Goal: Task Accomplishment & Management: Manage account settings

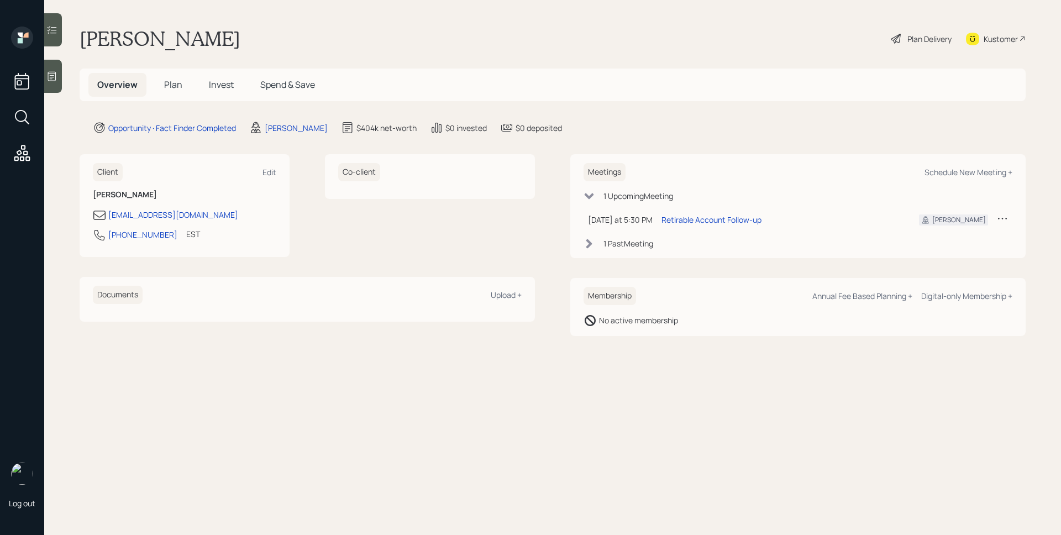
click at [49, 78] on icon at bounding box center [51, 76] width 11 height 11
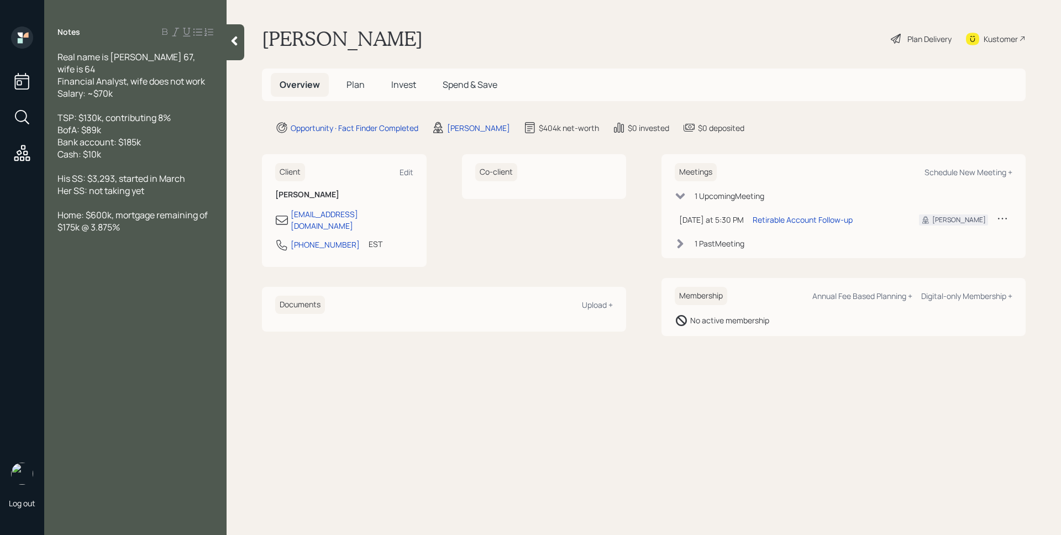
click at [347, 84] on span "Plan" at bounding box center [355, 84] width 18 height 12
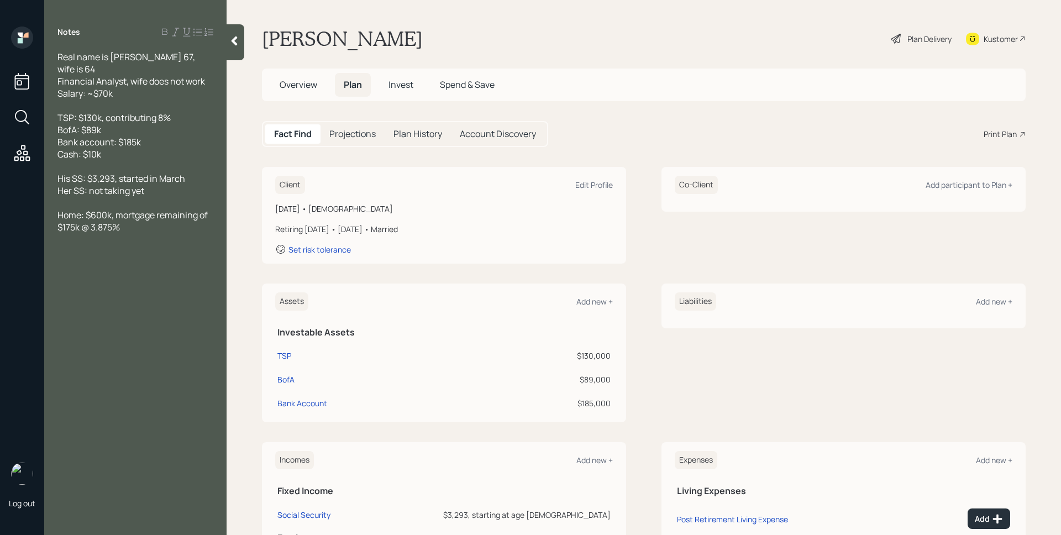
click at [594, 307] on div "Assets Add new +" at bounding box center [444, 301] width 338 height 18
click at [593, 303] on div "Add new +" at bounding box center [594, 301] width 36 height 10
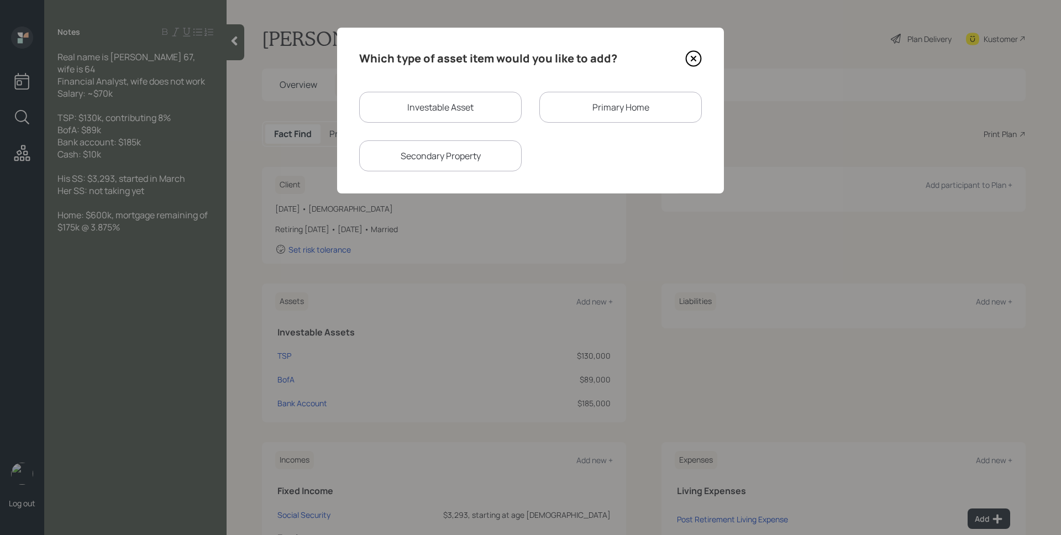
click at [479, 94] on div "Investable Asset" at bounding box center [440, 107] width 162 height 31
select select "taxable"
select select "balanced"
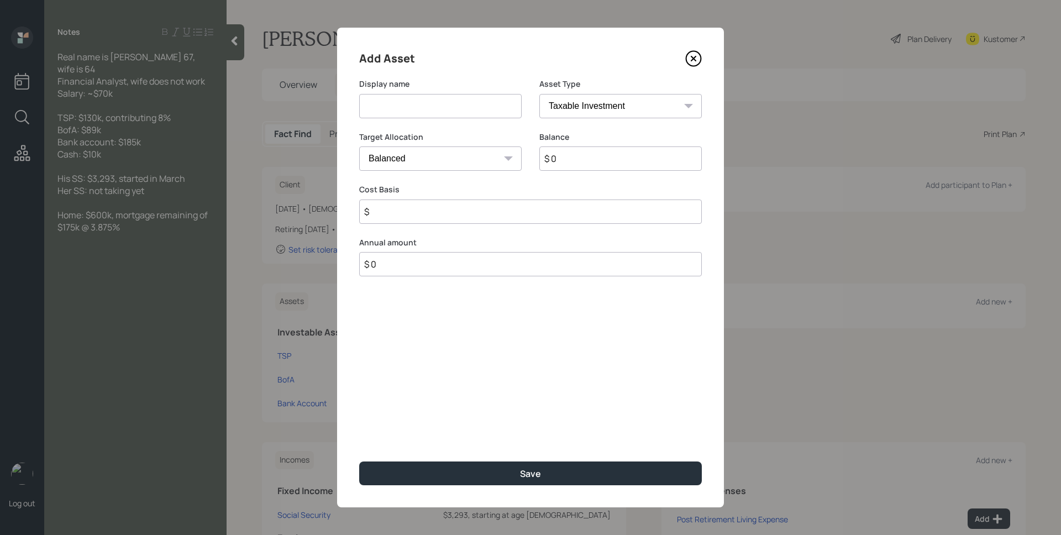
click at [481, 103] on input at bounding box center [440, 106] width 162 height 24
type input "Cash"
click at [619, 111] on select "SEP [PERSON_NAME] IRA 401(k) [PERSON_NAME] 401(k) 403(b) [PERSON_NAME] 403(b) 4…" at bounding box center [620, 106] width 162 height 24
select select "emergency_fund"
click at [539, 94] on select "SEP [PERSON_NAME] IRA 401(k) [PERSON_NAME] 401(k) 403(b) [PERSON_NAME] 403(b) 4…" at bounding box center [620, 106] width 162 height 24
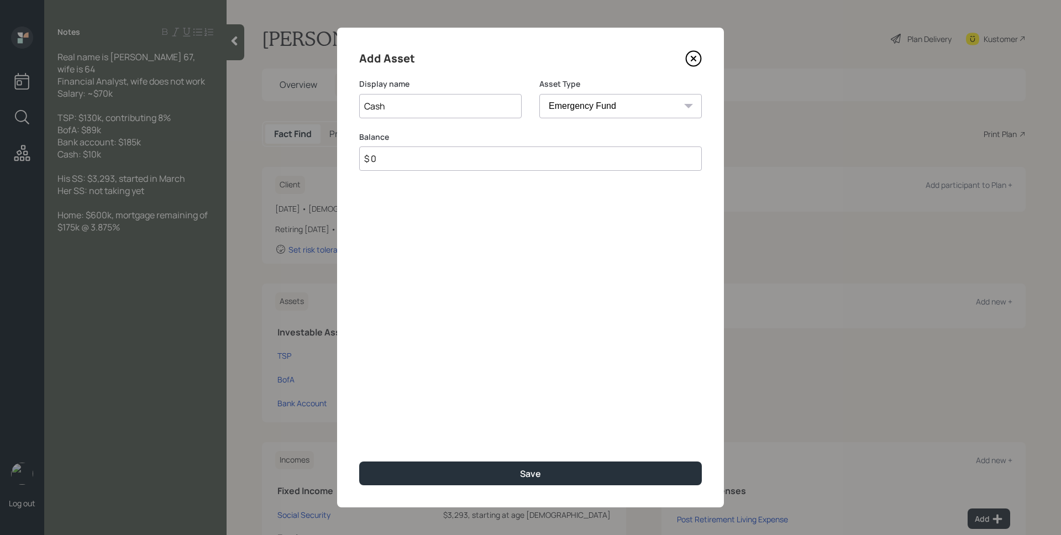
click at [565, 161] on input "$ 0" at bounding box center [530, 158] width 343 height 24
type input "$ 10,000"
click at [359, 461] on button "Save" at bounding box center [530, 473] width 343 height 24
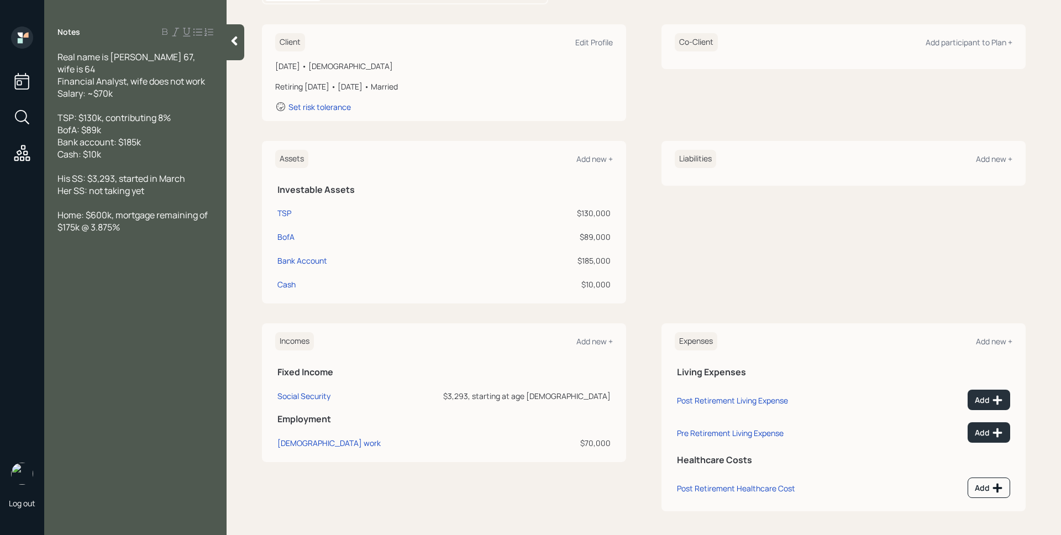
scroll to position [145, 0]
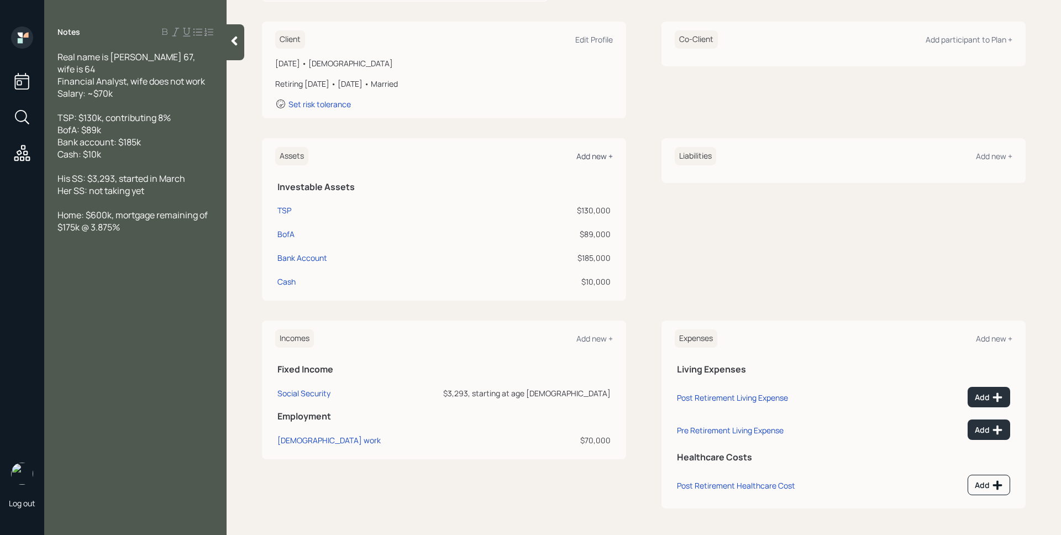
click at [601, 156] on div "Add new +" at bounding box center [594, 156] width 36 height 10
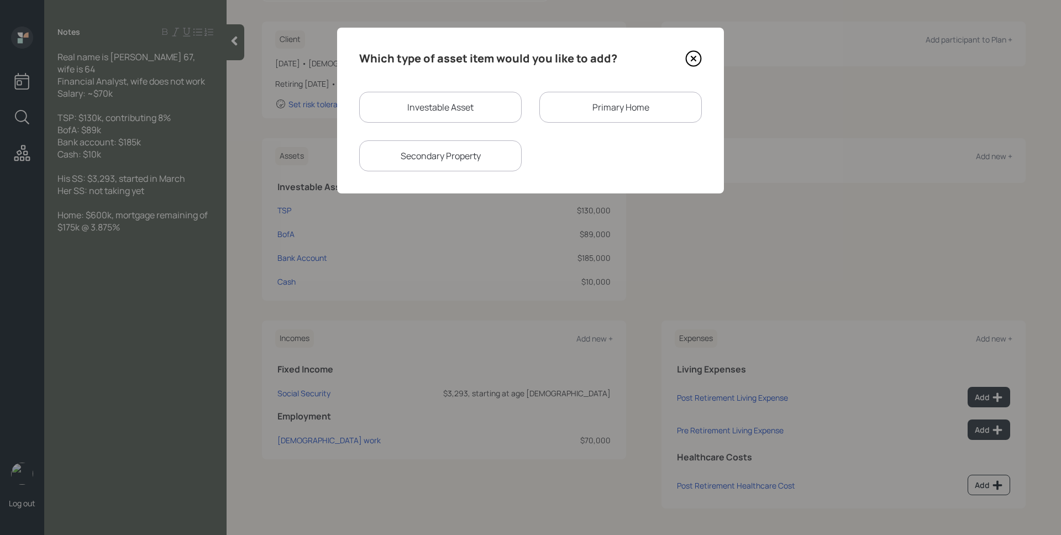
click at [576, 109] on div "Primary Home" at bounding box center [620, 107] width 162 height 31
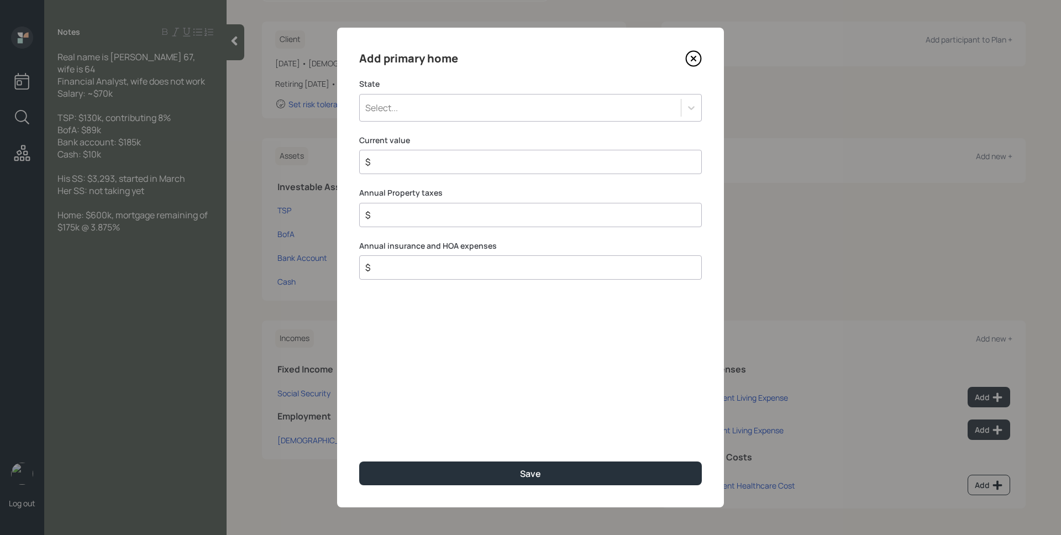
click at [530, 108] on div "Select..." at bounding box center [520, 107] width 321 height 19
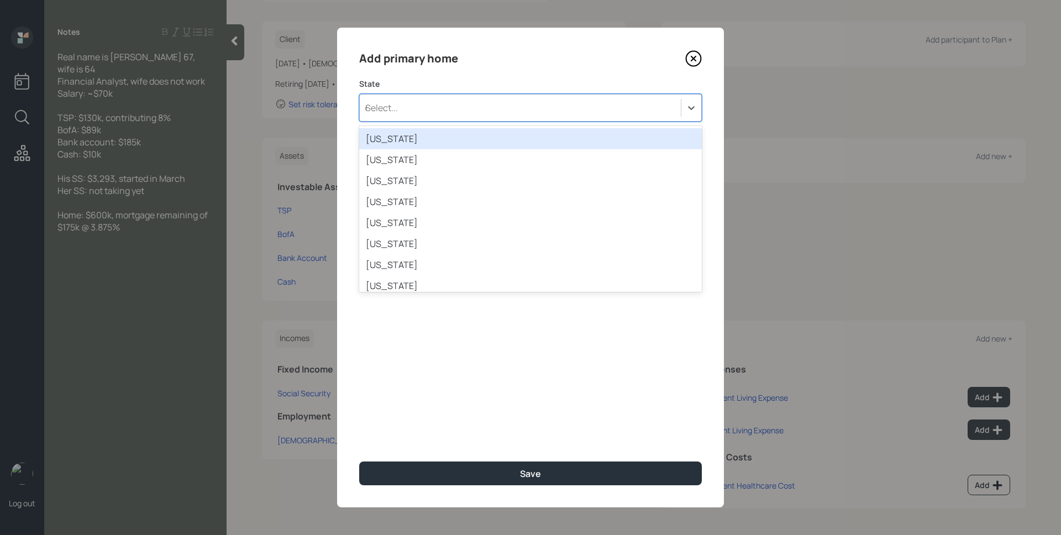
type input "dc"
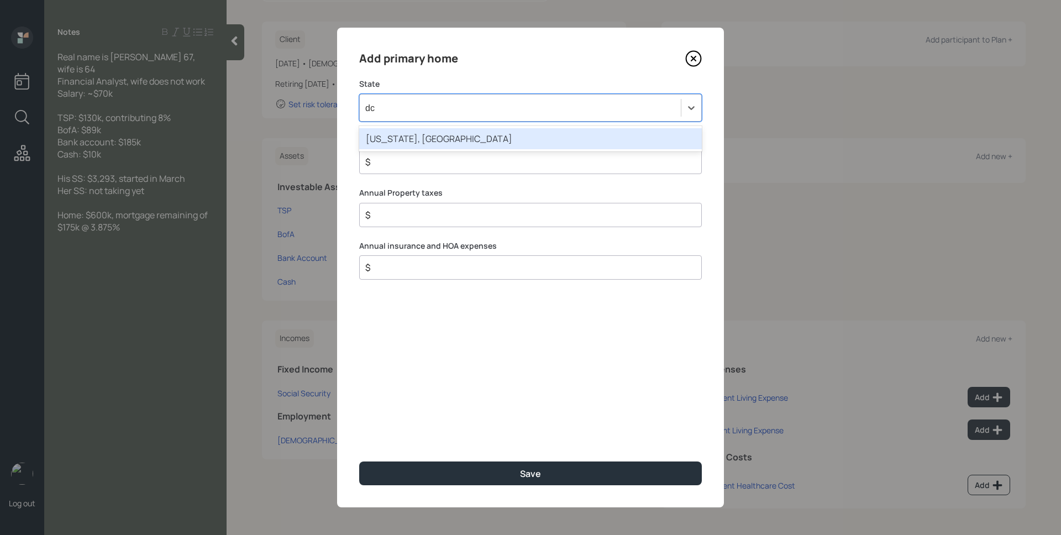
click at [499, 139] on div "Washington, DC" at bounding box center [530, 138] width 343 height 21
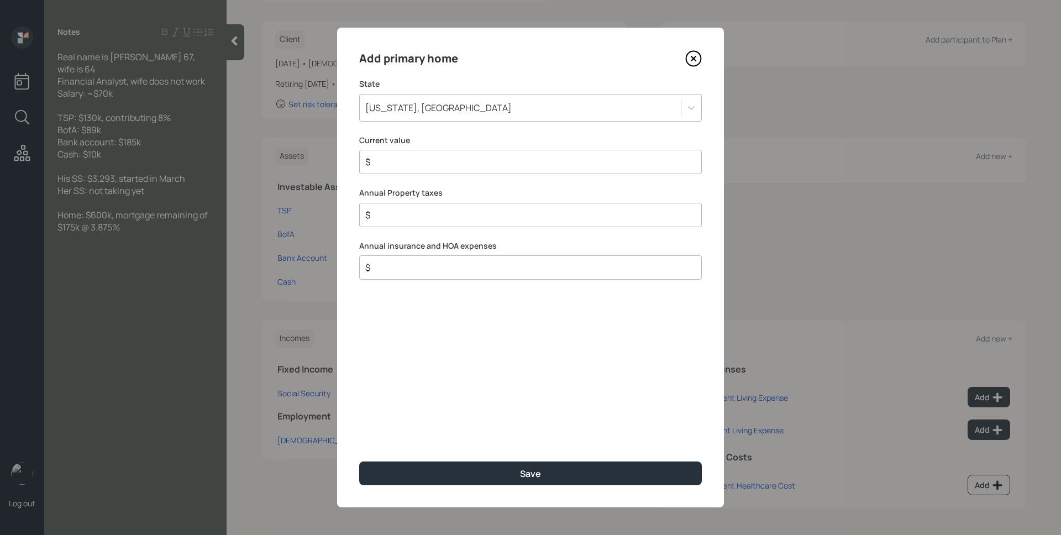
click at [493, 170] on div "$" at bounding box center [530, 162] width 343 height 24
click at [492, 167] on input "$" at bounding box center [526, 161] width 324 height 13
type input "$ 600,000"
click at [359, 461] on button "Save" at bounding box center [530, 473] width 343 height 24
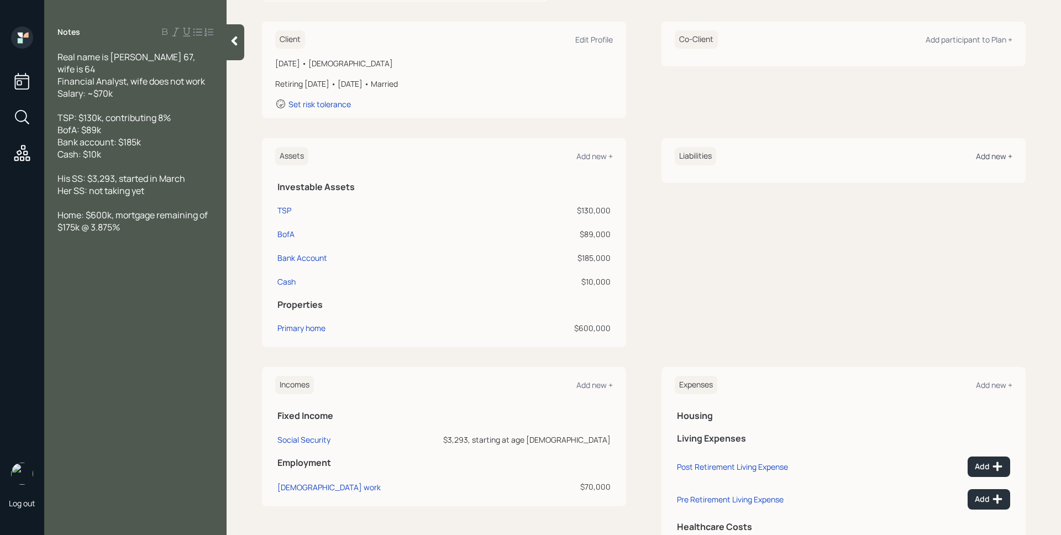
click at [998, 157] on div "Add new +" at bounding box center [994, 156] width 36 height 10
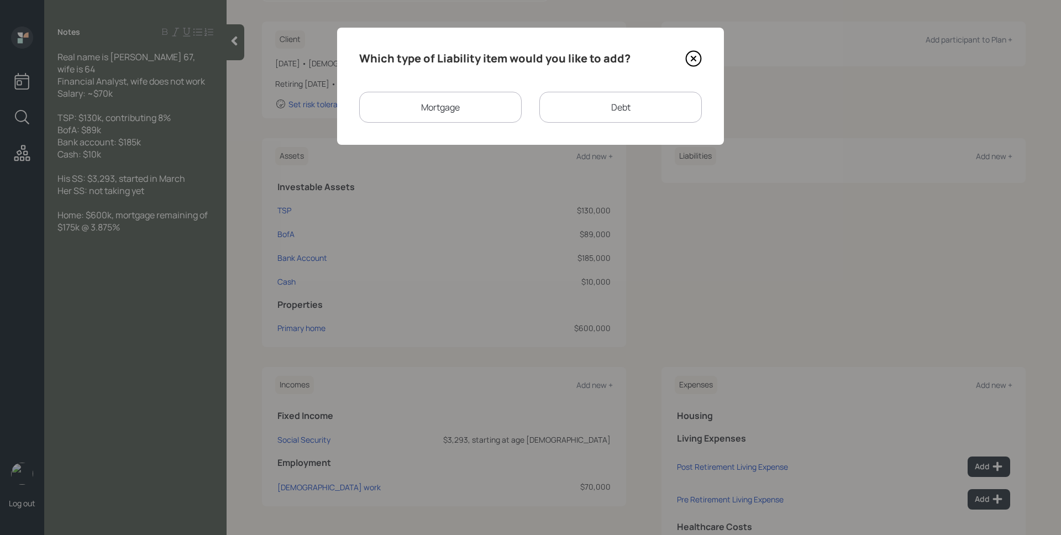
click at [443, 108] on div "Mortgage" at bounding box center [440, 107] width 162 height 31
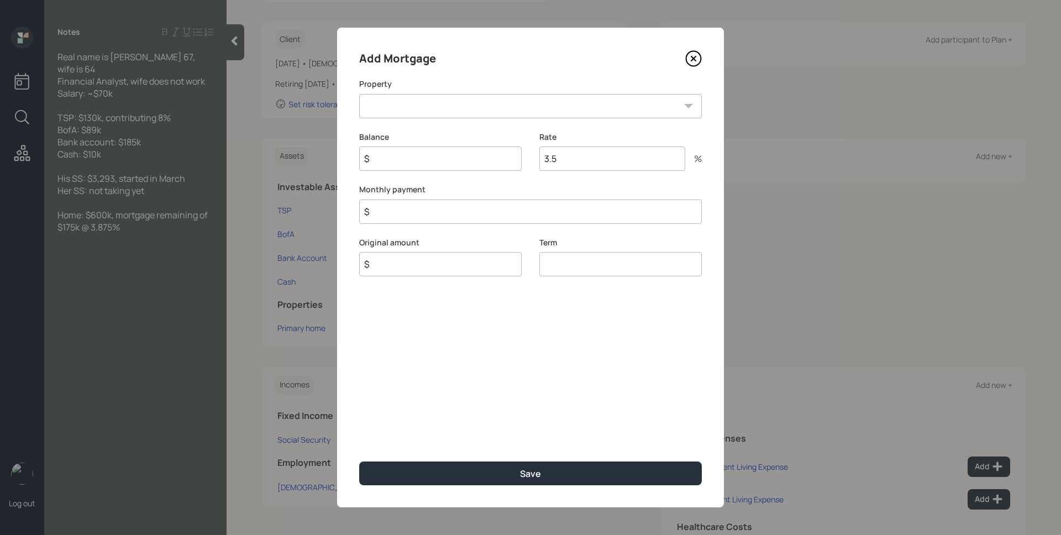
click at [444, 109] on select "DC Primary home" at bounding box center [530, 106] width 343 height 24
select select "a0530c6a-fb55-4b39-ae46-f1f0851e753c"
click at [359, 94] on select "DC Primary home" at bounding box center [530, 106] width 343 height 24
click at [437, 166] on input "$" at bounding box center [440, 158] width 162 height 24
click at [437, 160] on input "$" at bounding box center [440, 158] width 162 height 24
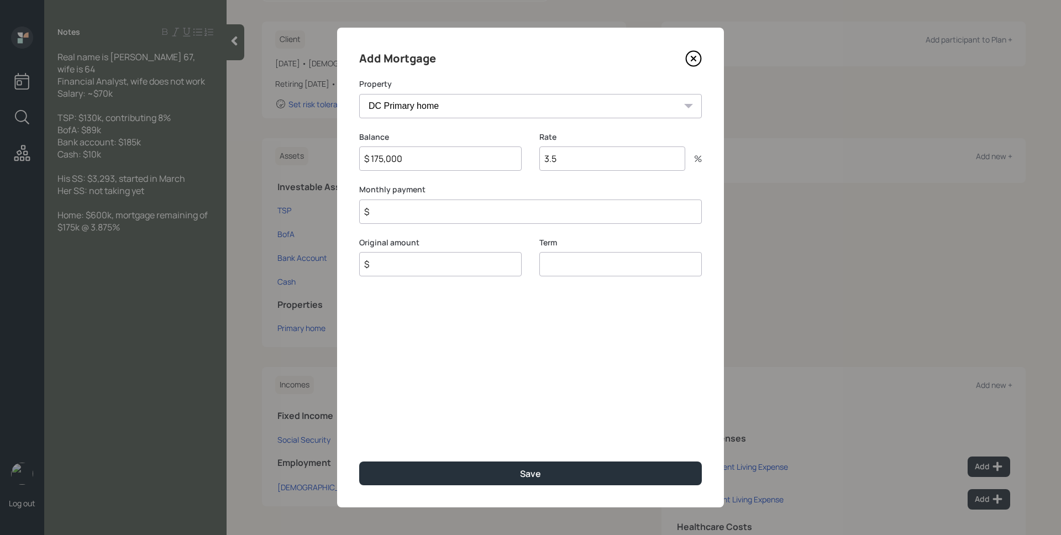
type input "$ 175,000"
type input "3.875"
type input "$ 0"
type input "$ 175,000"
type input "30"
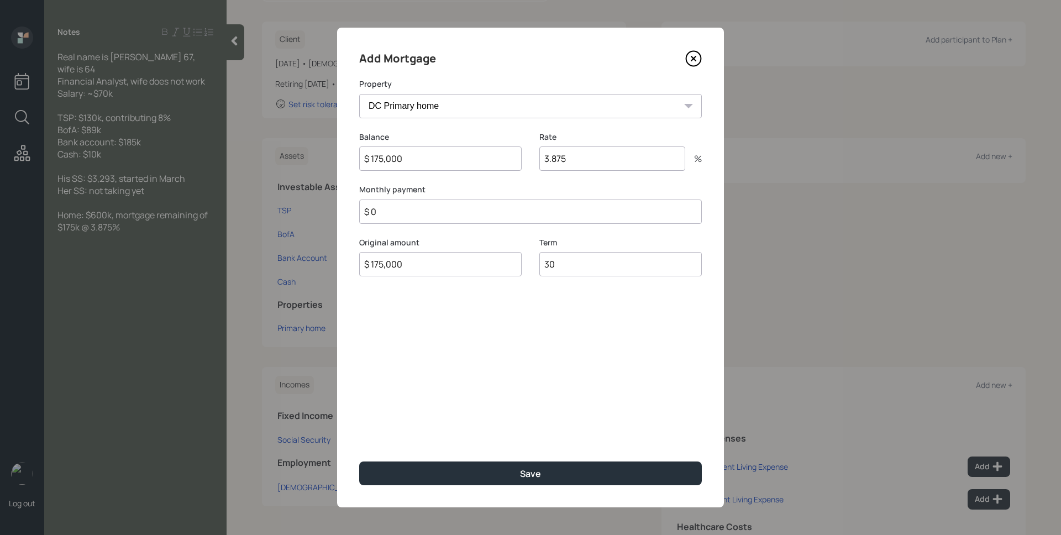
click at [359, 461] on button "Save" at bounding box center [530, 473] width 343 height 24
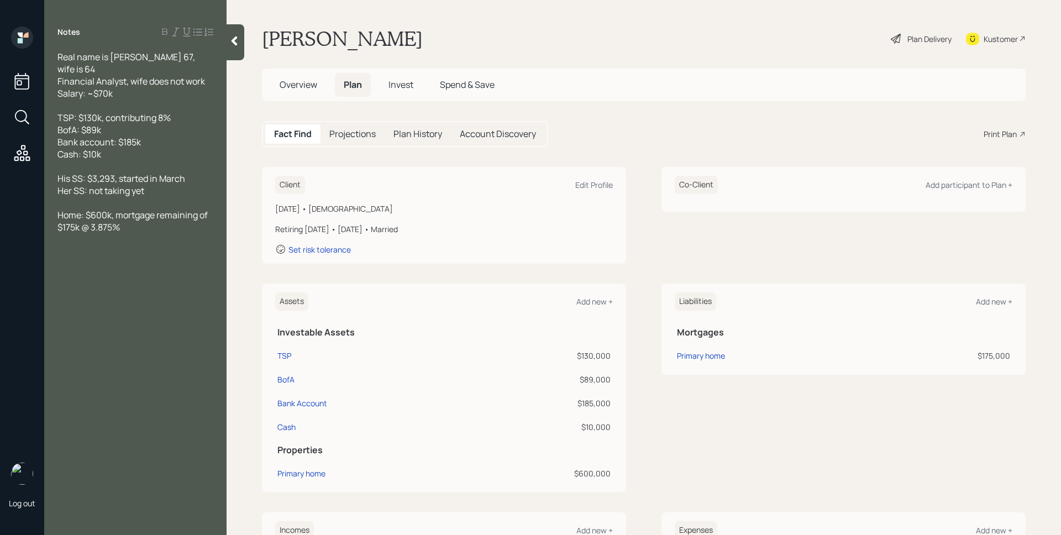
click at [295, 77] on h5 "Overview" at bounding box center [298, 85] width 55 height 24
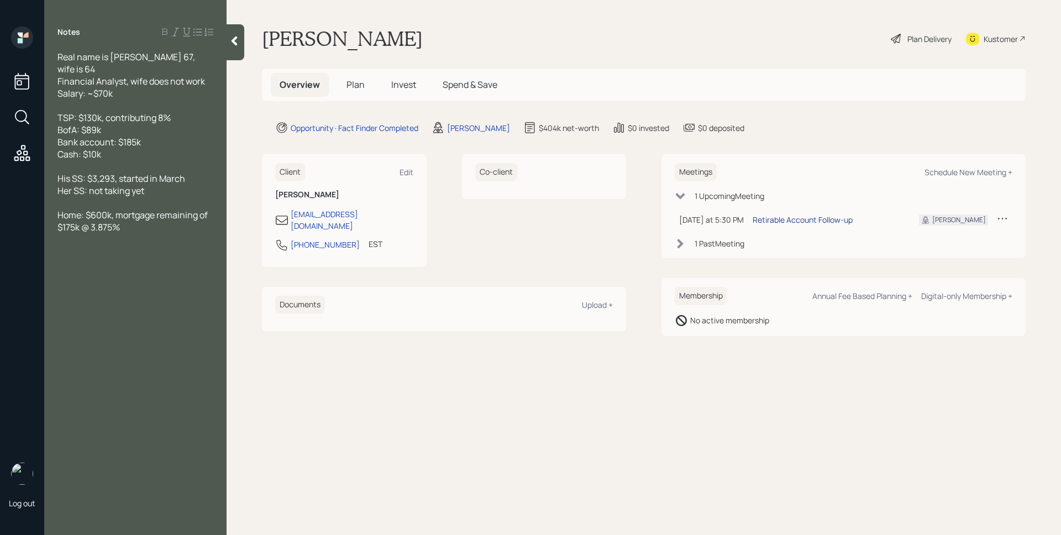
click at [787, 222] on div "Retirable Account Follow-up" at bounding box center [803, 220] width 100 height 12
click at [604, 481] on main "Michael Syed Plan Delivery Kustomer Overview Plan Invest Spend & Save Opportuni…" at bounding box center [644, 267] width 834 height 535
click at [350, 80] on span "Plan" at bounding box center [355, 84] width 18 height 12
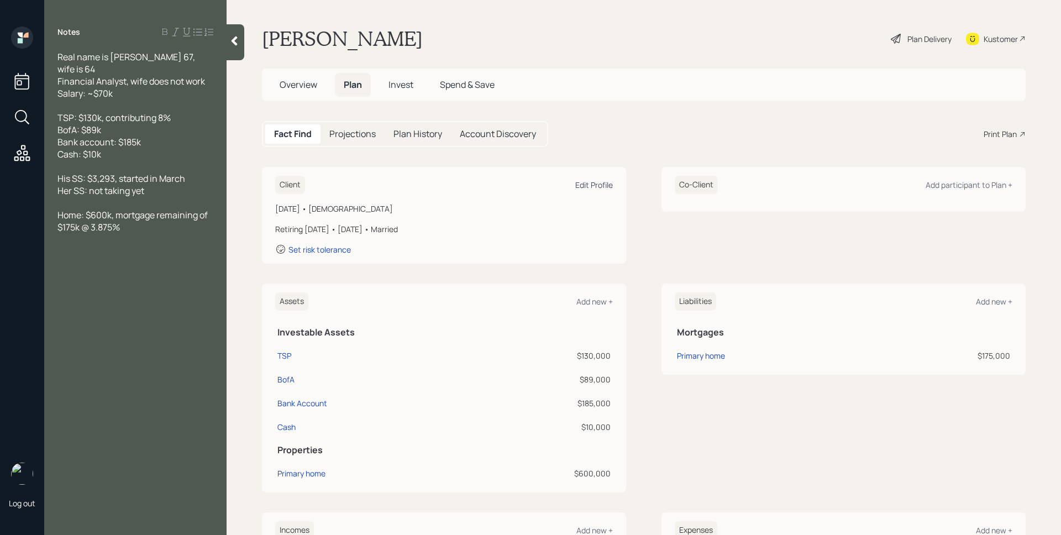
click at [588, 185] on div "Edit Profile" at bounding box center [594, 185] width 38 height 10
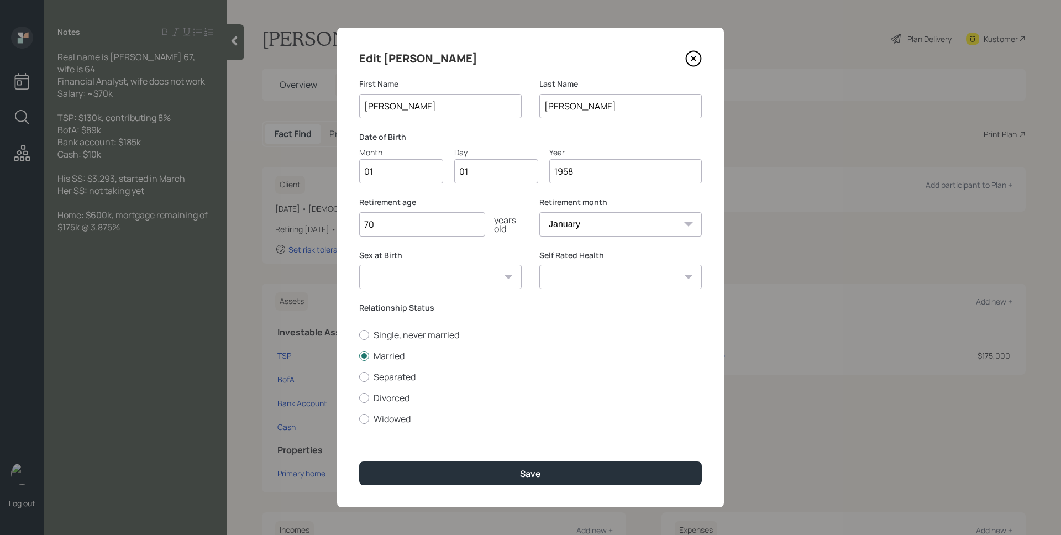
click at [416, 165] on input "01" at bounding box center [401, 171] width 84 height 24
type input "07"
type input "0"
type input "30"
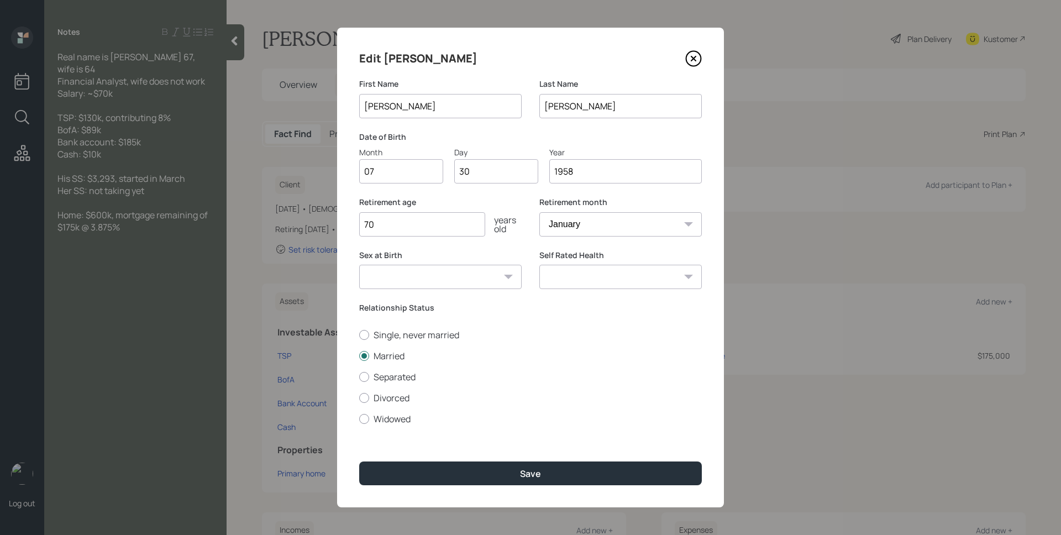
click at [584, 224] on select "January February March April May June July August September October November De…" at bounding box center [620, 224] width 162 height 24
select select "7"
click at [539, 212] on select "January February March April May June July August September October November De…" at bounding box center [620, 224] width 162 height 24
click at [502, 208] on div "Retirement age 70 years old" at bounding box center [440, 217] width 162 height 40
click at [464, 227] on input "70" at bounding box center [422, 224] width 126 height 24
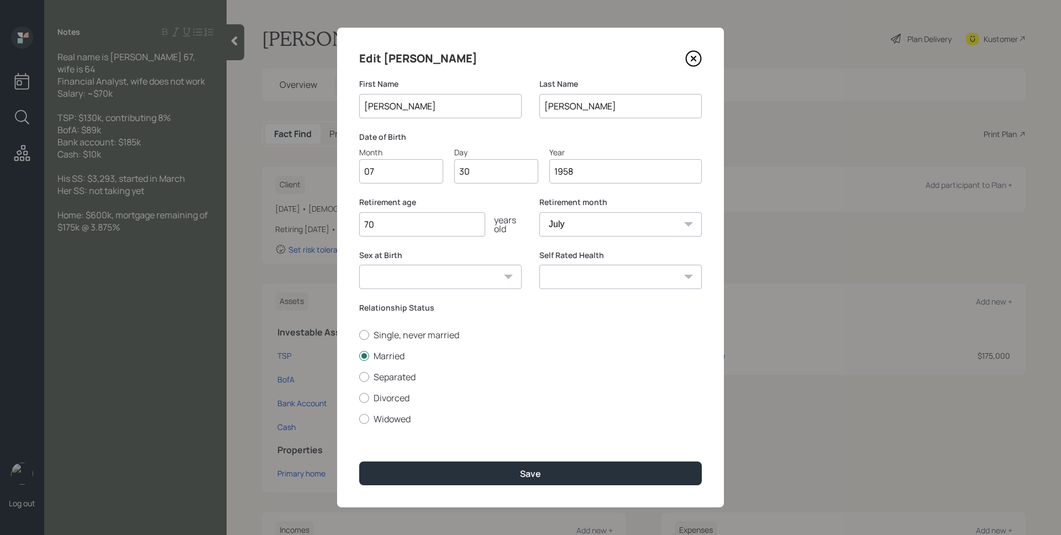
click at [464, 227] on input "70" at bounding box center [422, 224] width 126 height 24
type input "7"
type input "67"
click at [600, 224] on select "January February March April May June July August September October November De…" at bounding box center [620, 224] width 162 height 24
select select "1"
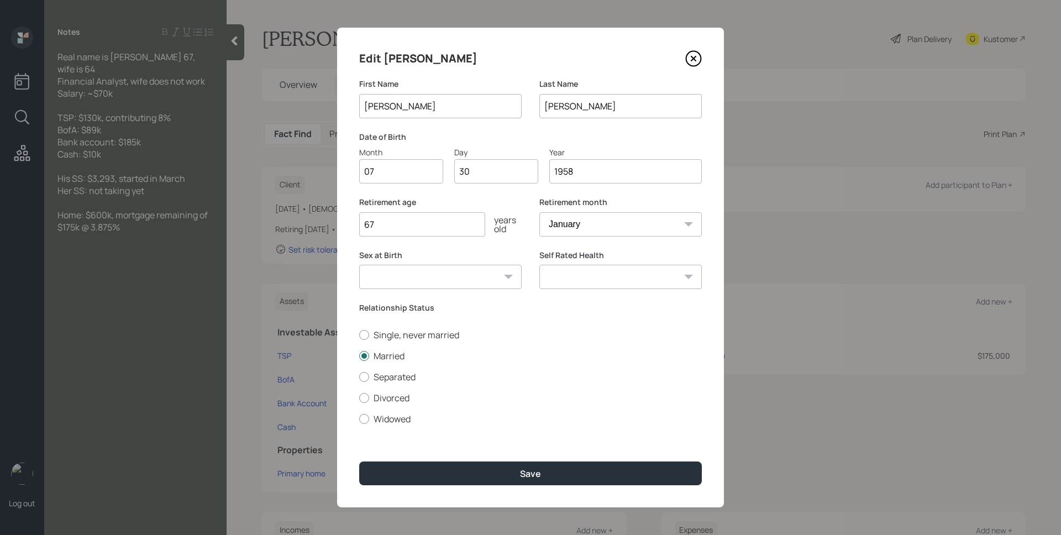
click at [539, 212] on select "January February March April May June July August September October November De…" at bounding box center [620, 224] width 162 height 24
click at [550, 141] on label "Date of Birth" at bounding box center [530, 137] width 343 height 11
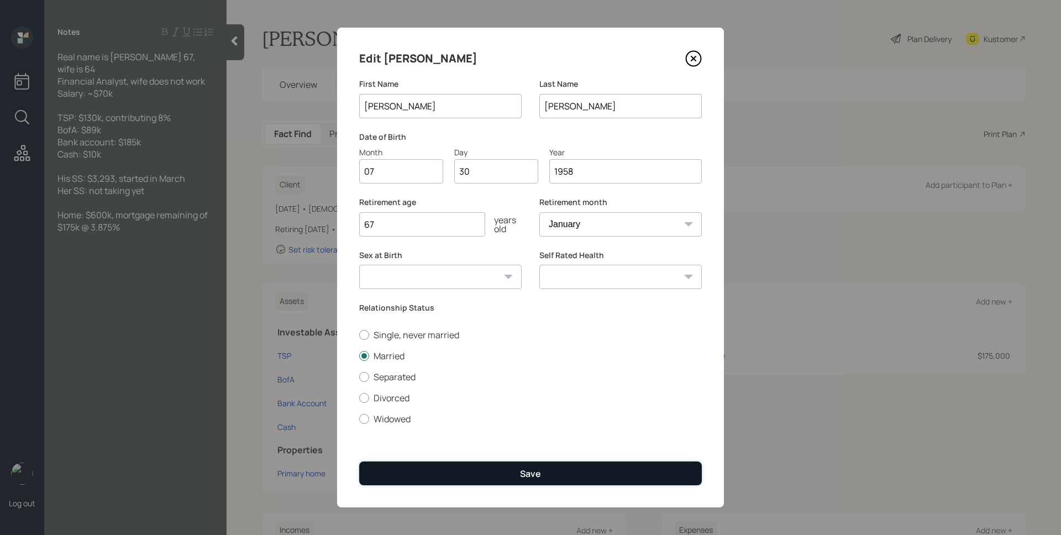
click at [515, 474] on button "Save" at bounding box center [530, 473] width 343 height 24
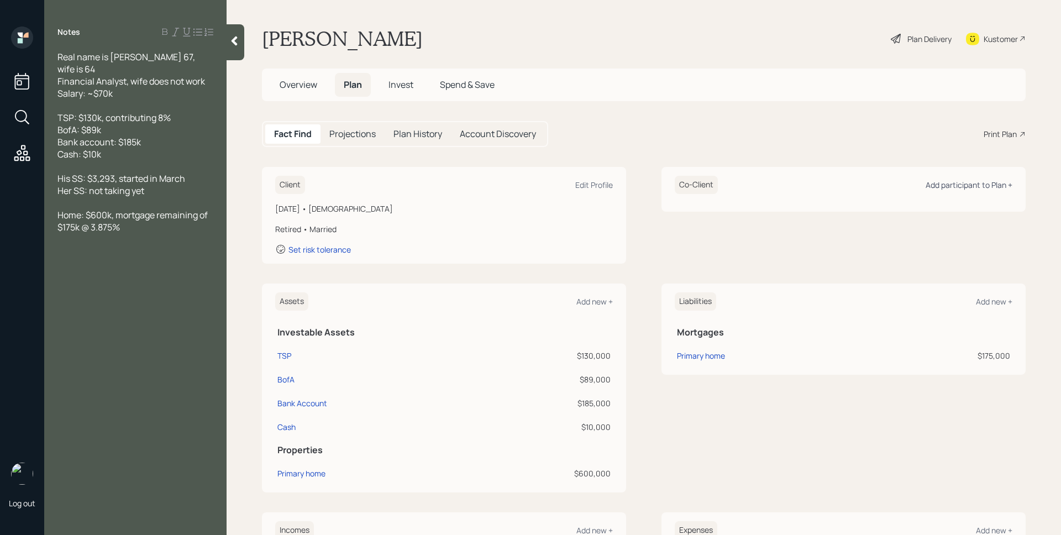
click at [965, 184] on div "Add participant to Plan +" at bounding box center [969, 185] width 87 height 10
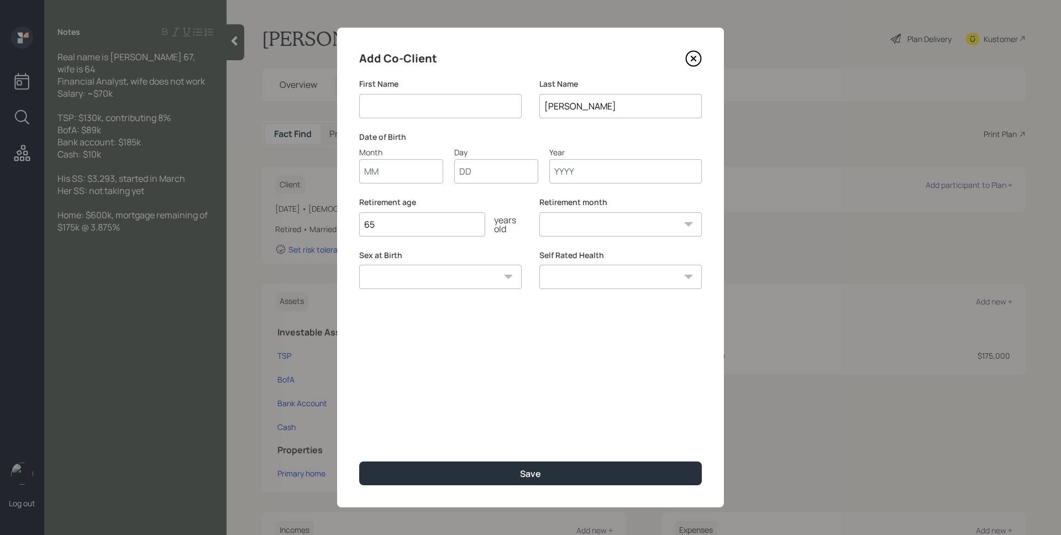
click at [427, 107] on input at bounding box center [440, 106] width 162 height 24
type input "Farah"
click at [387, 170] on input "Month" at bounding box center [401, 171] width 84 height 24
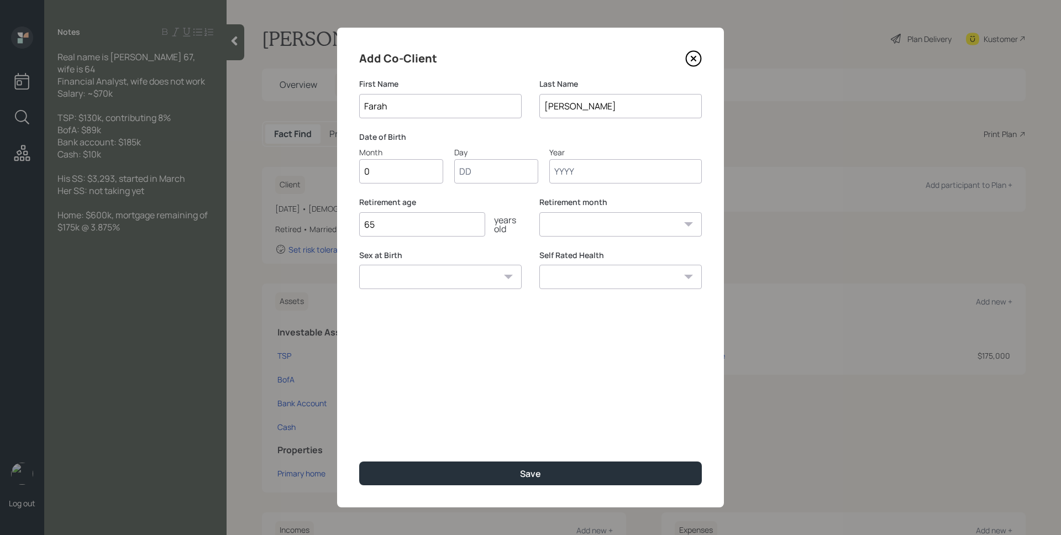
type input "07"
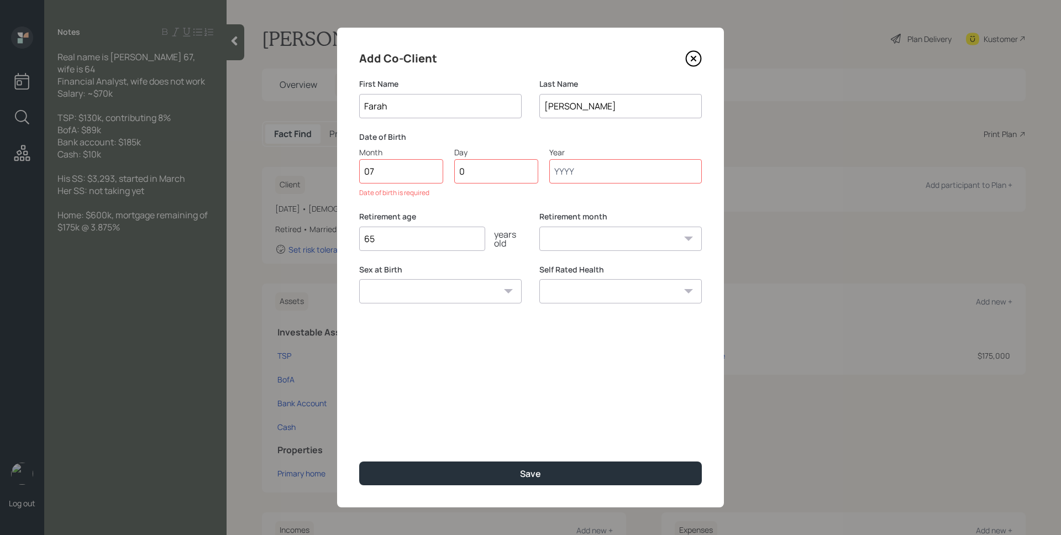
type input "08"
type input "1961"
select select "7"
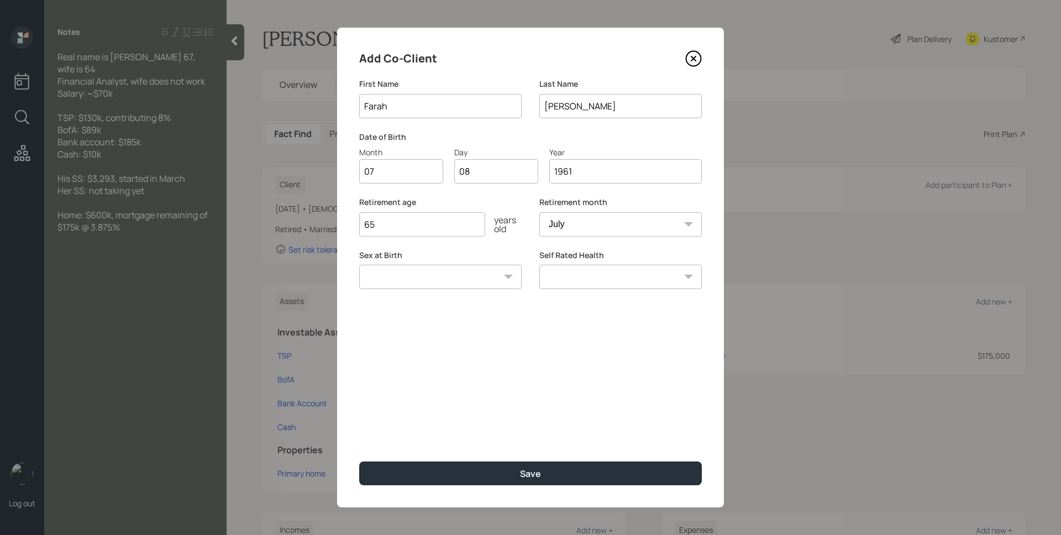
type input "1961"
click at [415, 223] on input "65" at bounding box center [422, 224] width 126 height 24
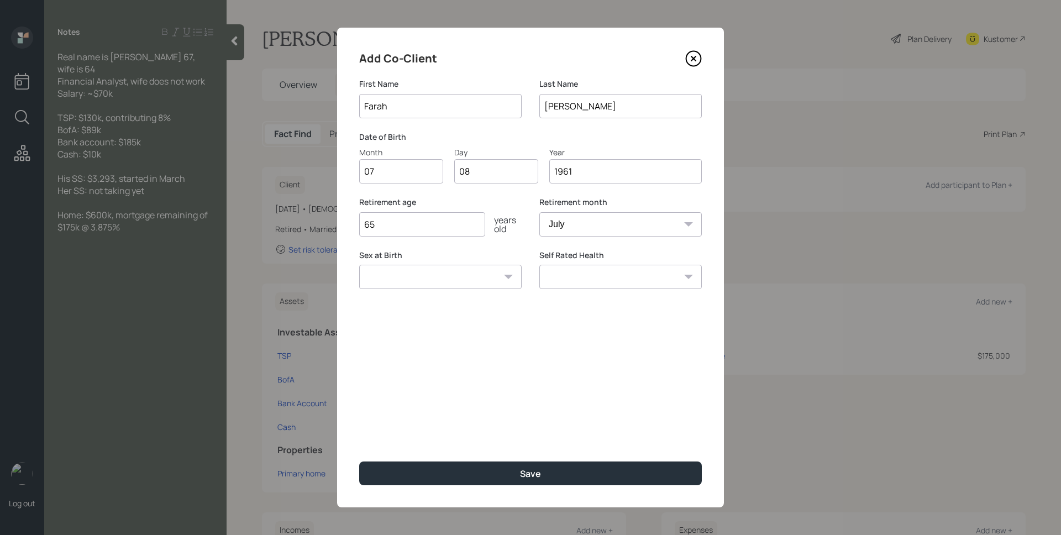
click at [415, 223] on input "65" at bounding box center [422, 224] width 126 height 24
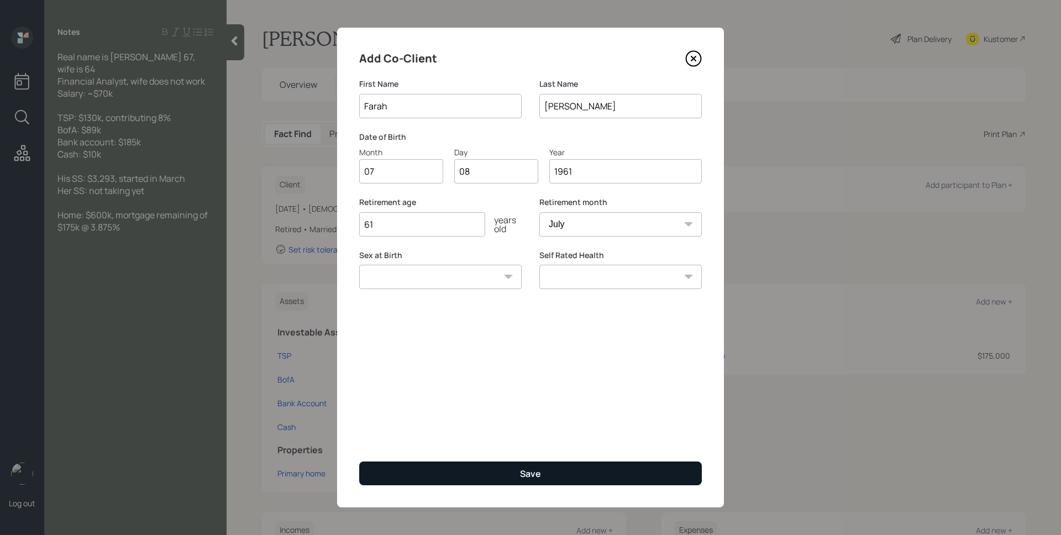
type input "61"
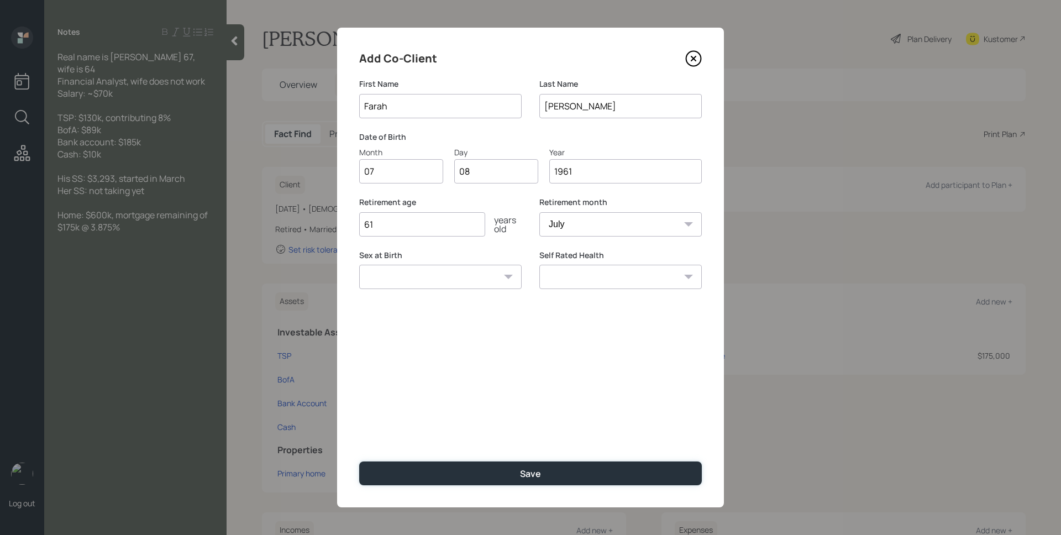
drag, startPoint x: 538, startPoint y: 473, endPoint x: 556, endPoint y: 382, distance: 93.1
click at [538, 469] on div "Save" at bounding box center [530, 473] width 21 height 12
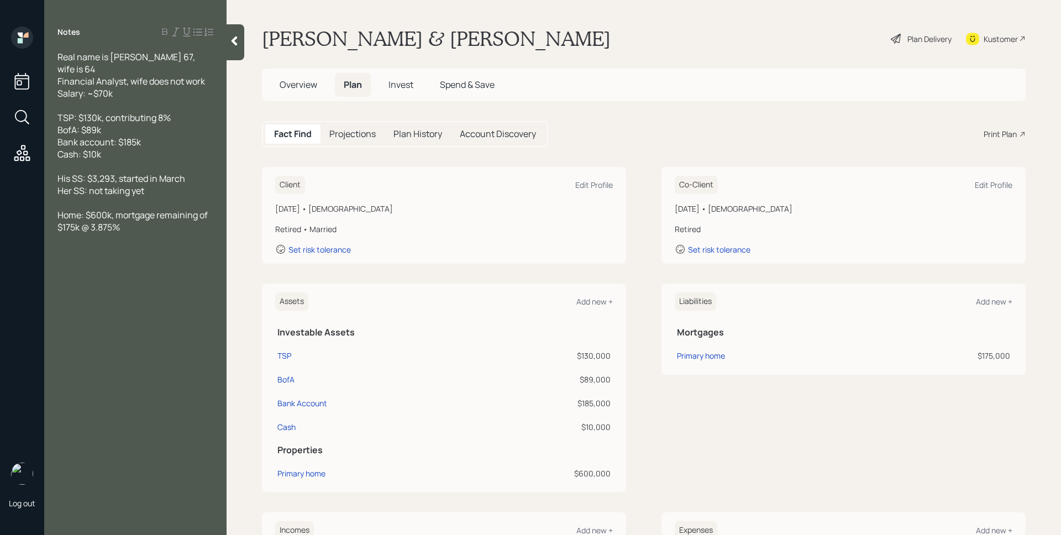
click at [912, 31] on div "Plan Delivery" at bounding box center [921, 39] width 63 height 24
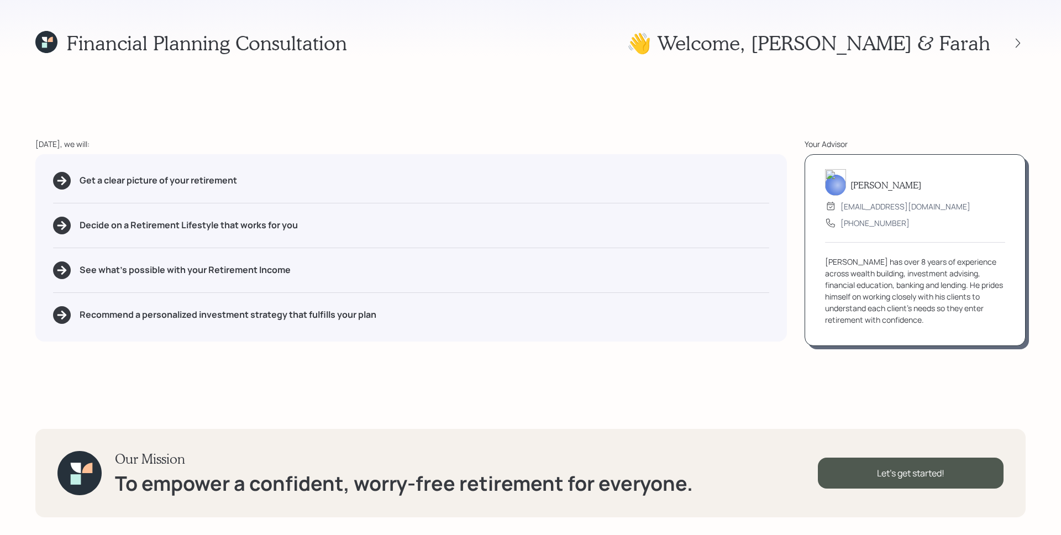
click at [661, 248] on div at bounding box center [411, 248] width 716 height 1
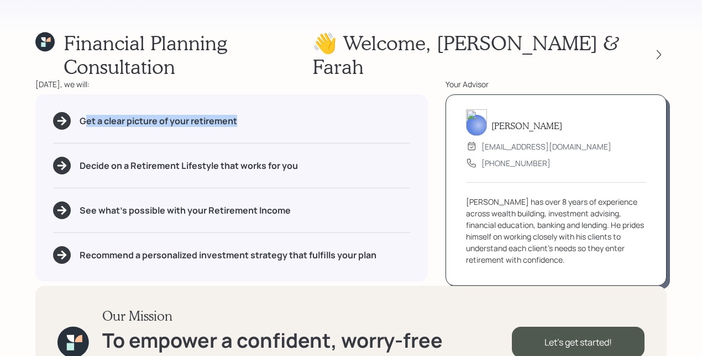
drag, startPoint x: 88, startPoint y: 98, endPoint x: 250, endPoint y: 99, distance: 161.4
click at [250, 112] on div "Get a clear picture of your retirement" at bounding box center [231, 121] width 357 height 18
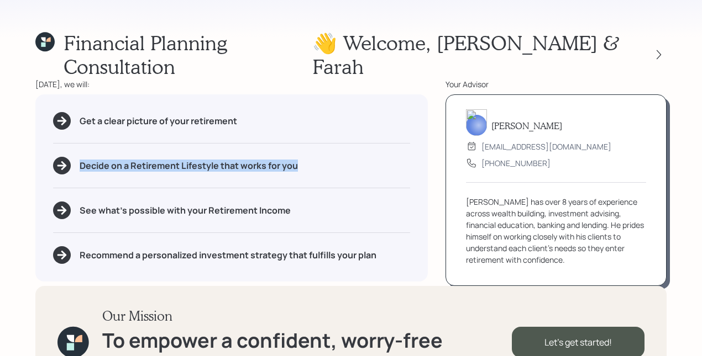
drag, startPoint x: 81, startPoint y: 143, endPoint x: 330, endPoint y: 145, distance: 248.7
click at [330, 157] on div "Decide on a Retirement Lifestyle that works for you" at bounding box center [231, 166] width 357 height 18
click at [316, 152] on div "Get a clear picture of your retirement Decide on a Retirement Lifestyle that wo…" at bounding box center [231, 187] width 392 height 187
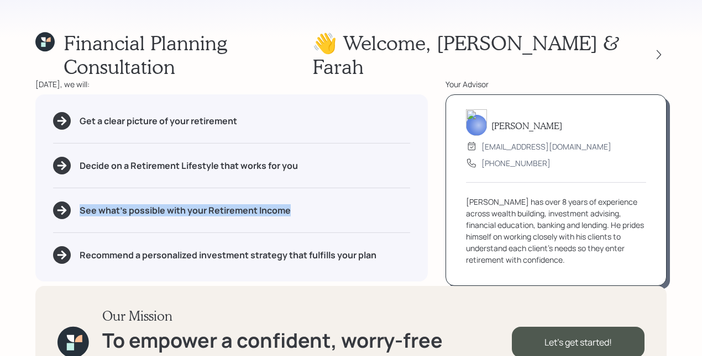
drag, startPoint x: 303, startPoint y: 185, endPoint x: 49, endPoint y: 190, distance: 254.8
click at [49, 190] on div "Get a clear picture of your retirement Decide on a Retirement Lifestyle that wo…" at bounding box center [231, 187] width 392 height 187
click at [214, 94] on div "Get a clear picture of your retirement Decide on a Retirement Lifestyle that wo…" at bounding box center [231, 187] width 392 height 187
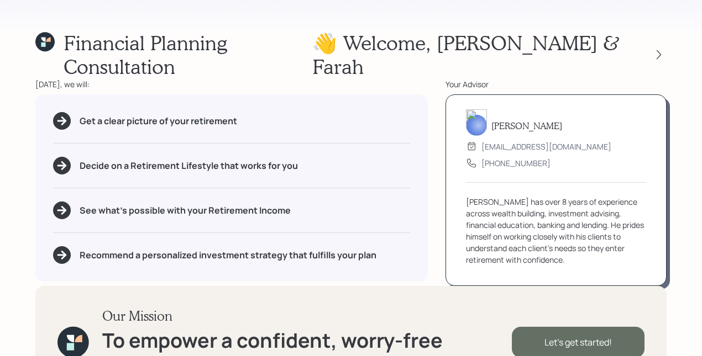
click at [592, 327] on div "Let's get started!" at bounding box center [578, 342] width 133 height 31
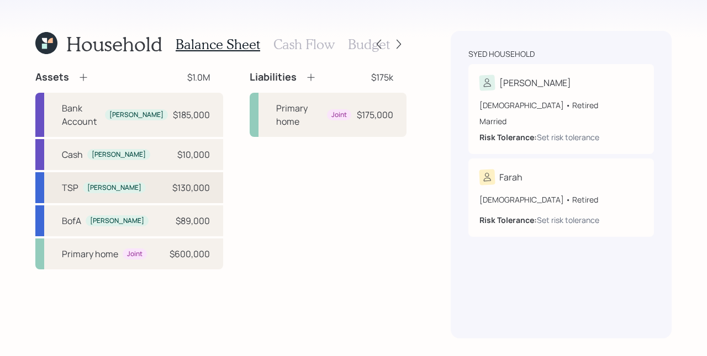
click at [145, 193] on div "TSP Michael $130,000" at bounding box center [129, 187] width 188 height 31
select select "state_local_government_sponsored"
select select "balanced"
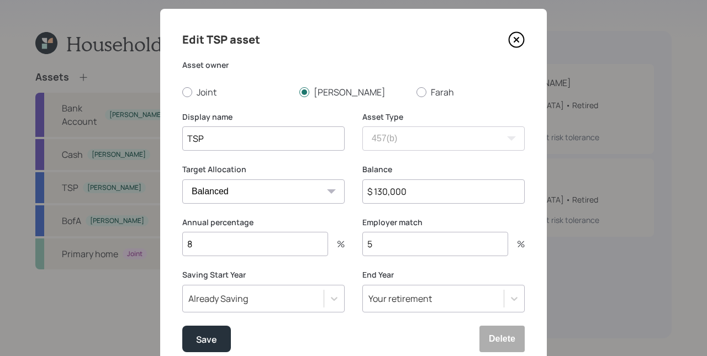
scroll to position [54, 0]
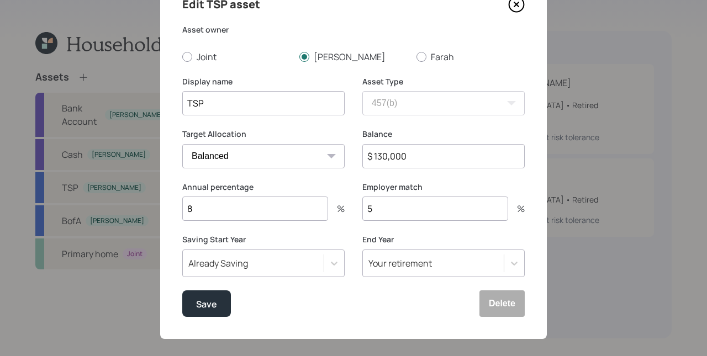
drag, startPoint x: 396, startPoint y: 211, endPoint x: 355, endPoint y: 211, distance: 40.3
click at [355, 211] on div "Annual percentage 8 % Employer match 5 %" at bounding box center [353, 208] width 343 height 53
type input "6"
click at [387, 226] on div "Employer match 6 %" at bounding box center [443, 208] width 162 height 53
click at [212, 296] on button "Save" at bounding box center [206, 304] width 49 height 27
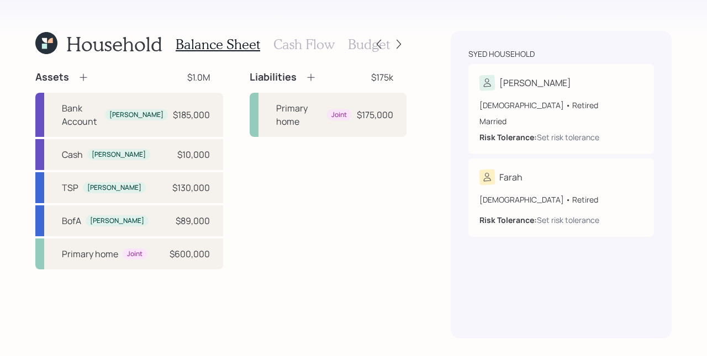
click at [82, 77] on icon at bounding box center [83, 77] width 7 height 7
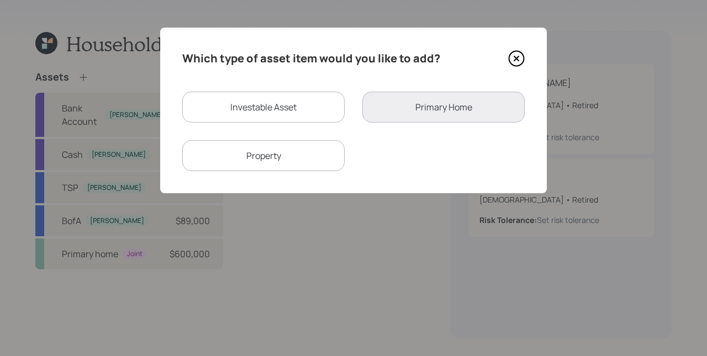
click at [283, 106] on div "Investable Asset" at bounding box center [263, 107] width 162 height 31
select select "taxable"
select select "balanced"
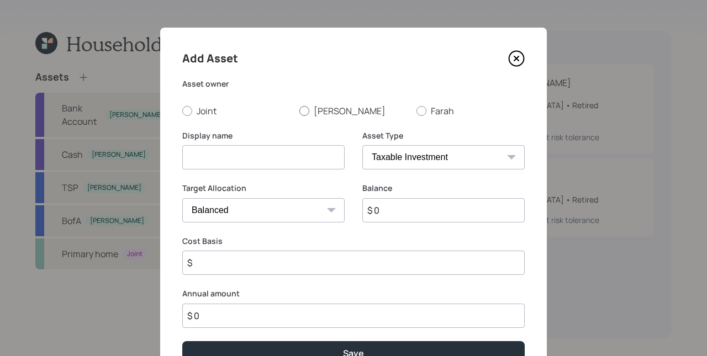
click at [338, 112] on label "[PERSON_NAME]" at bounding box center [354, 111] width 108 height 12
click at [300, 111] on input "[PERSON_NAME]" at bounding box center [299, 111] width 1 height 1
radio input "true"
click at [395, 155] on select "SEP IRA IRA Roth IRA 401(k) Roth 401(k) 403(b) Roth 403(b) 457(b) Roth 457(b) H…" at bounding box center [443, 157] width 162 height 24
select select "ira"
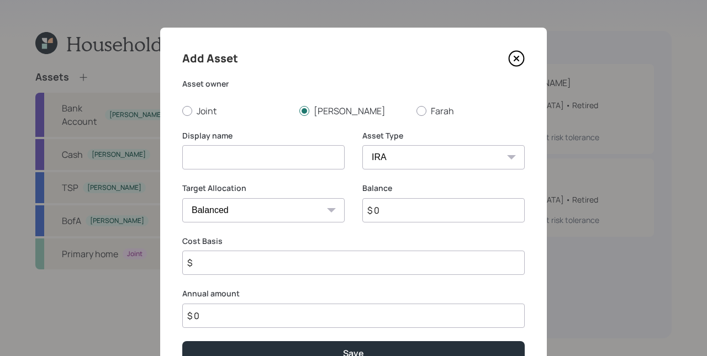
click at [362, 145] on select "SEP IRA IRA Roth IRA 401(k) Roth 401(k) 403(b) Roth 403(b) 457(b) Roth 457(b) H…" at bounding box center [443, 157] width 162 height 24
type input "$"
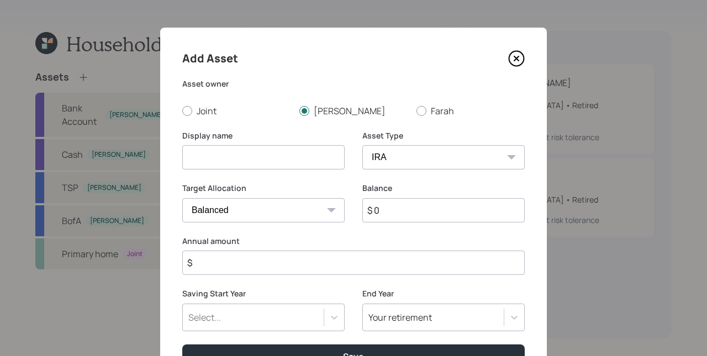
click at [290, 154] on input at bounding box center [263, 157] width 162 height 24
type input "[PERSON_NAME] Traditional"
click at [400, 214] on input "$ 0" at bounding box center [443, 210] width 162 height 24
type input "$ 52,836"
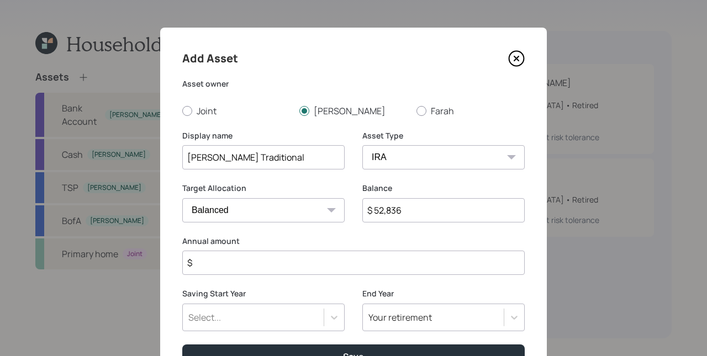
click at [358, 274] on input "$" at bounding box center [353, 263] width 343 height 24
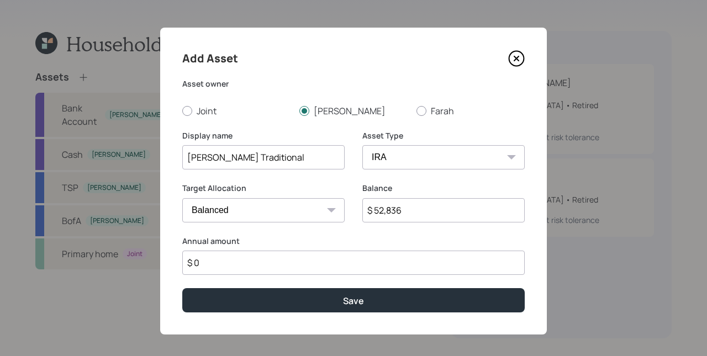
type input "$ 0"
click at [182, 288] on button "Save" at bounding box center [353, 300] width 343 height 24
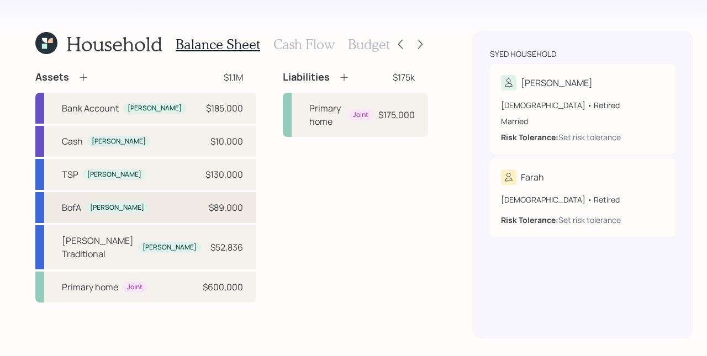
click at [143, 223] on div "BofA Michael $89,000" at bounding box center [145, 207] width 221 height 31
select select "taxable"
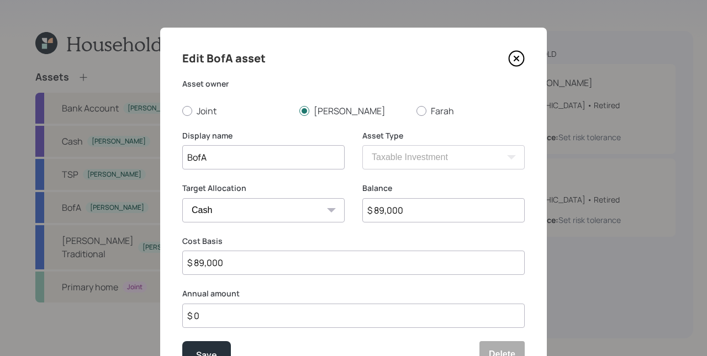
click at [290, 216] on select "Cash Conservative Balanced Aggressive" at bounding box center [263, 210] width 162 height 24
select select "balanced"
click at [182, 198] on select "Cash Conservative Balanced Aggressive" at bounding box center [263, 210] width 162 height 24
click at [517, 58] on icon at bounding box center [516, 58] width 17 height 17
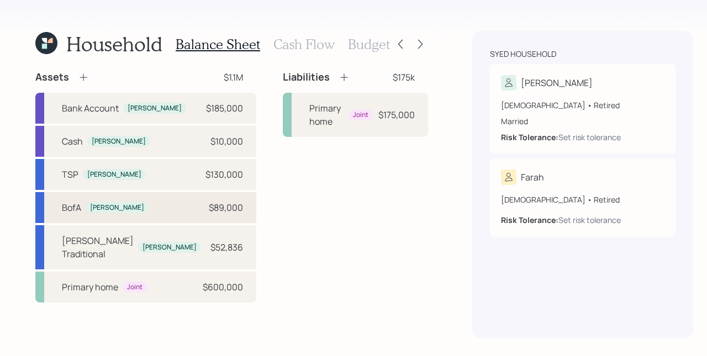
click at [154, 223] on div "BofA Michael $89,000" at bounding box center [145, 207] width 221 height 31
select select "taxable"
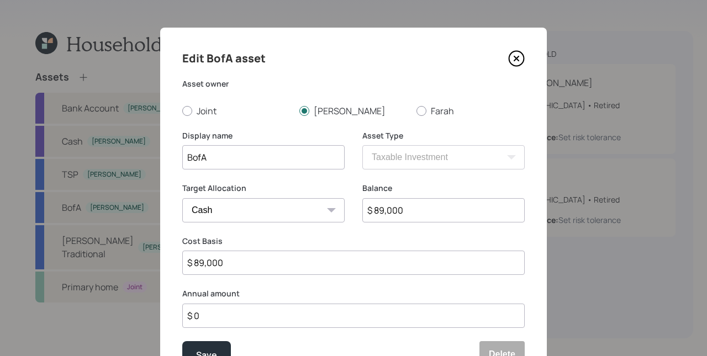
click at [456, 206] on input "$ 89,000" at bounding box center [443, 210] width 162 height 24
type input "$ 3"
type input "$ 39"
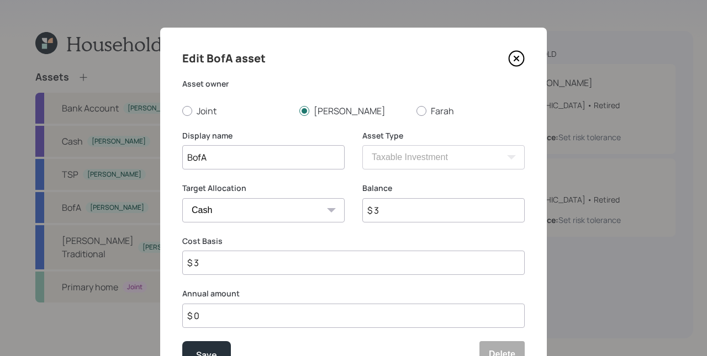
type input "$ 39"
type input "$ 390"
type input "$ 3,906"
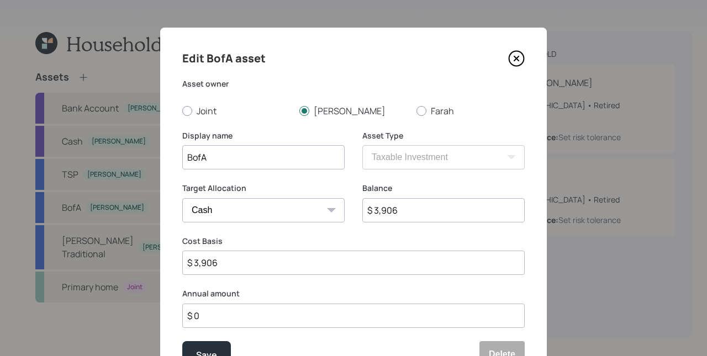
type input "$ 39,060"
click at [266, 217] on select "Cash Conservative Balanced Aggressive" at bounding box center [263, 210] width 162 height 24
click at [182, 198] on select "Cash Conservative Balanced Aggressive" at bounding box center [263, 210] width 162 height 24
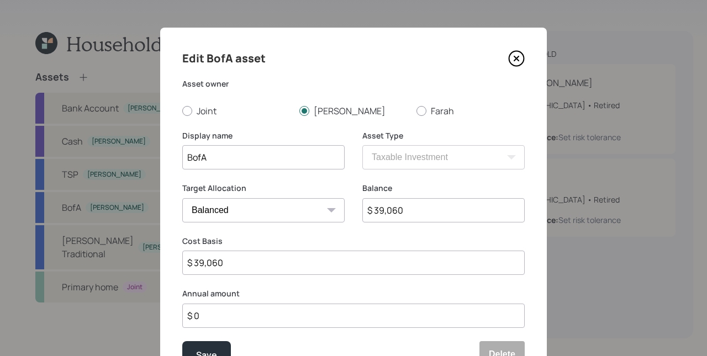
click at [323, 210] on select "Cash Conservative Balanced Aggressive" at bounding box center [263, 210] width 162 height 24
select select "aggressive"
click at [182, 198] on select "Cash Conservative Balanced Aggressive" at bounding box center [263, 210] width 162 height 24
click at [224, 346] on button "Save" at bounding box center [206, 355] width 49 height 27
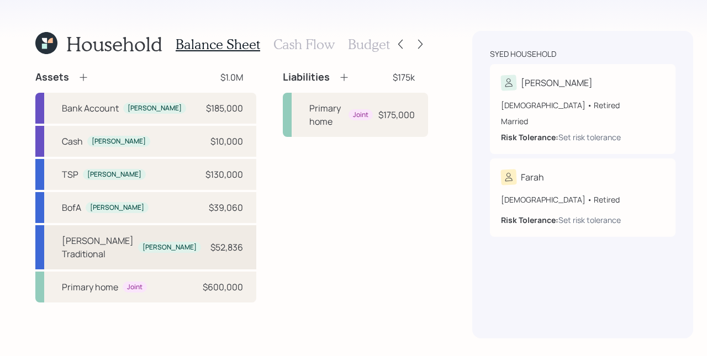
click at [153, 266] on div "Merrill Traditional Michael $52,836" at bounding box center [145, 247] width 221 height 44
select select "ira"
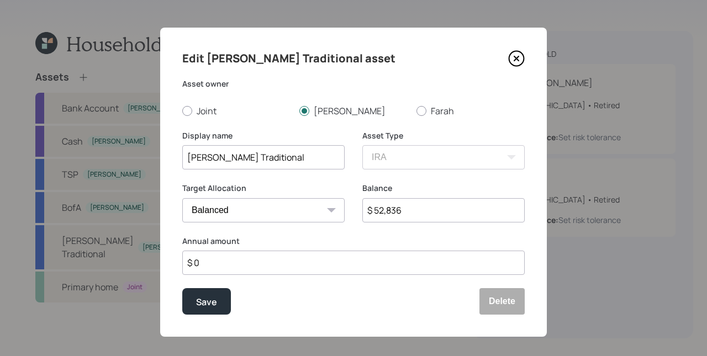
click at [250, 213] on select "Cash Conservative Balanced Aggressive" at bounding box center [263, 210] width 162 height 24
select select "conservative"
click at [182, 198] on select "Cash Conservative Balanced Aggressive" at bounding box center [263, 210] width 162 height 24
click at [213, 301] on div "Save" at bounding box center [206, 302] width 21 height 15
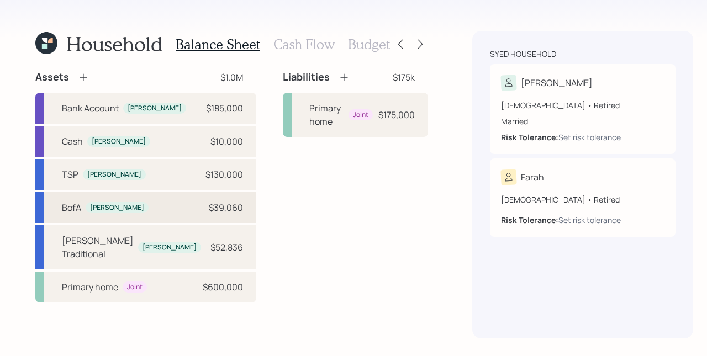
click at [159, 222] on div "BofA Michael $39,060" at bounding box center [145, 207] width 221 height 31
select select "taxable"
select select "aggressive"
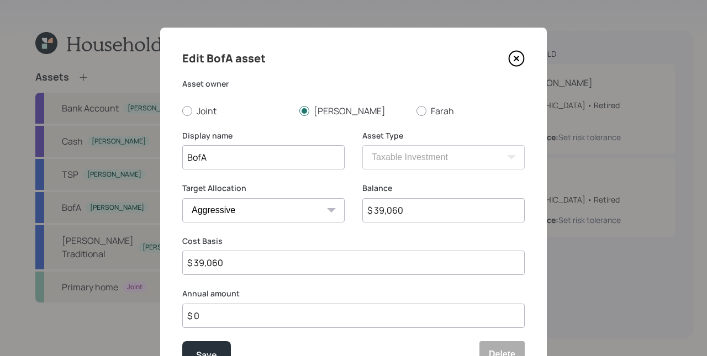
click at [237, 154] on input "BofA" at bounding box center [263, 157] width 162 height 24
click at [243, 162] on input "BofA" at bounding box center [263, 157] width 162 height 24
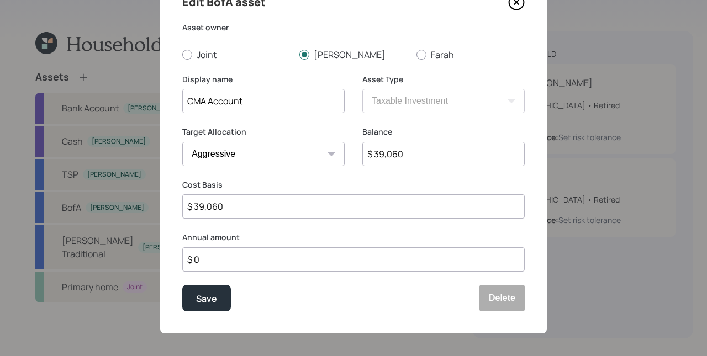
scroll to position [61, 0]
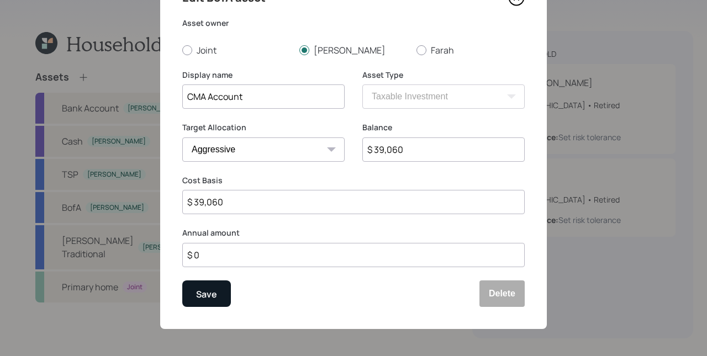
type input "CMA Account"
click at [213, 294] on div "Save" at bounding box center [206, 294] width 21 height 15
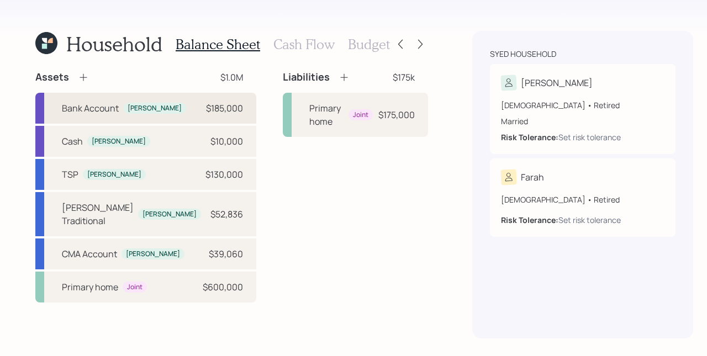
click at [206, 115] on div "$185,000" at bounding box center [224, 108] width 37 height 13
select select "cash"
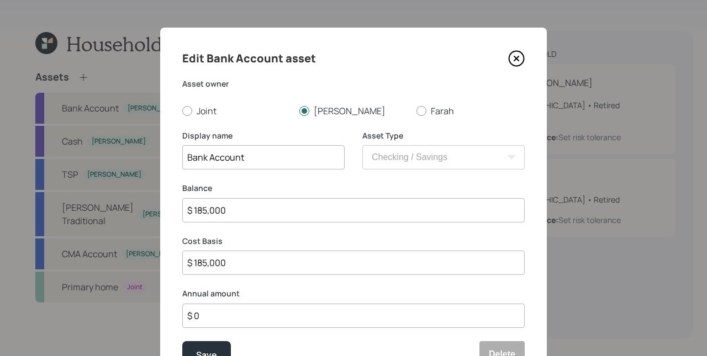
drag, startPoint x: 264, startPoint y: 166, endPoint x: 191, endPoint y: 160, distance: 73.2
click at [191, 160] on input "Bank Account" at bounding box center [263, 157] width 162 height 24
type input "Brokerage Account"
drag, startPoint x: 232, startPoint y: 213, endPoint x: 200, endPoint y: 208, distance: 32.4
click at [200, 208] on input "$ 185,000" at bounding box center [353, 210] width 343 height 24
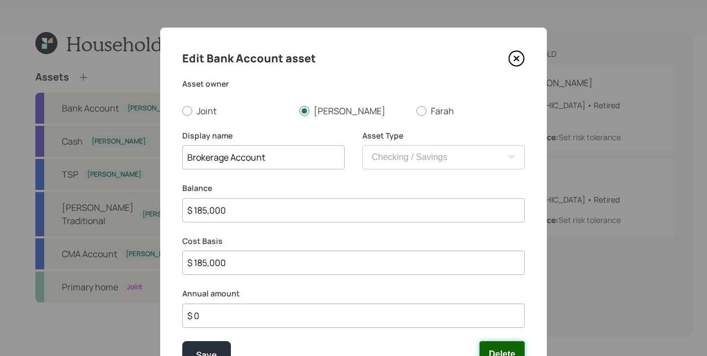
click at [486, 345] on button "Delete" at bounding box center [502, 355] width 45 height 27
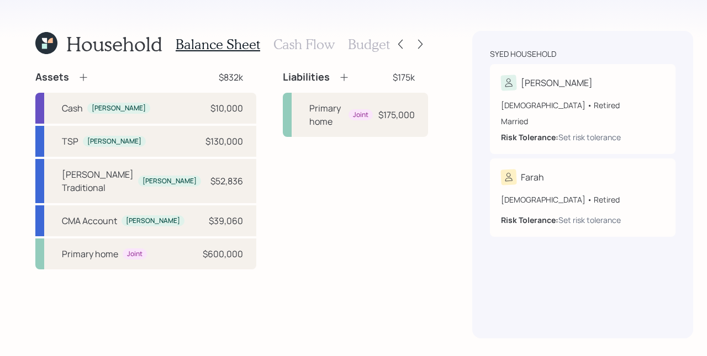
click at [86, 76] on icon at bounding box center [83, 77] width 11 height 11
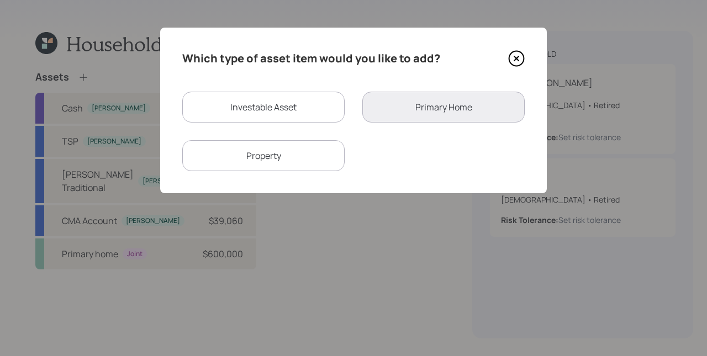
click at [278, 111] on div "Investable Asset" at bounding box center [263, 107] width 162 height 31
select select "taxable"
select select "balanced"
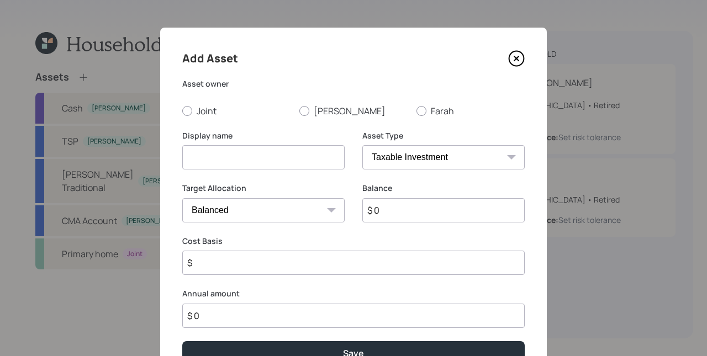
click at [275, 109] on label "Joint" at bounding box center [236, 111] width 108 height 12
click at [182, 111] on input "Joint" at bounding box center [182, 111] width 1 height 1
radio input "true"
click at [308, 110] on label "[PERSON_NAME]" at bounding box center [354, 111] width 108 height 12
click at [300, 111] on input "[PERSON_NAME]" at bounding box center [299, 111] width 1 height 1
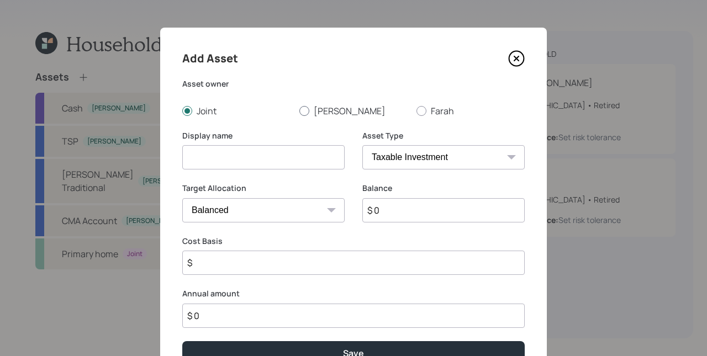
radio input "true"
click at [287, 154] on input at bounding box center [263, 157] width 162 height 24
click at [439, 161] on select "SEP IRA IRA Roth IRA 401(k) Roth 401(k) 403(b) Roth 403(b) 457(b) Roth 457(b) H…" at bounding box center [443, 157] width 162 height 24
click at [362, 145] on select "SEP IRA IRA Roth IRA 401(k) Roth 401(k) 403(b) Roth 403(b) 457(b) Roth 457(b) H…" at bounding box center [443, 157] width 162 height 24
click at [291, 211] on select "Cash Conservative Balanced Aggressive" at bounding box center [263, 210] width 162 height 24
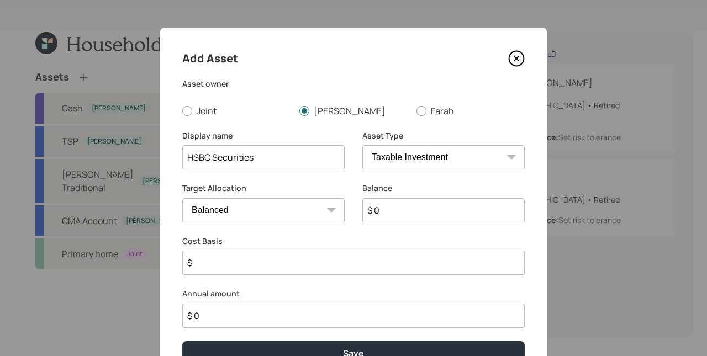
click at [272, 157] on input "HSBC Securities" at bounding box center [263, 157] width 162 height 24
type input "HSBC Securities Brokerage"
click at [238, 215] on select "Cash Conservative Balanced Aggressive" at bounding box center [263, 210] width 162 height 24
select select "conservative"
click at [182, 198] on select "Cash Conservative Balanced Aggressive" at bounding box center [263, 210] width 162 height 24
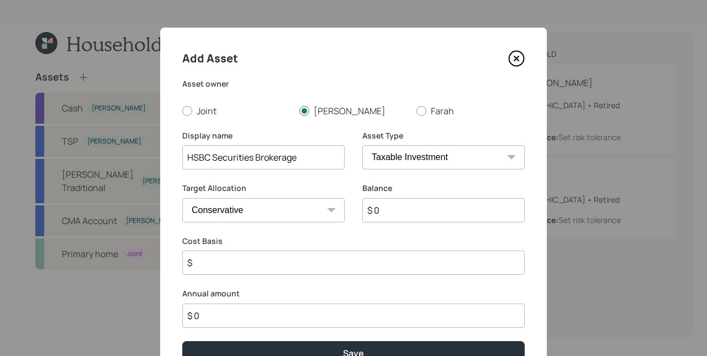
click at [328, 195] on div "Target Allocation Cash Conservative Balanced Aggressive" at bounding box center [263, 203] width 162 height 40
click at [274, 214] on select "Cash Conservative Balanced Aggressive" at bounding box center [263, 210] width 162 height 24
click at [182, 198] on select "Cash Conservative Balanced Aggressive" at bounding box center [263, 210] width 162 height 24
click at [397, 203] on input "$ 0" at bounding box center [443, 210] width 162 height 24
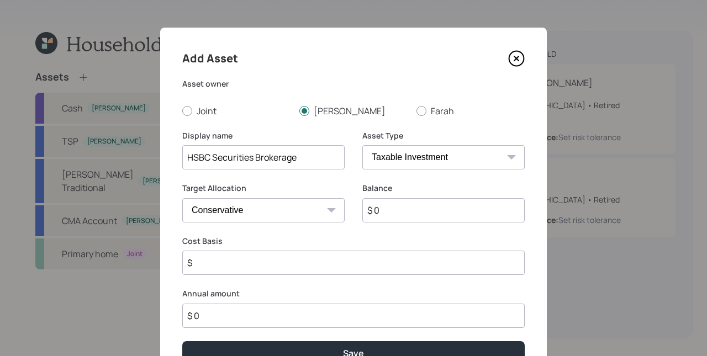
click at [397, 203] on input "$ 0" at bounding box center [443, 210] width 162 height 24
click at [400, 217] on input "$ 0" at bounding box center [443, 210] width 162 height 24
click at [399, 217] on input "$ 0" at bounding box center [443, 210] width 162 height 24
type input "$ 106,421"
click at [330, 274] on input "$" at bounding box center [353, 263] width 343 height 24
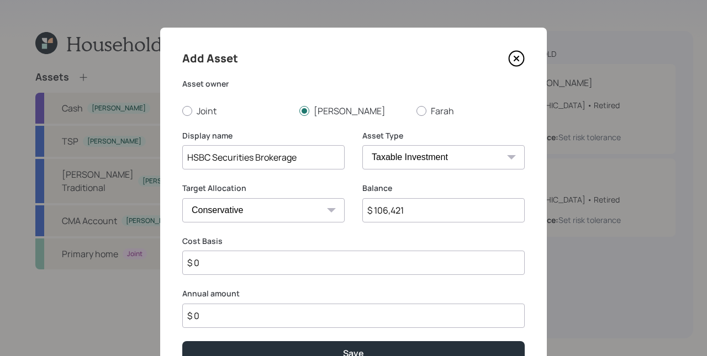
type input "$ 0"
click at [182, 342] on button "Save" at bounding box center [353, 354] width 343 height 24
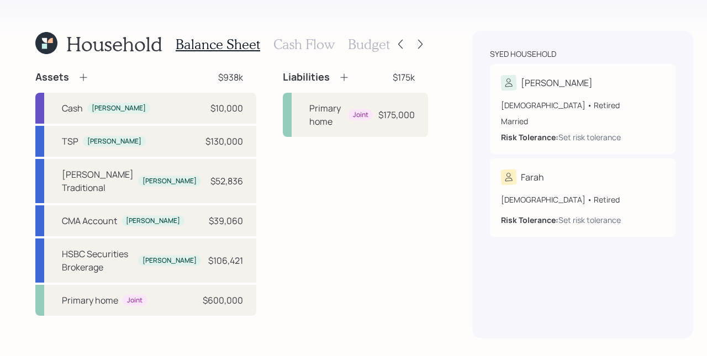
click at [79, 77] on icon at bounding box center [83, 77] width 11 height 11
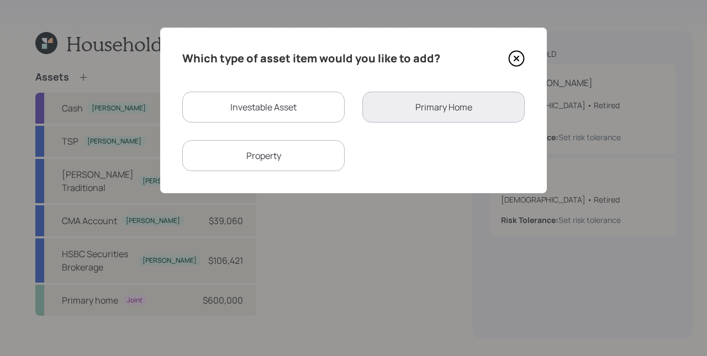
click at [251, 108] on div "Investable Asset" at bounding box center [263, 107] width 162 height 31
select select "taxable"
select select "balanced"
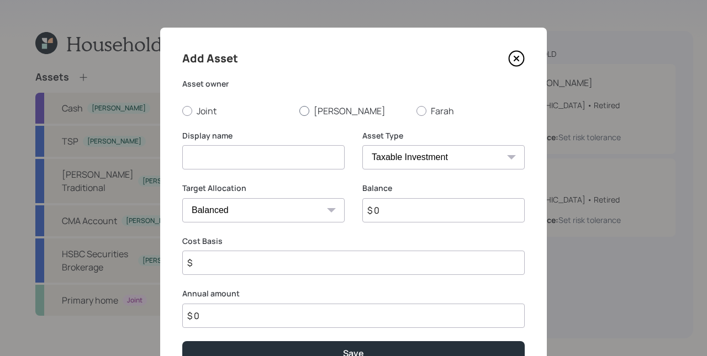
click at [308, 113] on label "[PERSON_NAME]" at bounding box center [354, 111] width 108 height 12
click at [300, 111] on input "[PERSON_NAME]" at bounding box center [299, 111] width 1 height 1
radio input "true"
click at [276, 155] on input at bounding box center [263, 157] width 162 height 24
type input "HSBC IRA"
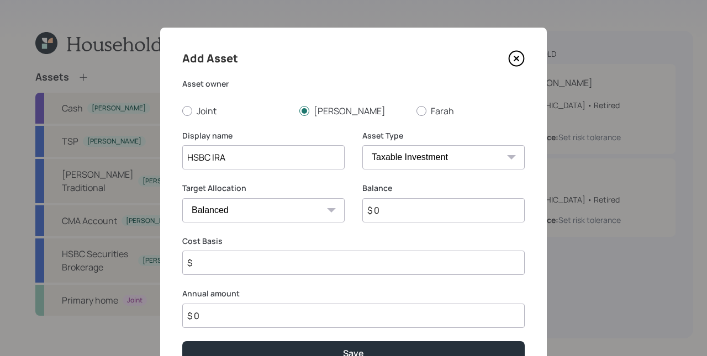
click at [448, 159] on select "SEP IRA IRA Roth IRA 401(k) Roth 401(k) 403(b) Roth 403(b) 457(b) Roth 457(b) H…" at bounding box center [443, 157] width 162 height 24
select select "ira"
click at [362, 145] on select "SEP IRA IRA Roth IRA 401(k) Roth 401(k) 403(b) Roth 403(b) 457(b) Roth 457(b) H…" at bounding box center [443, 157] width 162 height 24
type input "$"
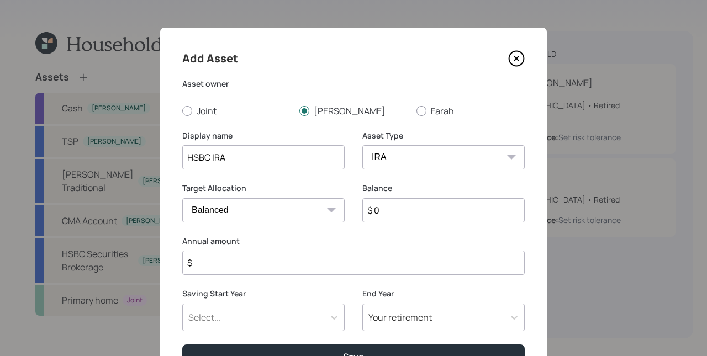
click at [423, 217] on input "$ 0" at bounding box center [443, 210] width 162 height 24
type input "$ 82,881"
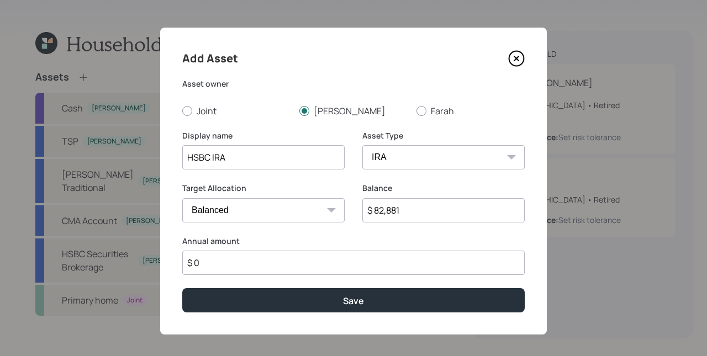
type input "$ 0"
click at [182, 288] on button "Save" at bounding box center [353, 300] width 343 height 24
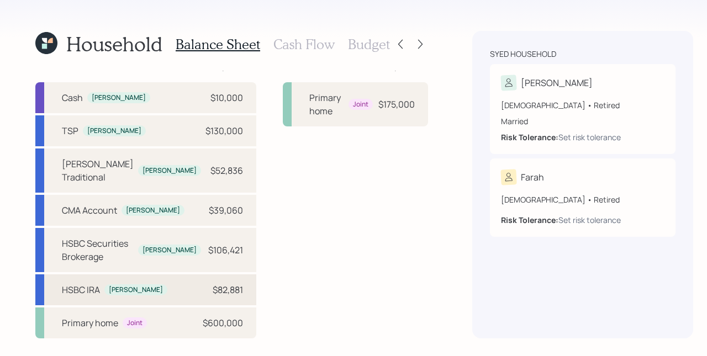
scroll to position [50, 0]
click at [203, 317] on div "$600,000" at bounding box center [223, 323] width 40 height 13
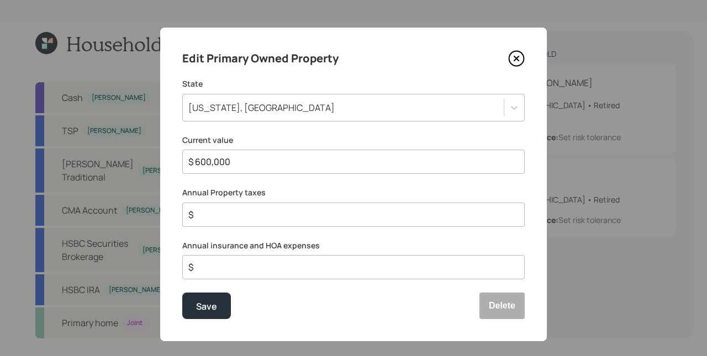
click at [293, 153] on div "$ 600,000" at bounding box center [353, 162] width 343 height 24
click at [293, 158] on input "$ 600,000" at bounding box center [349, 161] width 324 height 13
type input "$ 650,000"
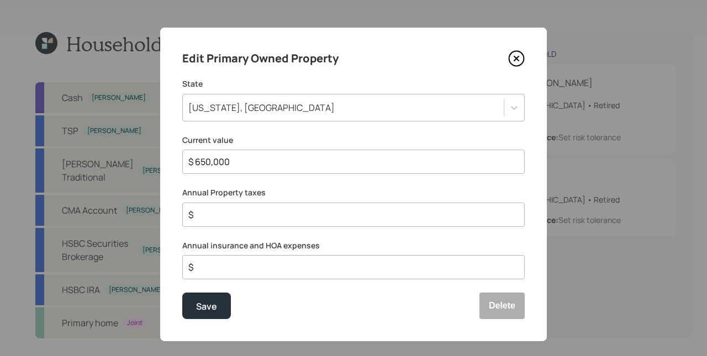
click at [399, 106] on div "Washington, DC" at bounding box center [343, 107] width 321 height 19
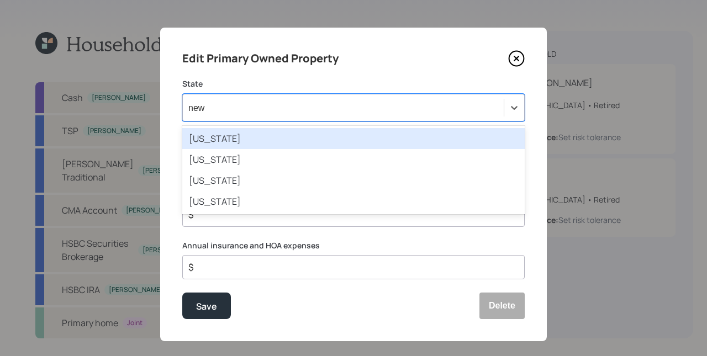
type input "new"
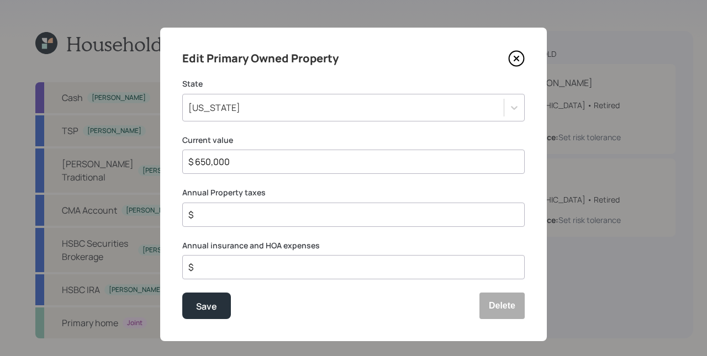
click at [253, 166] on input "$ 650,000" at bounding box center [349, 161] width 324 height 13
click at [252, 165] on input "$ 650,000" at bounding box center [349, 161] width 324 height 13
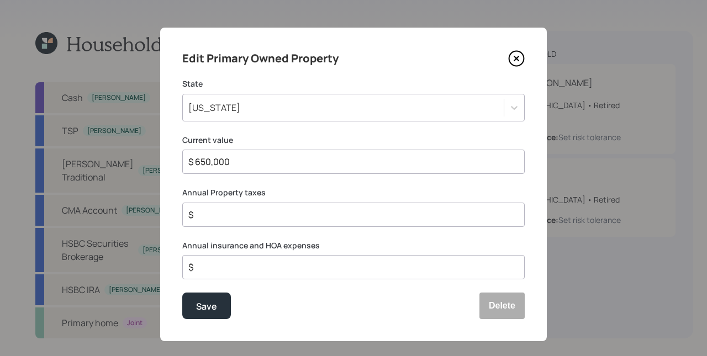
click at [262, 182] on div "Edit Primary Owned Property State New York Current value $ 650,000 Annual Prope…" at bounding box center [353, 185] width 387 height 314
click at [264, 217] on input "$" at bounding box center [349, 214] width 324 height 13
type input "$ 9,864"
click at [279, 264] on input "$" at bounding box center [349, 267] width 324 height 13
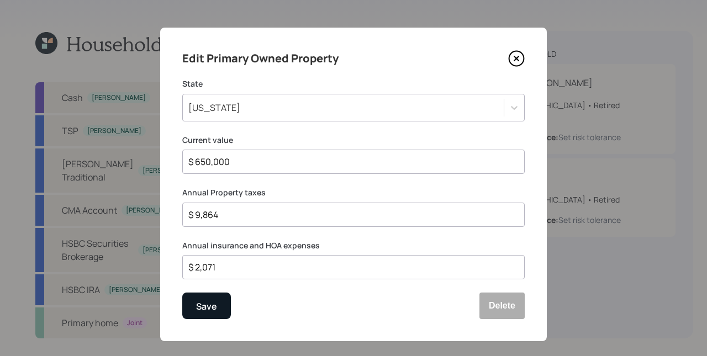
type input "$ 2,071"
click at [207, 307] on div "Save" at bounding box center [206, 307] width 21 height 15
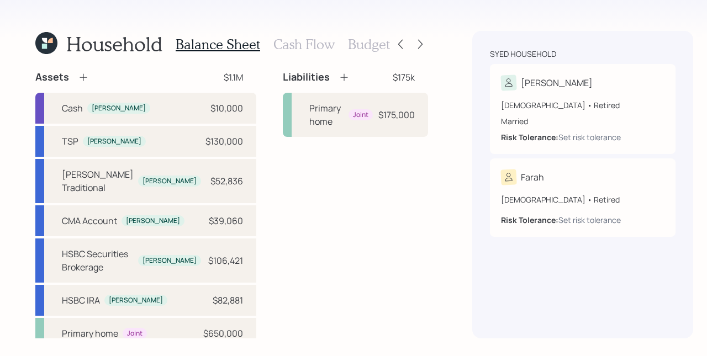
click at [83, 77] on icon at bounding box center [83, 77] width 7 height 7
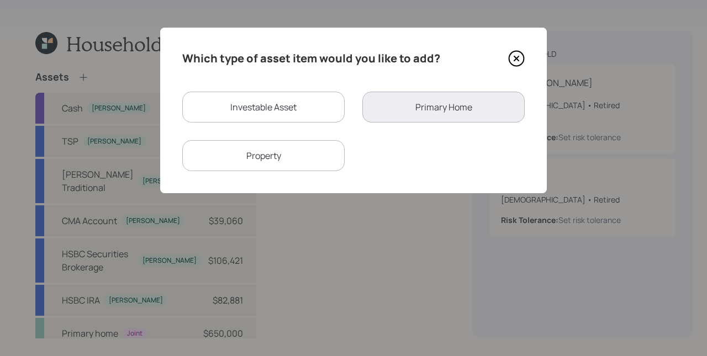
click at [265, 154] on div "Property" at bounding box center [263, 155] width 162 height 31
select select "rental_property"
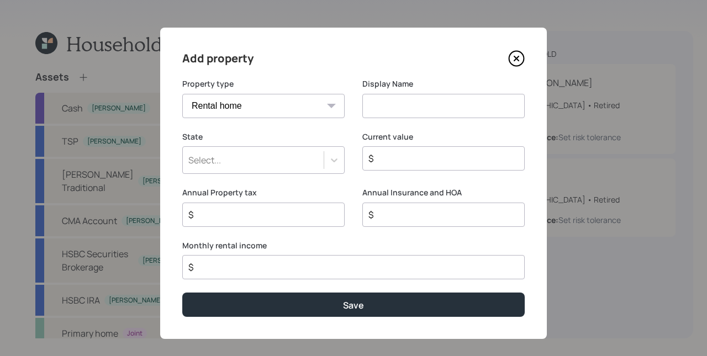
click at [293, 105] on select "Vacation home Rental home" at bounding box center [263, 106] width 162 height 24
click at [182, 94] on select "Vacation home Rental home" at bounding box center [263, 106] width 162 height 24
click at [397, 111] on input at bounding box center [443, 106] width 162 height 24
type input "R"
type input "[PERSON_NAME] Rental"
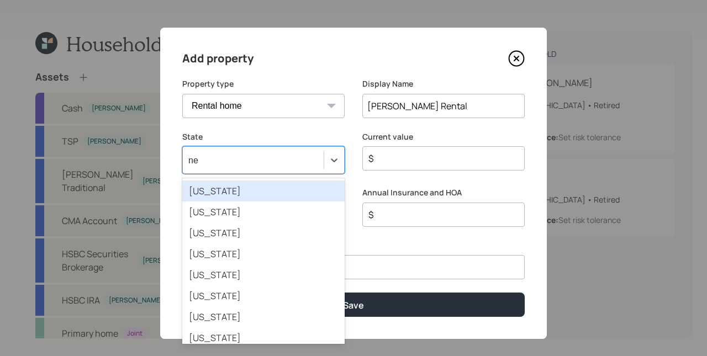
type input "new"
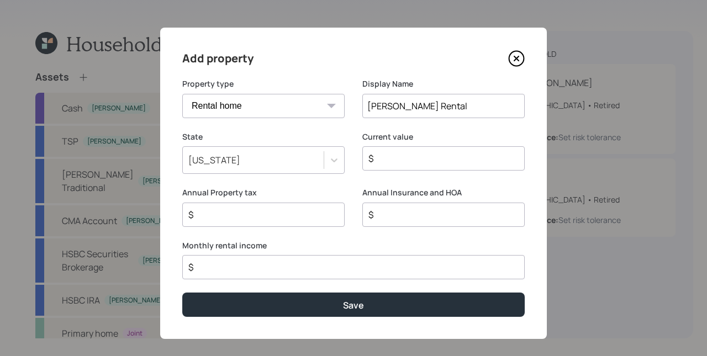
click at [467, 160] on input "$" at bounding box center [439, 158] width 144 height 13
type input "$ 341,000"
type input "$ 2,200"
type input "$ 2,400"
click at [388, 235] on div "Annual Insurance and HOA $ 2,400" at bounding box center [443, 213] width 162 height 53
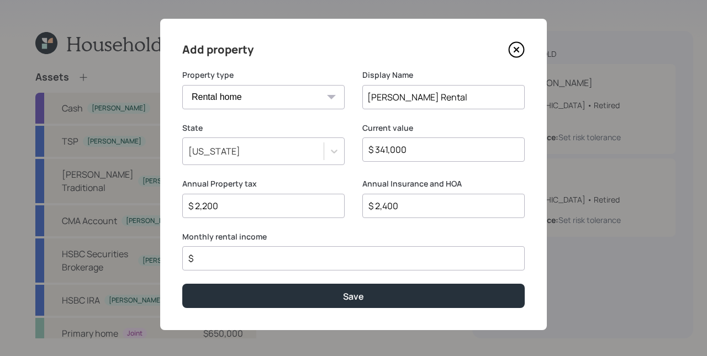
scroll to position [10, 0]
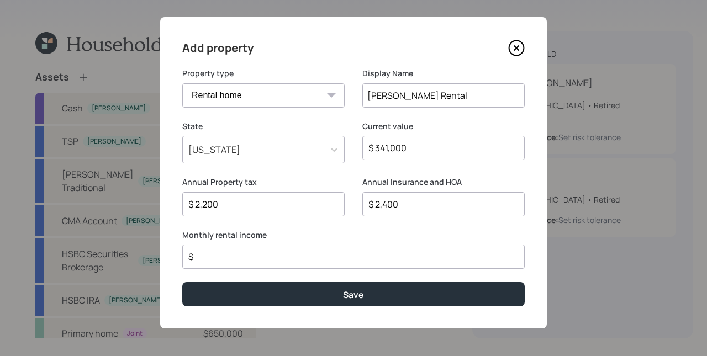
click at [262, 256] on input "$" at bounding box center [349, 256] width 324 height 13
type input "$ 1,350"
click at [404, 242] on div "Monthly rental income $ 1,350" at bounding box center [353, 250] width 343 height 40
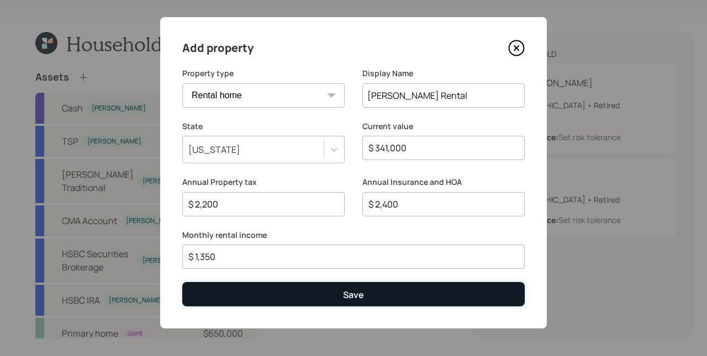
click at [390, 299] on button "Save" at bounding box center [353, 294] width 343 height 24
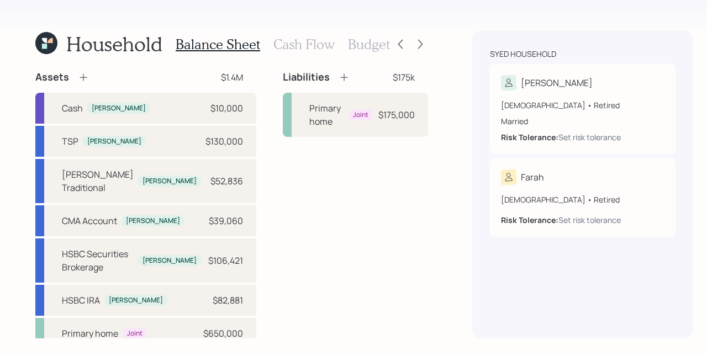
click at [84, 78] on icon at bounding box center [83, 77] width 11 height 11
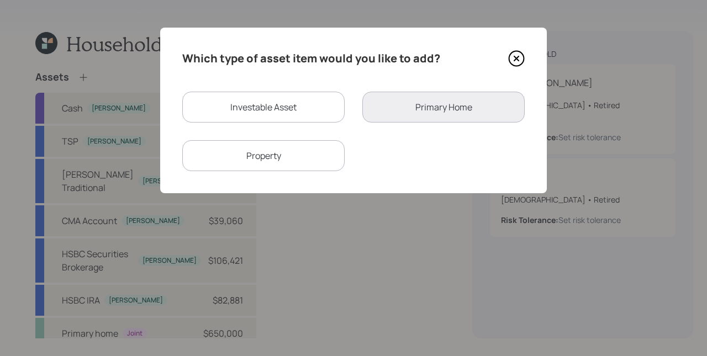
click at [270, 155] on div "Property" at bounding box center [263, 155] width 162 height 31
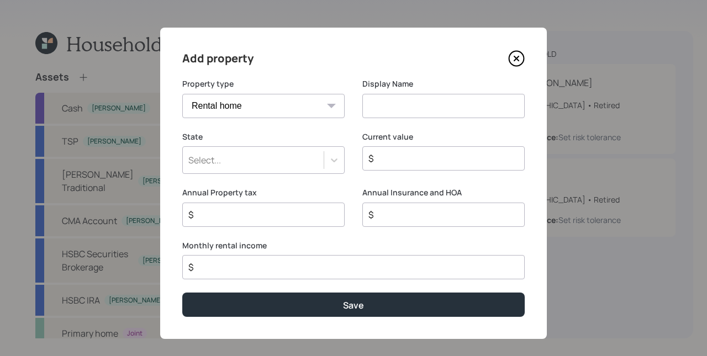
click at [268, 107] on select "Vacation home Rental home" at bounding box center [263, 106] width 162 height 24
select select "vacation_property"
click at [182, 94] on select "Vacation home Rental home" at bounding box center [263, 106] width 162 height 24
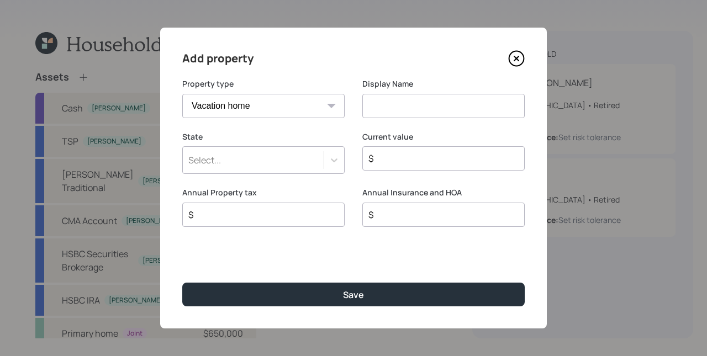
click at [376, 108] on input at bounding box center [443, 106] width 162 height 24
type input "Second Home"
click at [269, 165] on div "Select..." at bounding box center [253, 160] width 141 height 19
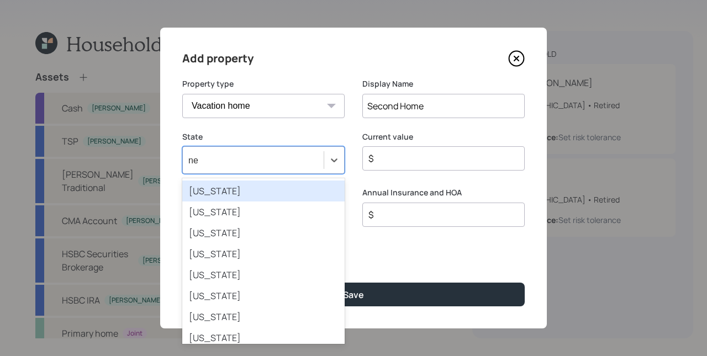
type input "new"
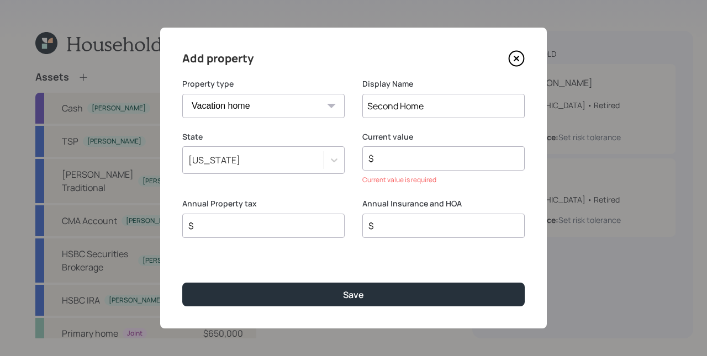
click at [419, 160] on input "$" at bounding box center [439, 158] width 144 height 13
click at [419, 159] on input "$" at bounding box center [439, 158] width 144 height 13
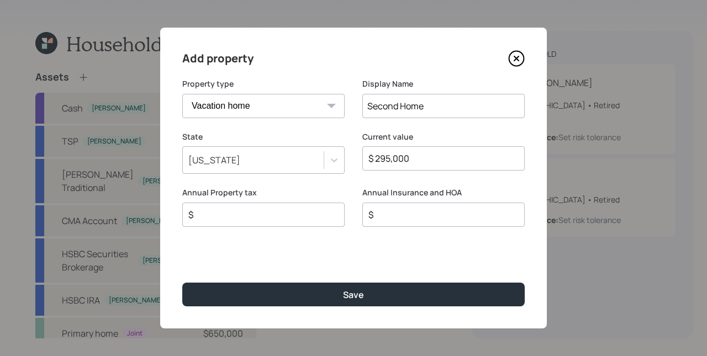
type input "$ 295,000"
click at [277, 223] on div "$" at bounding box center [263, 215] width 162 height 24
click at [277, 218] on input "$" at bounding box center [259, 214] width 144 height 13
type input "$ 0"
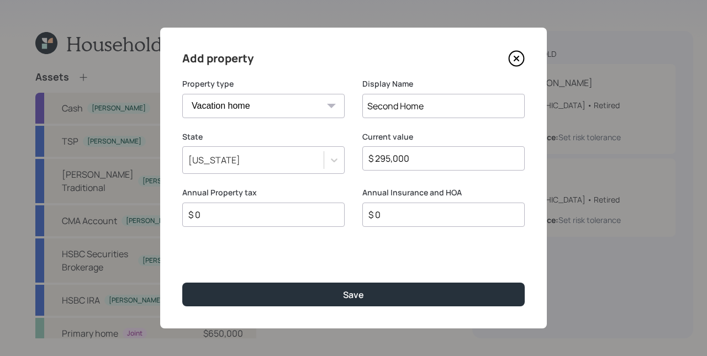
click at [342, 244] on div "Add property Property type Vacation home Rental home Display Name Second Home S…" at bounding box center [353, 178] width 387 height 301
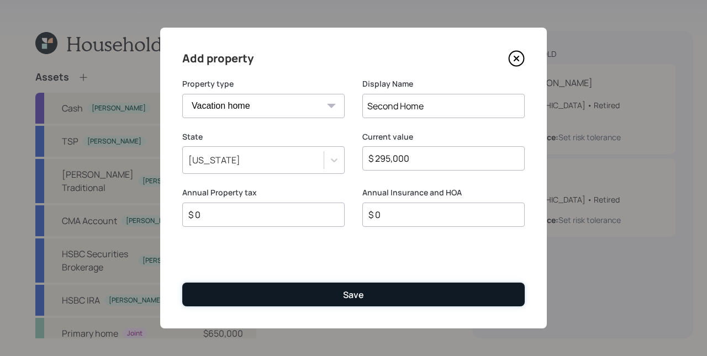
click at [367, 300] on button "Save" at bounding box center [353, 295] width 343 height 24
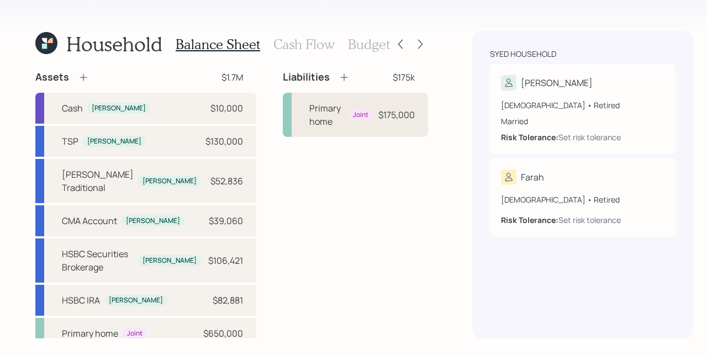
click at [309, 102] on div "Primary home" at bounding box center [326, 115] width 35 height 27
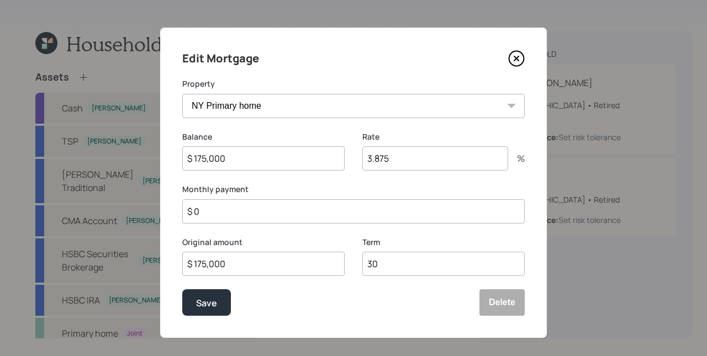
click at [239, 218] on input "$ 0" at bounding box center [353, 211] width 343 height 24
click at [204, 214] on input "$ 2,032" at bounding box center [353, 211] width 343 height 24
type input "$ 1,038"
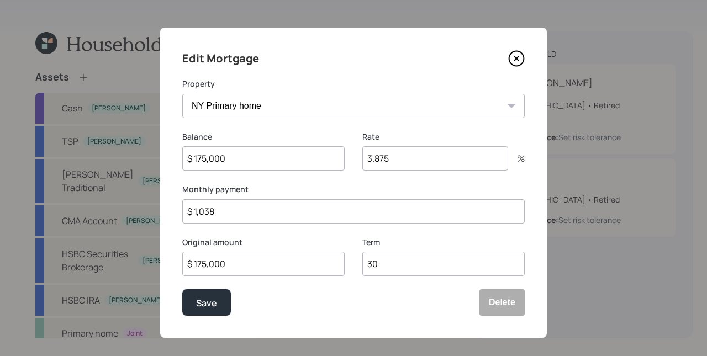
drag, startPoint x: 392, startPoint y: 269, endPoint x: 356, endPoint y: 265, distance: 36.1
click at [356, 265] on div "Original amount $ 175,000 Term 30" at bounding box center [353, 263] width 343 height 53
click at [348, 266] on div "Original amount $ 175,000 Term 30" at bounding box center [353, 263] width 343 height 53
click at [275, 269] on input "$ 175,000" at bounding box center [263, 264] width 162 height 24
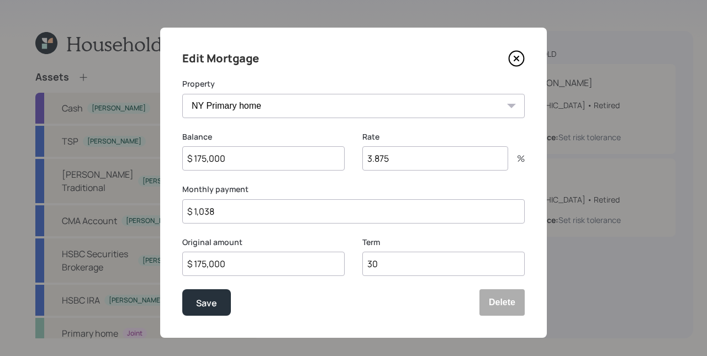
click at [275, 269] on input "$ 175,000" at bounding box center [263, 264] width 162 height 24
click at [313, 234] on div "Edit Mortgage Property NY Primary home Lake George Rental Second Home Balance $…" at bounding box center [353, 183] width 387 height 311
click at [258, 271] on input "$ 175,000" at bounding box center [263, 264] width 162 height 24
click at [258, 272] on input "$ 175,000" at bounding box center [263, 264] width 162 height 24
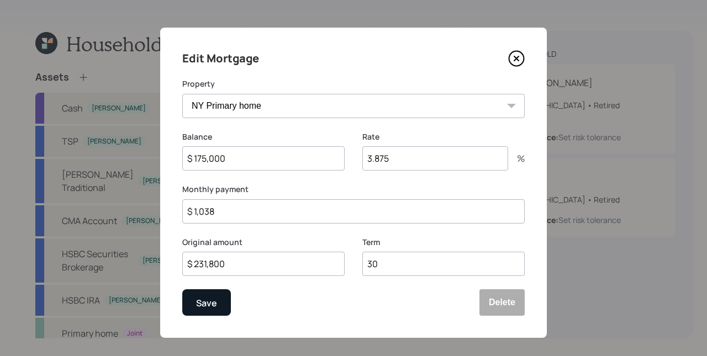
type input "$ 231,800"
click at [203, 301] on div "Save" at bounding box center [206, 303] width 21 height 15
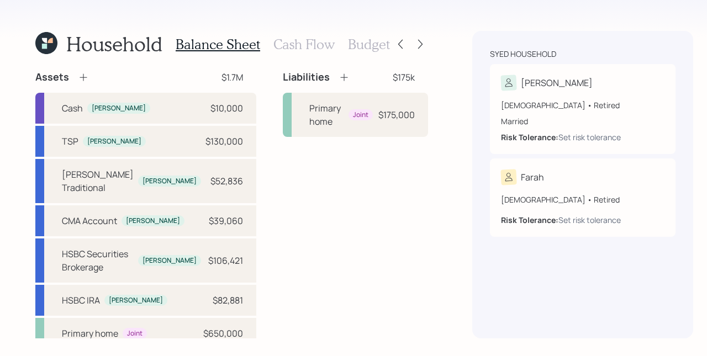
click at [355, 219] on div "Liabilities $175k Primary home Joint $175,000" at bounding box center [355, 243] width 145 height 345
drag, startPoint x: 229, startPoint y: 80, endPoint x: 277, endPoint y: 80, distance: 48.6
click at [277, 80] on div "Assets $1.7M Cash Michael $10,000 TSP Michael $130,000 Merrill Traditional Mich…" at bounding box center [231, 243] width 393 height 345
click at [343, 207] on div "Liabilities $175k Primary home Joint $175,000" at bounding box center [355, 243] width 145 height 345
click at [339, 75] on icon at bounding box center [344, 77] width 11 height 11
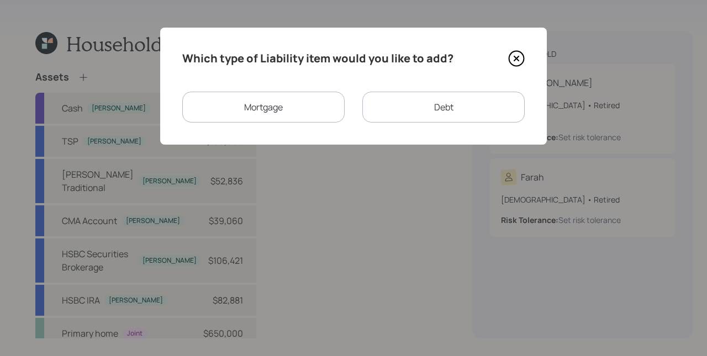
click at [413, 98] on div "Debt" at bounding box center [443, 107] width 162 height 31
select select "credit_card"
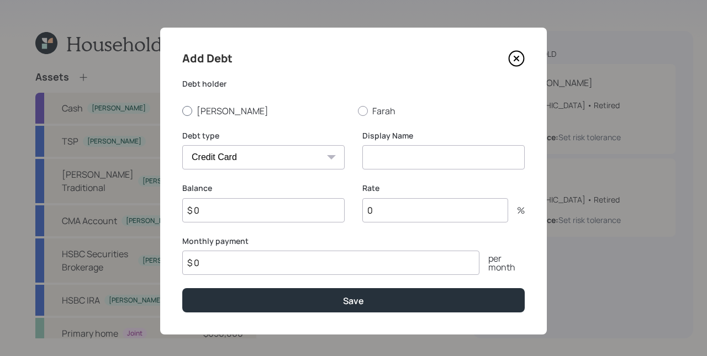
click at [209, 111] on label "[PERSON_NAME]" at bounding box center [265, 111] width 167 height 12
click at [182, 111] on input "[PERSON_NAME]" at bounding box center [182, 111] width 1 height 1
radio input "true"
click at [264, 165] on select "Car Credit Card Medical Student Other" at bounding box center [263, 157] width 162 height 24
select select "other"
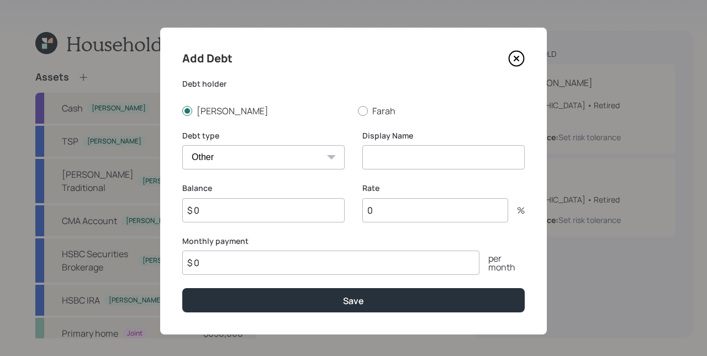
click at [182, 145] on select "Car Credit Card Medical Student Other" at bounding box center [263, 157] width 162 height 24
click at [370, 156] on input at bounding box center [443, 157] width 162 height 24
type input "AMEX Personal Loan"
click at [261, 217] on input "$ 0" at bounding box center [263, 210] width 162 height 24
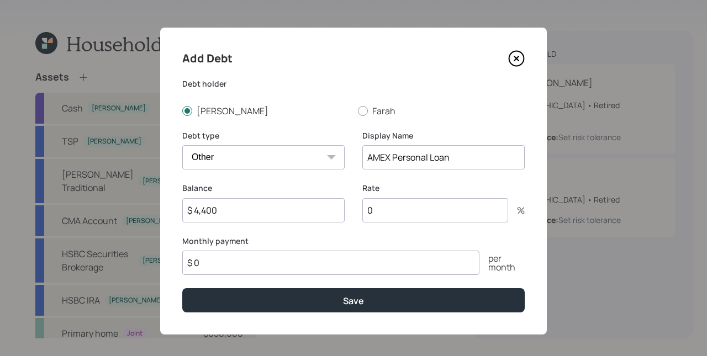
type input "$ 4,400"
type input "7.6"
type input "$ 155"
click at [182, 288] on button "Save" at bounding box center [353, 300] width 343 height 24
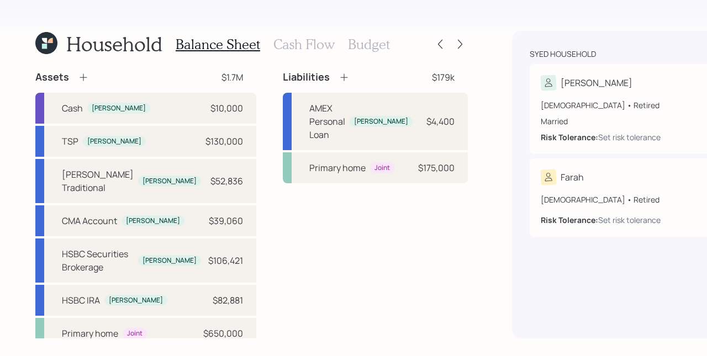
click at [296, 48] on h3 "Cash Flow" at bounding box center [304, 44] width 61 height 16
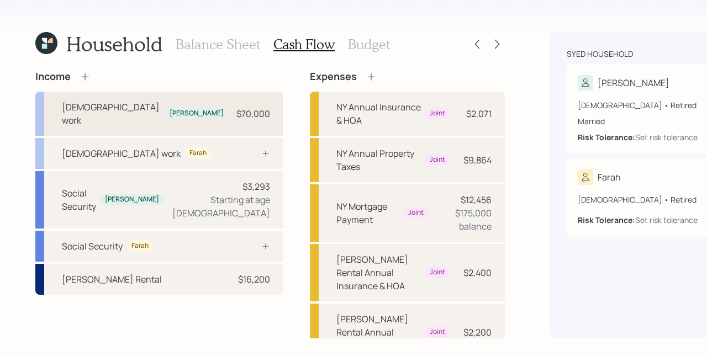
click at [237, 112] on div "$70,000" at bounding box center [254, 113] width 34 height 13
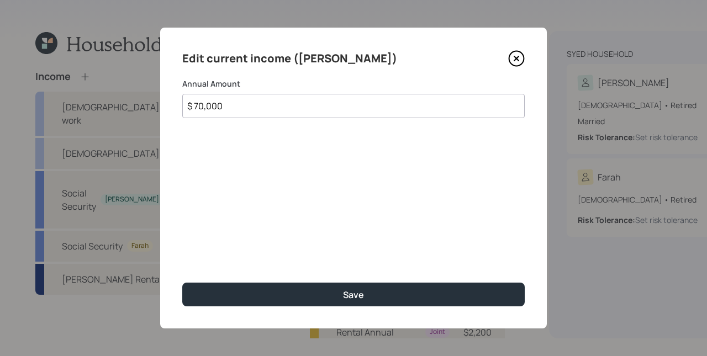
click at [193, 105] on input "$ 70,000" at bounding box center [353, 106] width 343 height 24
type input "$ 170,000"
drag, startPoint x: 290, startPoint y: 199, endPoint x: 339, endPoint y: 261, distance: 78.7
click at [291, 199] on div "Edit current income (Michael) Annual Amount $ 170,000 Save" at bounding box center [353, 178] width 387 height 301
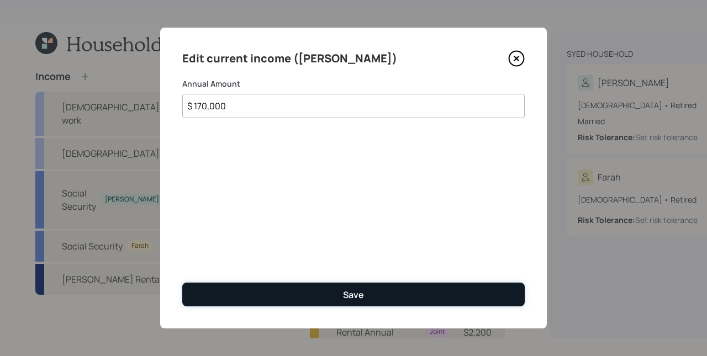
click at [351, 296] on div "Save" at bounding box center [353, 295] width 21 height 12
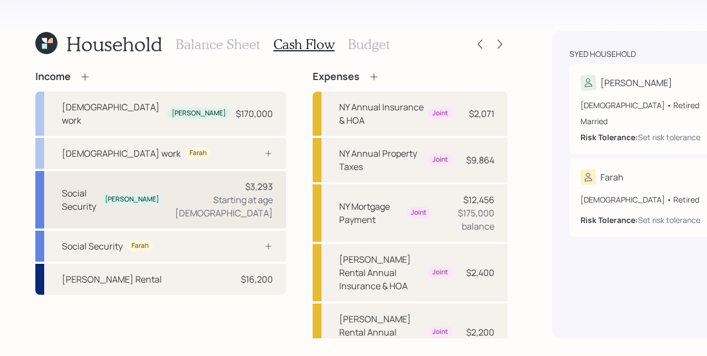
click at [180, 201] on div "Starting at age 67" at bounding box center [222, 206] width 101 height 27
select select "3"
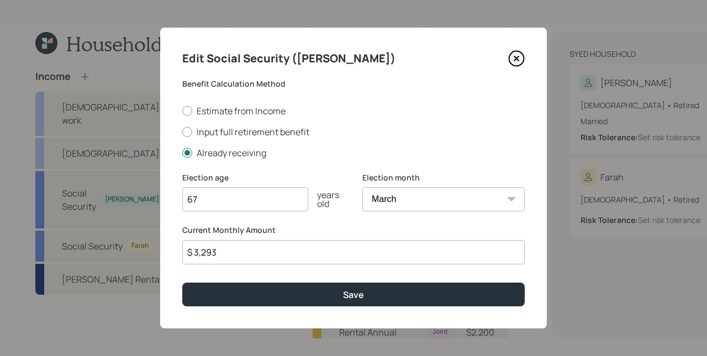
click at [246, 206] on input "67" at bounding box center [245, 199] width 126 height 24
type input "67"
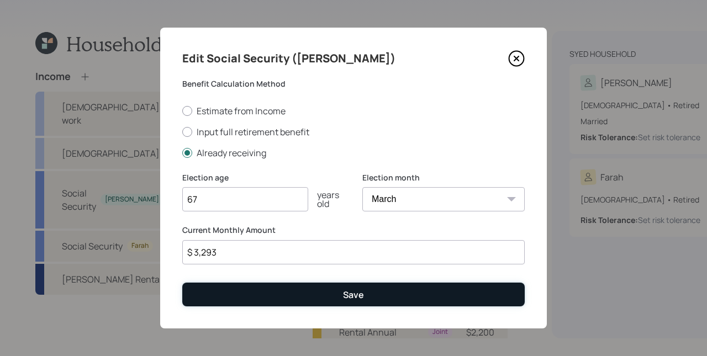
click at [258, 293] on button "Save" at bounding box center [353, 295] width 343 height 24
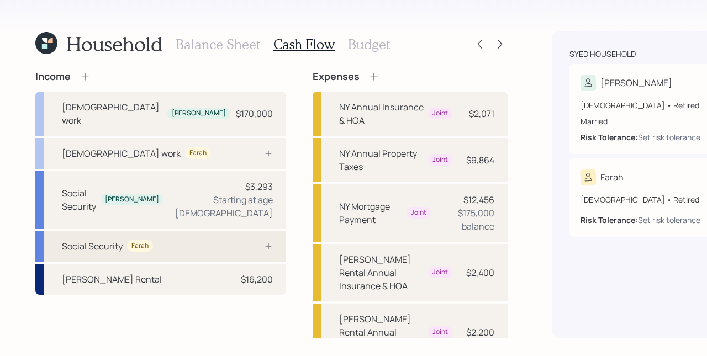
click at [182, 262] on div "Social Security Farah" at bounding box center [160, 246] width 251 height 31
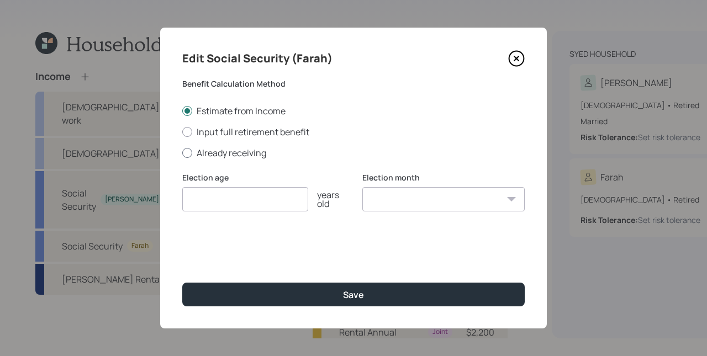
click at [230, 150] on label "Already receiving" at bounding box center [353, 153] width 343 height 12
click at [182, 153] on input "Already receiving" at bounding box center [182, 153] width 1 height 1
radio input "true"
click at [254, 199] on input "number" at bounding box center [245, 199] width 126 height 24
type input "64"
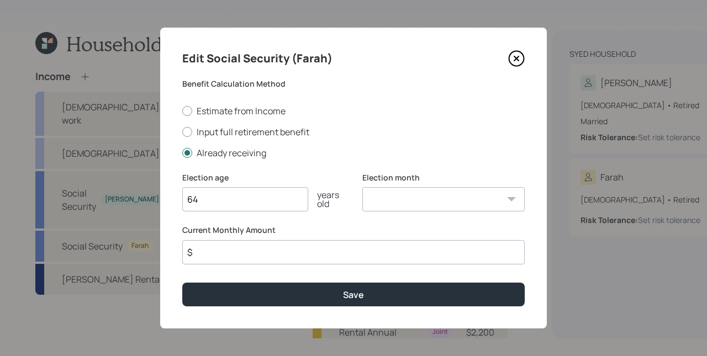
click at [402, 190] on select "January February March April May June July August September October November De…" at bounding box center [443, 199] width 162 height 24
select select "8"
click at [362, 187] on select "January February March April May June July August September October November De…" at bounding box center [443, 199] width 162 height 24
click at [303, 257] on input "$" at bounding box center [353, 252] width 343 height 24
type input "$ 870"
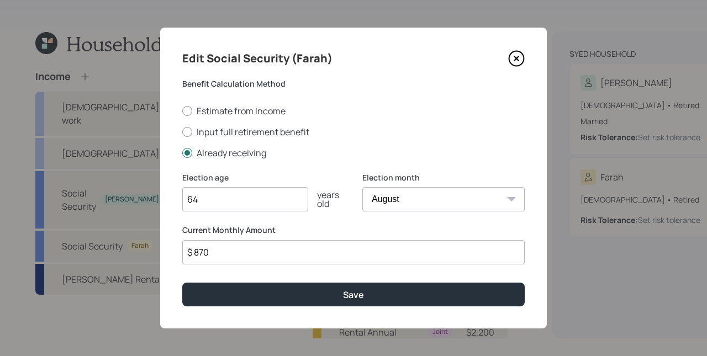
click at [182, 283] on button "Save" at bounding box center [353, 295] width 343 height 24
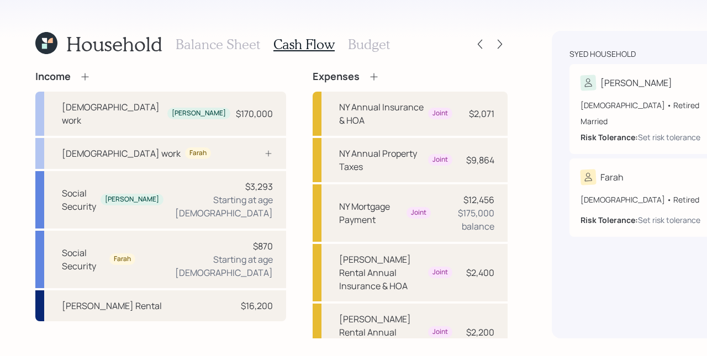
click at [83, 75] on icon at bounding box center [85, 76] width 11 height 11
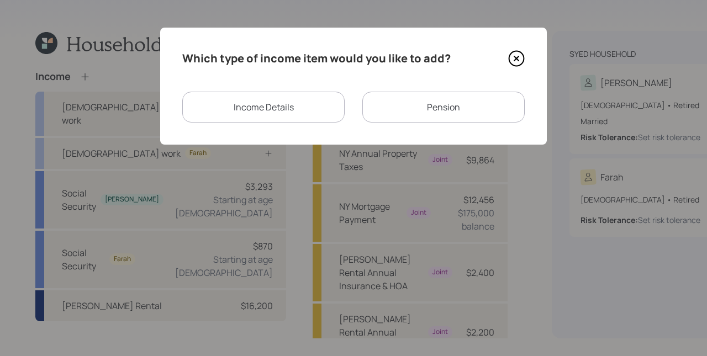
click at [287, 107] on div "Income Details" at bounding box center [263, 107] width 162 height 31
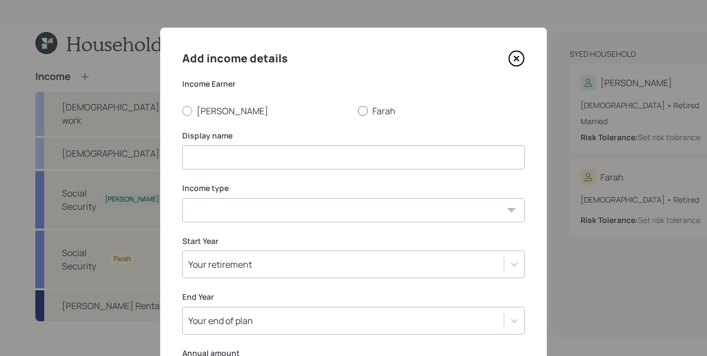
click at [368, 109] on label "Farah" at bounding box center [441, 111] width 167 height 12
click at [386, 109] on label "Farah" at bounding box center [441, 111] width 167 height 12
click at [358, 111] on input "Farah" at bounding box center [358, 111] width 1 height 1
radio input "true"
click at [348, 159] on input at bounding box center [353, 157] width 343 height 24
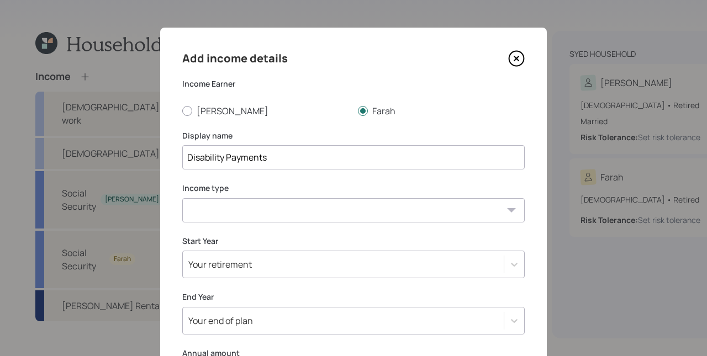
type input "Disability Payments"
click at [311, 214] on select "Full-time work Part-time work Self employment Other" at bounding box center [353, 210] width 343 height 24
select select "other"
click at [182, 198] on select "Full-time work Part-time work Self employment Other" at bounding box center [353, 210] width 343 height 24
click at [227, 258] on select "Tax-free Earned Self Employment Alimony Royalties Pension / Annuity Interest Di…" at bounding box center [353, 263] width 343 height 24
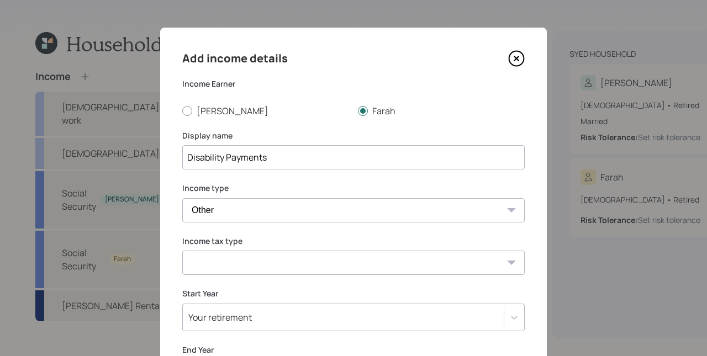
select select "tax_free"
click at [182, 251] on select "Tax-free Earned Self Employment Alimony Royalties Pension / Annuity Interest Di…" at bounding box center [353, 263] width 343 height 24
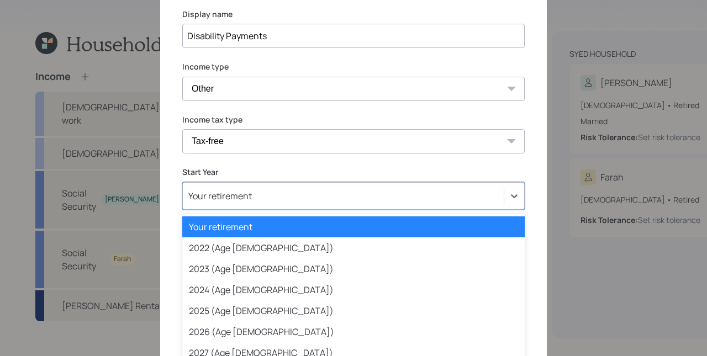
click at [241, 191] on div "option Your retirement selected, 1 of 79. 79 results available. Use Up and Down…" at bounding box center [353, 196] width 343 height 28
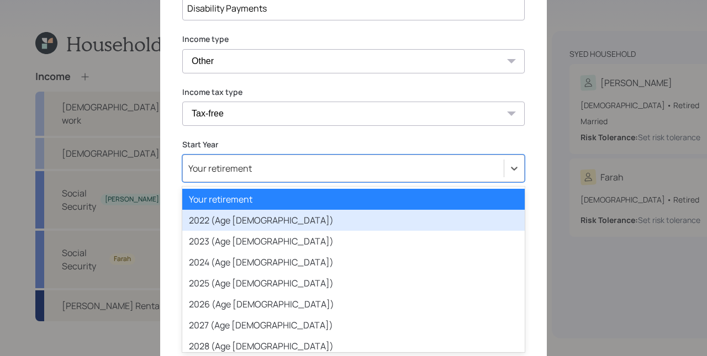
click at [236, 225] on div "2022 (Age 64)" at bounding box center [353, 220] width 343 height 21
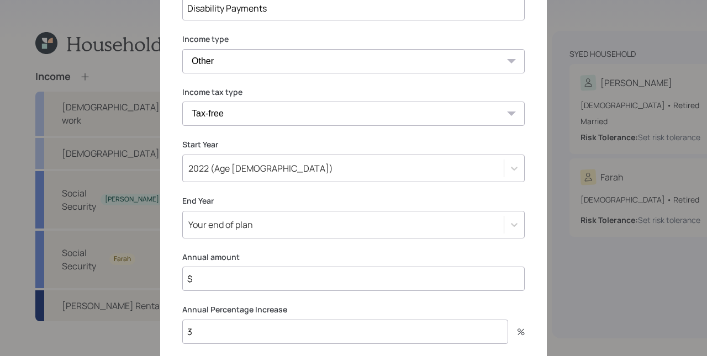
click at [285, 282] on input "$" at bounding box center [353, 279] width 343 height 24
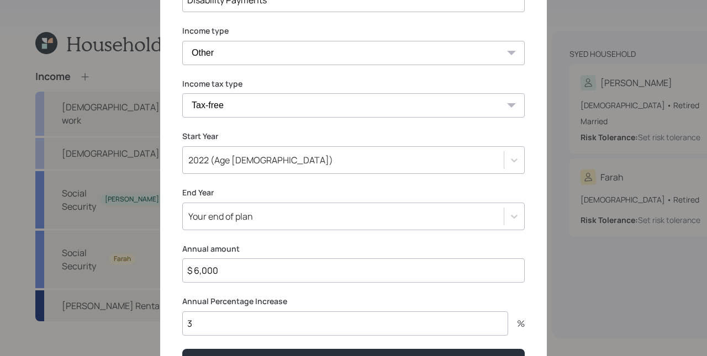
scroll to position [203, 0]
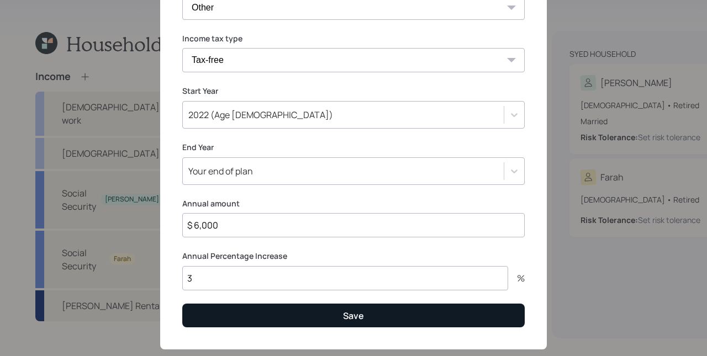
type input "$ 6,000"
click at [270, 319] on button "Save" at bounding box center [353, 316] width 343 height 24
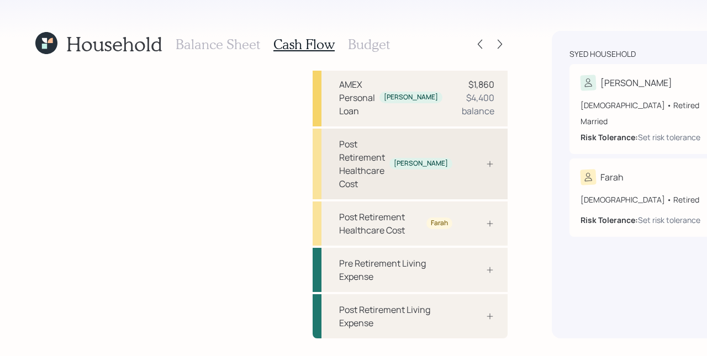
scroll to position [351, 0]
click at [461, 160] on div at bounding box center [477, 164] width 33 height 9
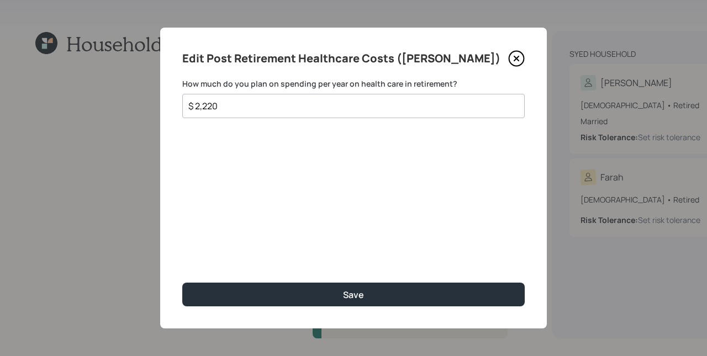
click at [361, 106] on input "$ 2,220" at bounding box center [349, 105] width 324 height 13
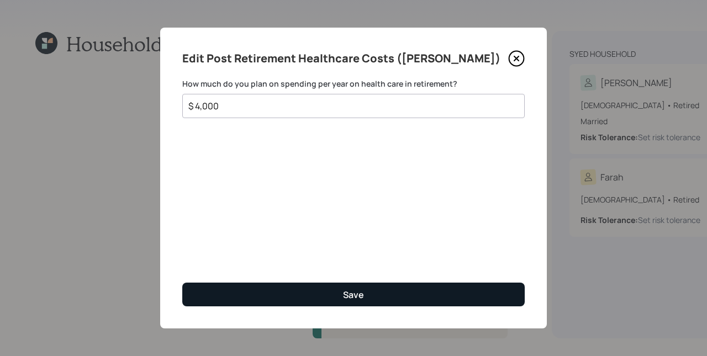
type input "$ 4,000"
click at [377, 292] on button "Save" at bounding box center [353, 295] width 343 height 24
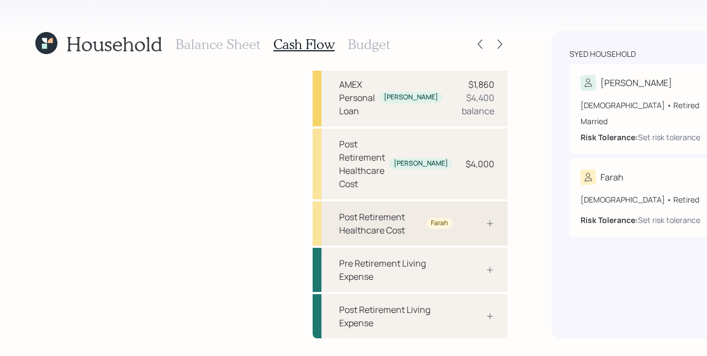
click at [359, 243] on div "Post Retirement Healthcare Cost Farah" at bounding box center [410, 224] width 195 height 44
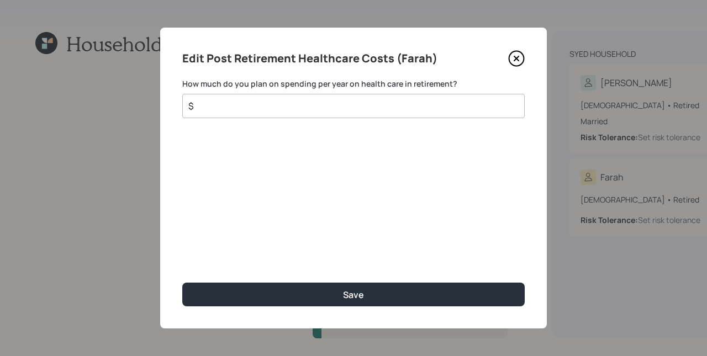
click at [298, 102] on input "$" at bounding box center [349, 105] width 324 height 13
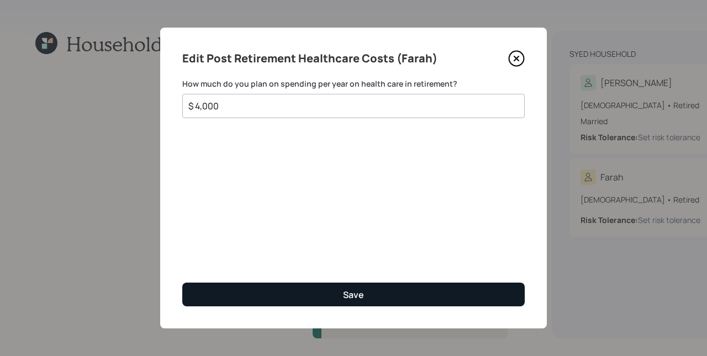
type input "$ 4,000"
click at [423, 290] on button "Save" at bounding box center [353, 295] width 343 height 24
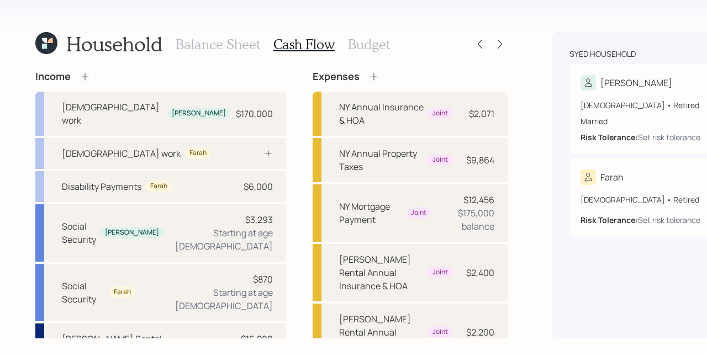
click at [358, 45] on h3 "Budget" at bounding box center [369, 44] width 42 height 16
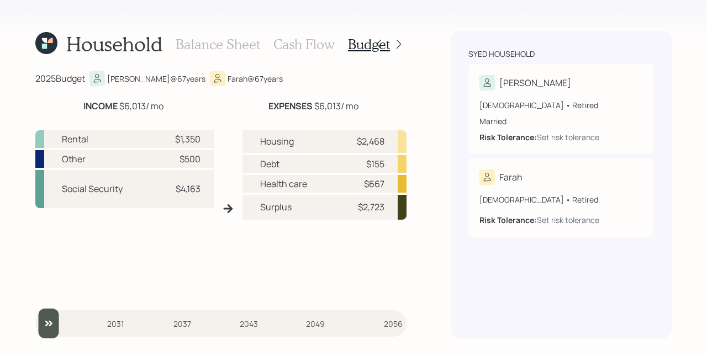
click at [298, 46] on h3 "Cash Flow" at bounding box center [304, 44] width 61 height 16
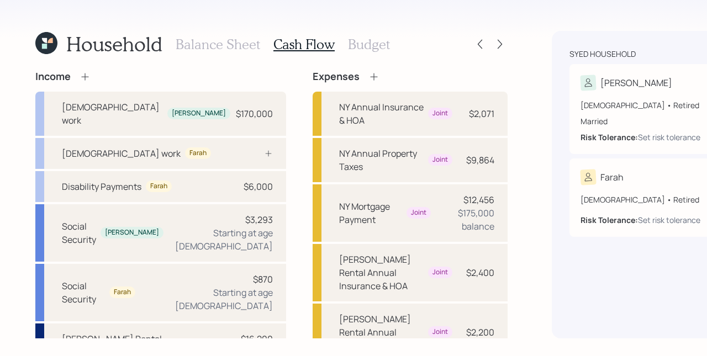
click at [83, 75] on icon at bounding box center [85, 76] width 11 height 11
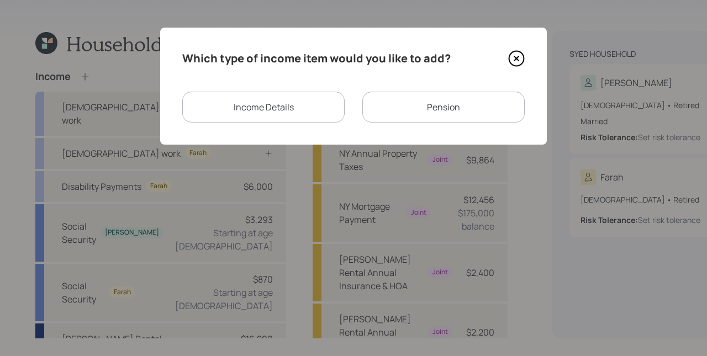
click at [302, 100] on div "Income Details" at bounding box center [263, 107] width 162 height 31
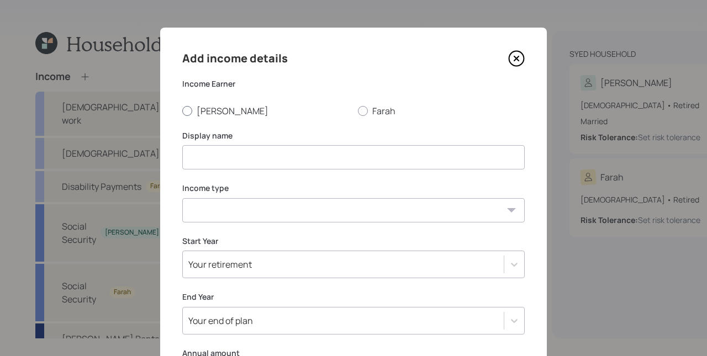
click at [199, 113] on label "[PERSON_NAME]" at bounding box center [265, 111] width 167 height 12
click at [182, 111] on input "[PERSON_NAME]" at bounding box center [182, 111] width 1 height 1
radio input "true"
click at [225, 158] on input at bounding box center [353, 157] width 343 height 24
type input "Work"
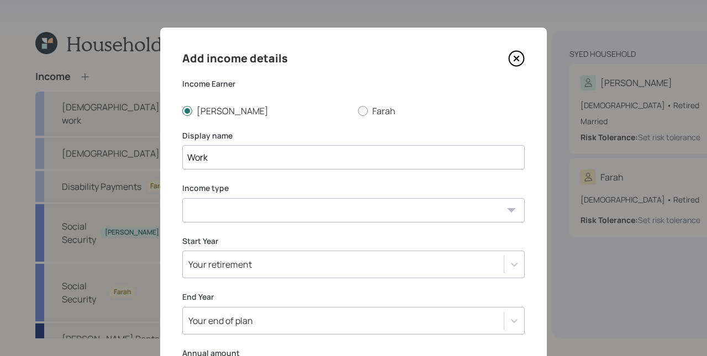
click at [234, 219] on select "Full-time work Part-time work Self employment Other" at bounding box center [353, 210] width 343 height 24
click at [182, 198] on select "Full-time work Part-time work Self employment Other" at bounding box center [353, 210] width 343 height 24
click at [241, 206] on select "Full-time work Part-time work Self employment Other" at bounding box center [353, 210] width 343 height 24
select select "other"
click at [182, 198] on select "Full-time work Part-time work Self employment Other" at bounding box center [353, 210] width 343 height 24
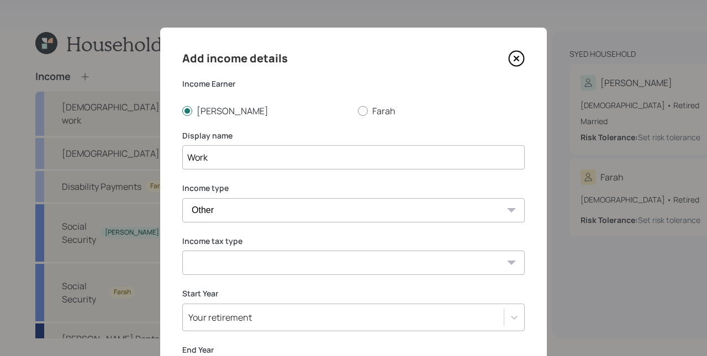
click at [228, 252] on select "Tax-free Earned Self Employment Alimony Royalties Pension / Annuity Interest Di…" at bounding box center [353, 263] width 343 height 24
click at [182, 251] on select "Tax-free Earned Self Employment Alimony Royalties Pension / Annuity Interest Di…" at bounding box center [353, 263] width 343 height 24
click at [224, 260] on select "Tax-free Earned Self Employment Alimony Royalties Pension / Annuity Interest Di…" at bounding box center [353, 263] width 343 height 24
select select "earned"
click at [182, 251] on select "Tax-free Earned Self Employment Alimony Royalties Pension / Annuity Interest Di…" at bounding box center [353, 263] width 343 height 24
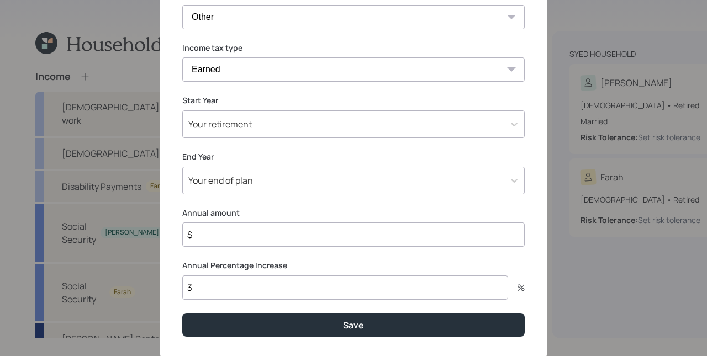
scroll to position [199, 0]
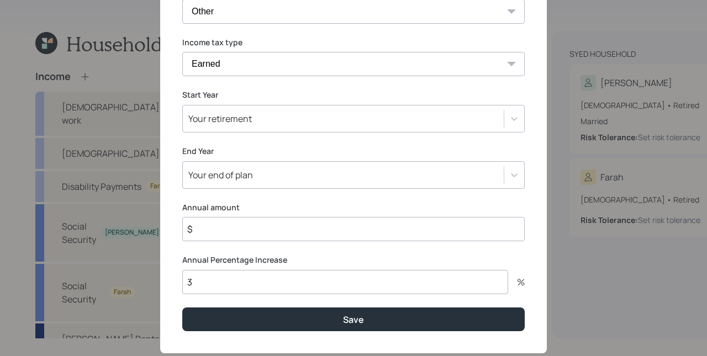
click at [249, 119] on div "Your retirement" at bounding box center [343, 118] width 321 height 19
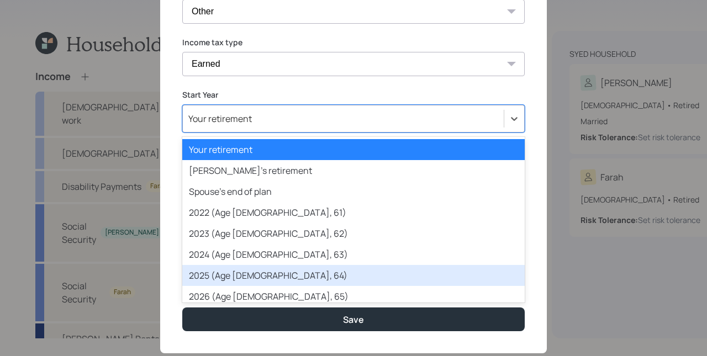
click at [248, 269] on div "2025 (Age 67, 64)" at bounding box center [353, 275] width 343 height 21
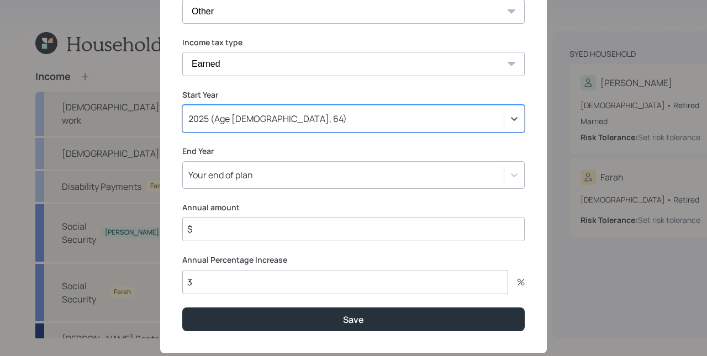
scroll to position [206, 0]
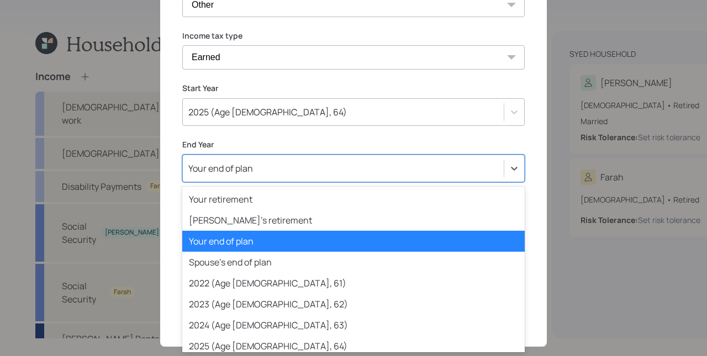
click at [245, 181] on div "Your end of plan" at bounding box center [353, 169] width 343 height 28
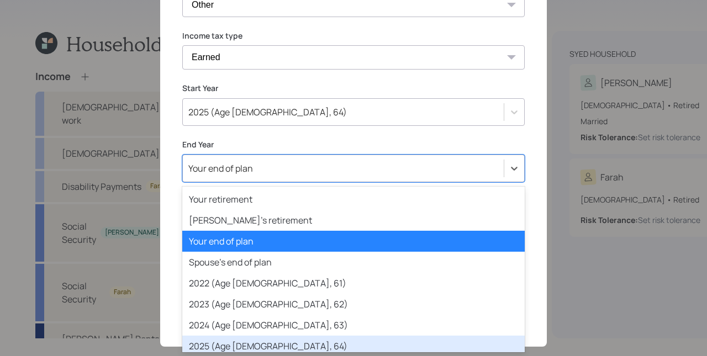
click at [248, 342] on div "2025 (Age 67, 64)" at bounding box center [353, 346] width 343 height 21
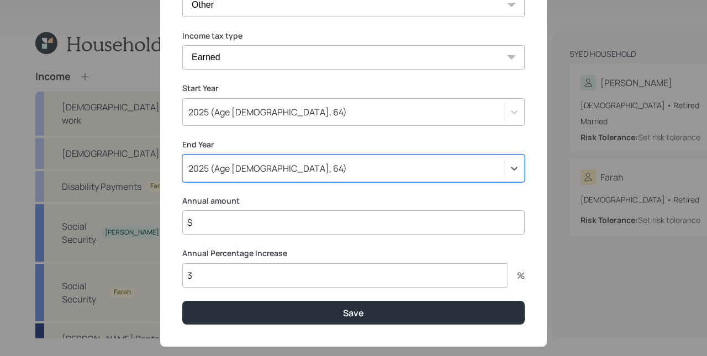
click at [207, 222] on input "$" at bounding box center [353, 223] width 343 height 24
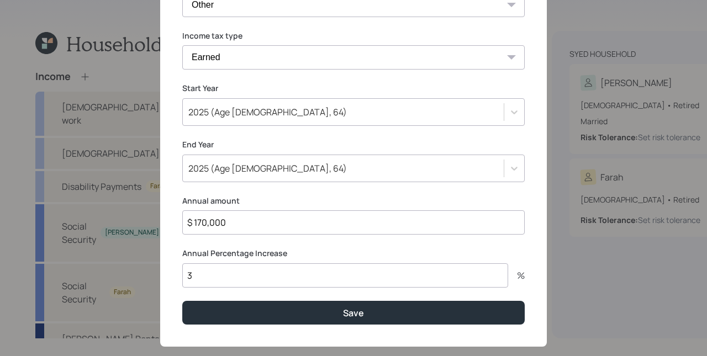
type input "$ 170,000"
click at [182, 301] on button "Save" at bounding box center [353, 313] width 343 height 24
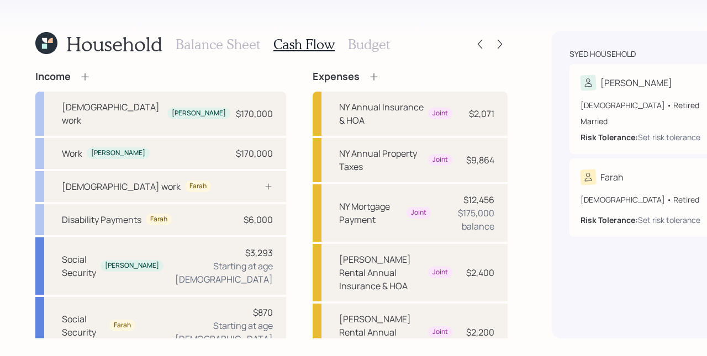
click at [355, 45] on h3 "Budget" at bounding box center [369, 44] width 42 height 16
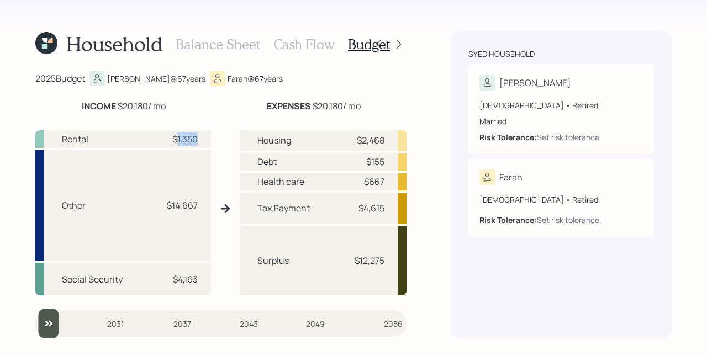
drag, startPoint x: 177, startPoint y: 139, endPoint x: 199, endPoint y: 141, distance: 22.2
click at [199, 141] on div "Rental $1,350" at bounding box center [123, 139] width 176 height 18
click at [165, 261] on div "Rental $1,350 Other $14,667 Social Security $4,163" at bounding box center [123, 212] width 176 height 165
drag, startPoint x: 180, startPoint y: 284, endPoint x: 201, endPoint y: 287, distance: 21.7
click at [201, 287] on div "Social Security $4,163" at bounding box center [123, 279] width 176 height 33
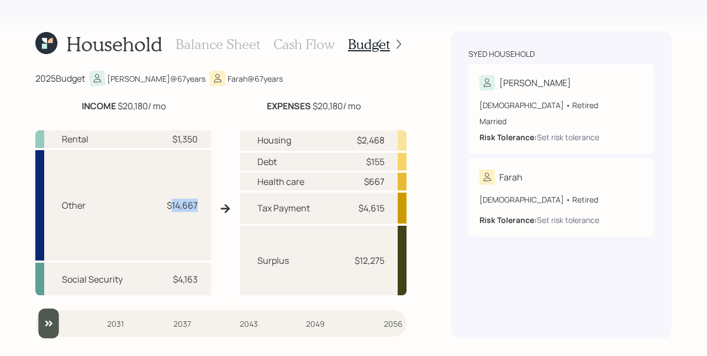
drag, startPoint x: 169, startPoint y: 206, endPoint x: 208, endPoint y: 206, distance: 39.8
click at [208, 206] on div "Other $14,667" at bounding box center [123, 205] width 176 height 111
click at [312, 47] on h3 "Cash Flow" at bounding box center [304, 44] width 61 height 16
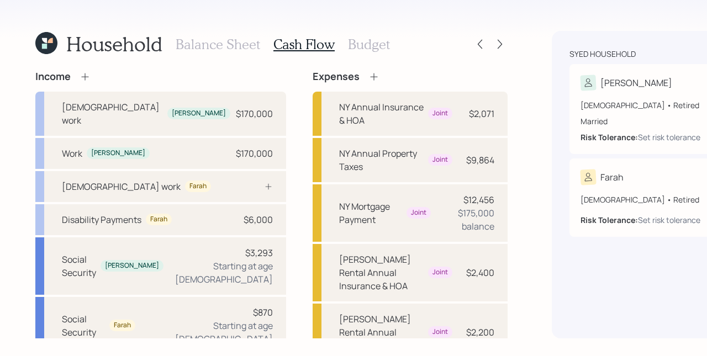
click at [85, 77] on icon at bounding box center [84, 76] width 7 height 7
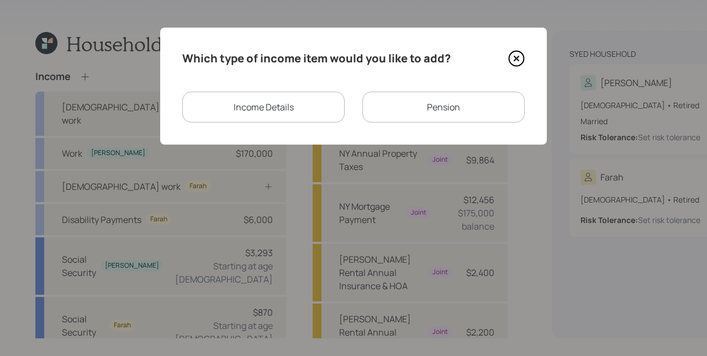
click at [493, 98] on div "Pension" at bounding box center [443, 107] width 162 height 31
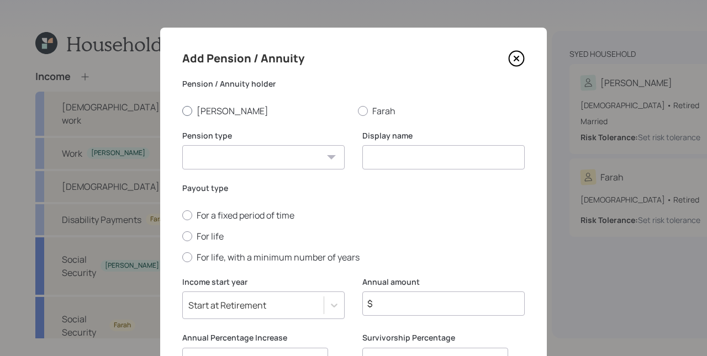
click at [195, 117] on label "[PERSON_NAME]" at bounding box center [265, 111] width 167 height 12
click at [182, 111] on input "[PERSON_NAME]" at bounding box center [182, 111] width 1 height 1
radio input "true"
click at [228, 156] on select "Pension Annuity" at bounding box center [263, 157] width 162 height 24
select select "pension"
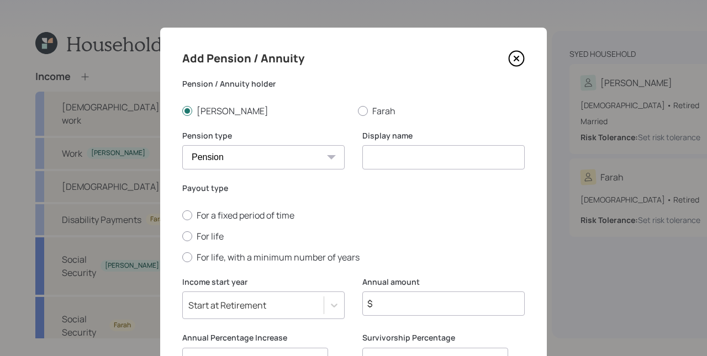
click at [182, 145] on select "Pension Annuity" at bounding box center [263, 157] width 162 height 24
click at [377, 157] on input at bounding box center [443, 157] width 162 height 24
type input "Federal Pension"
click at [183, 241] on label "For life" at bounding box center [353, 236] width 343 height 12
click at [182, 237] on input "For life" at bounding box center [182, 236] width 1 height 1
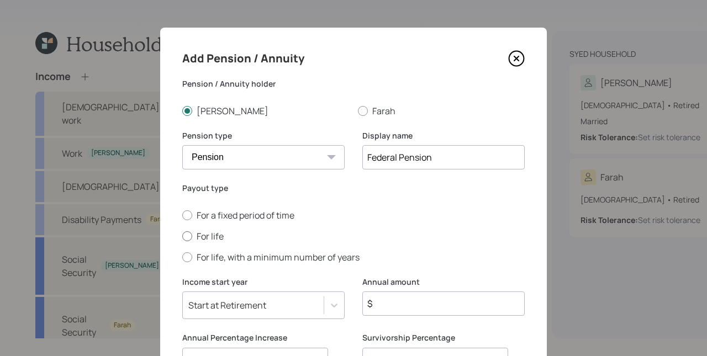
radio input "true"
click at [399, 311] on input "$" at bounding box center [443, 304] width 162 height 24
click at [398, 309] on input "$" at bounding box center [443, 304] width 162 height 24
type input "$ 13,200"
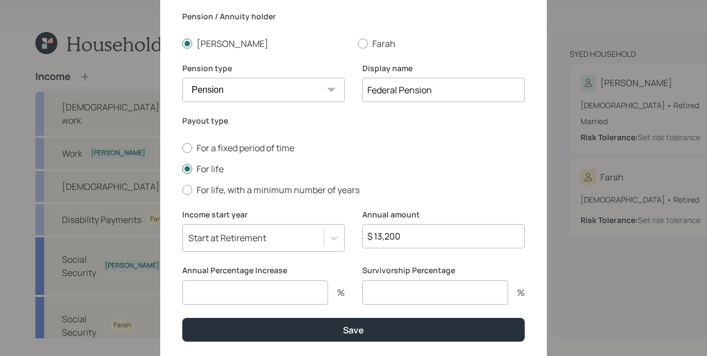
click at [271, 295] on input "number" at bounding box center [255, 293] width 146 height 24
type input "3"
click at [426, 290] on input "number" at bounding box center [435, 293] width 146 height 24
type input "50"
click at [413, 240] on input "$ 13,200" at bounding box center [443, 236] width 162 height 24
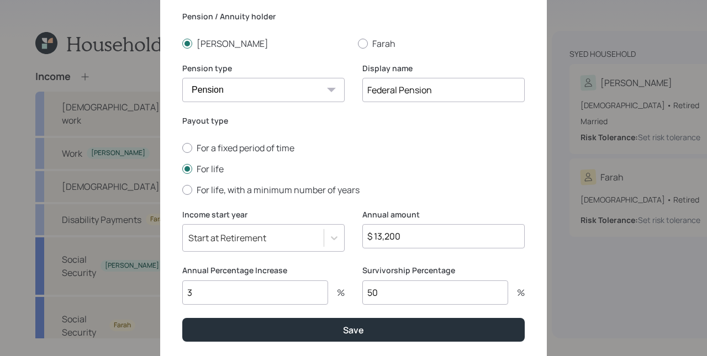
click at [413, 240] on input "$ 13,200" at bounding box center [443, 236] width 162 height 24
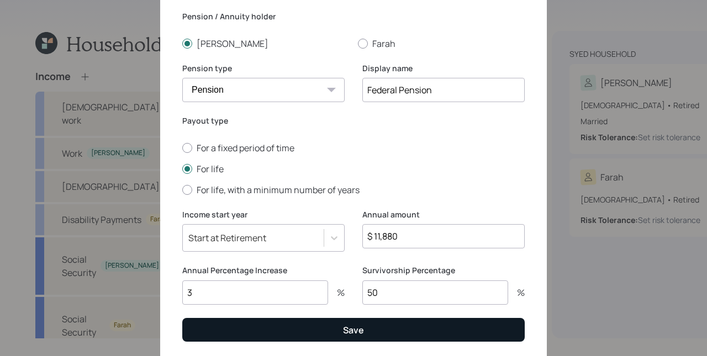
type input "$ 11,880"
click at [465, 328] on button "Save" at bounding box center [353, 330] width 343 height 24
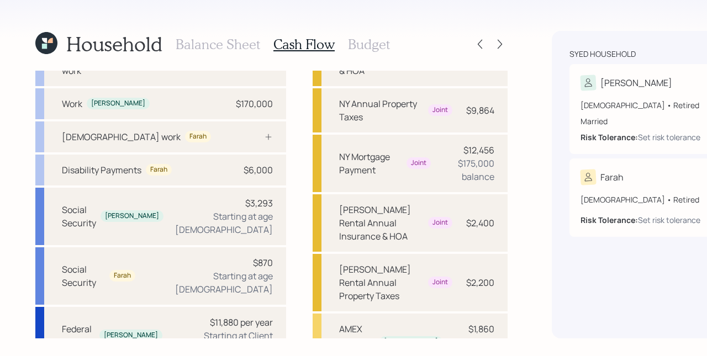
scroll to position [66, 0]
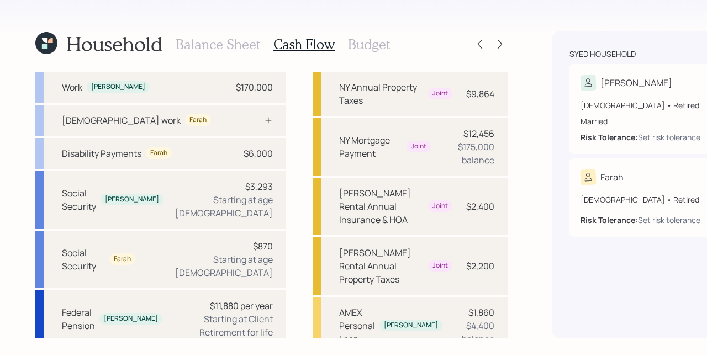
click at [357, 48] on h3 "Budget" at bounding box center [369, 44] width 42 height 16
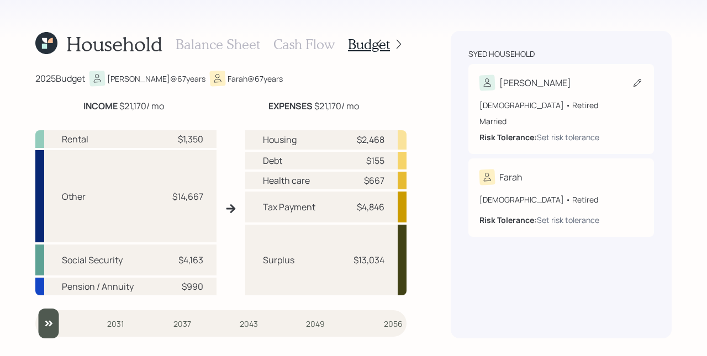
click at [550, 124] on div "Married" at bounding box center [562, 121] width 164 height 12
click at [530, 106] on div "67 years old • Retired" at bounding box center [562, 105] width 164 height 12
click at [640, 82] on icon at bounding box center [637, 82] width 11 height 11
click at [201, 41] on h3 "Balance Sheet" at bounding box center [218, 44] width 85 height 16
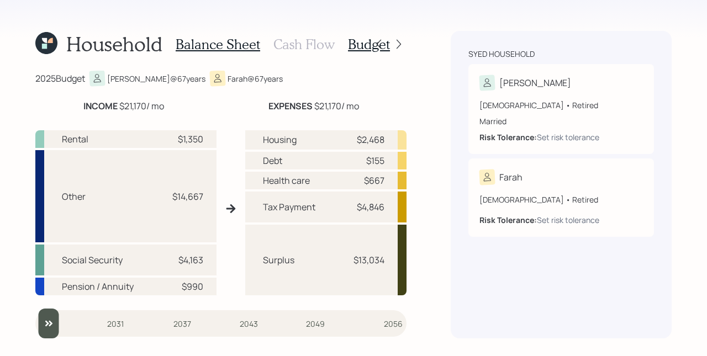
click at [219, 45] on h3 "Balance Sheet" at bounding box center [218, 44] width 85 height 16
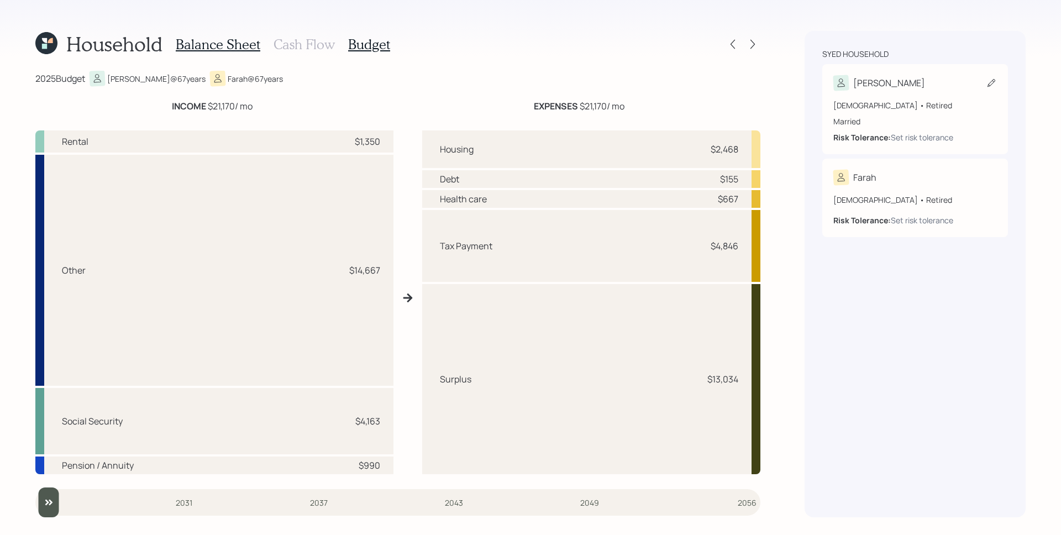
click at [707, 75] on div "Michael 67 years old • Retired Married Risk Tolerance: Set risk tolerance" at bounding box center [915, 109] width 186 height 90
click at [44, 37] on icon at bounding box center [46, 43] width 31 height 31
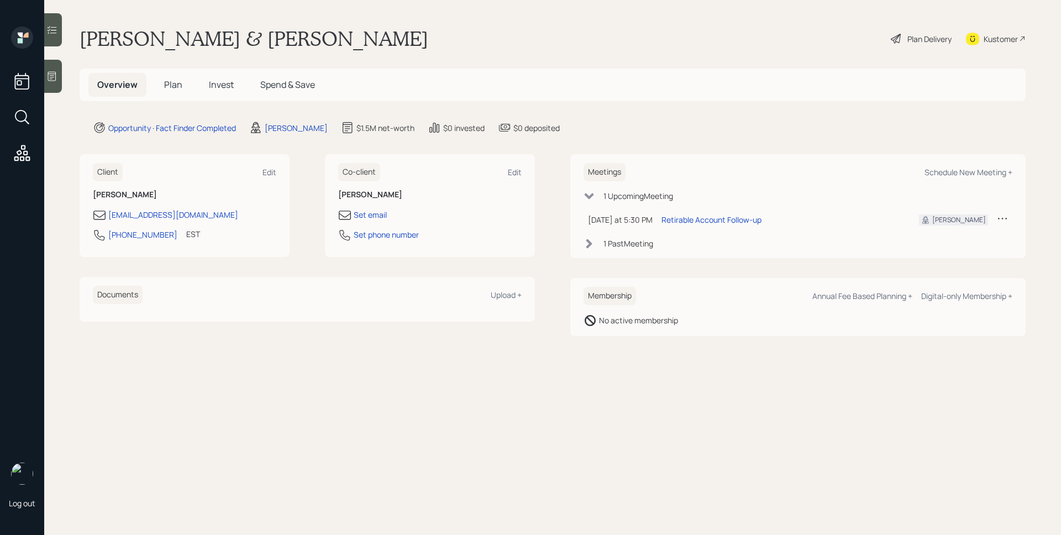
click at [170, 85] on span "Plan" at bounding box center [173, 84] width 18 height 12
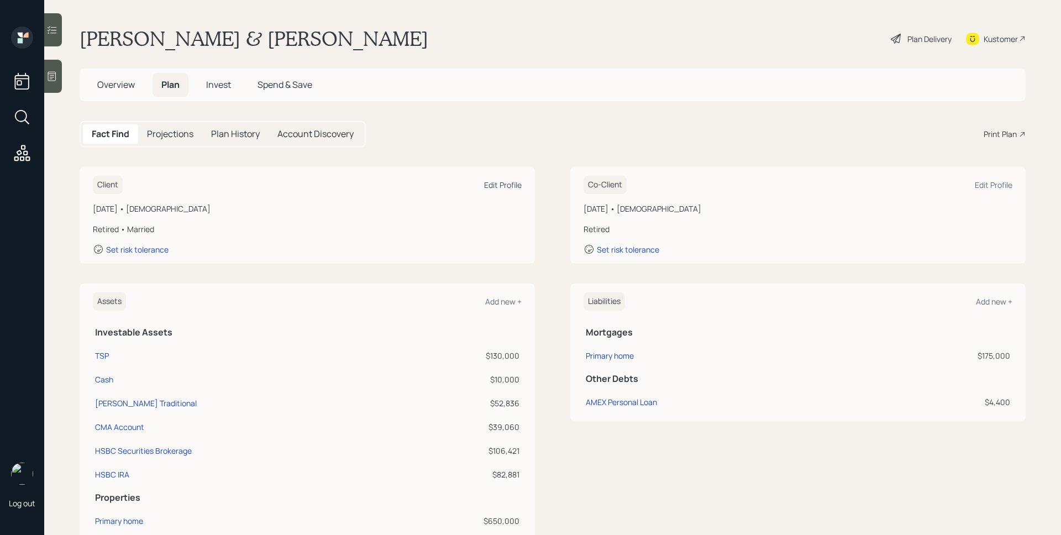
click at [501, 185] on div "Edit Profile" at bounding box center [503, 185] width 38 height 10
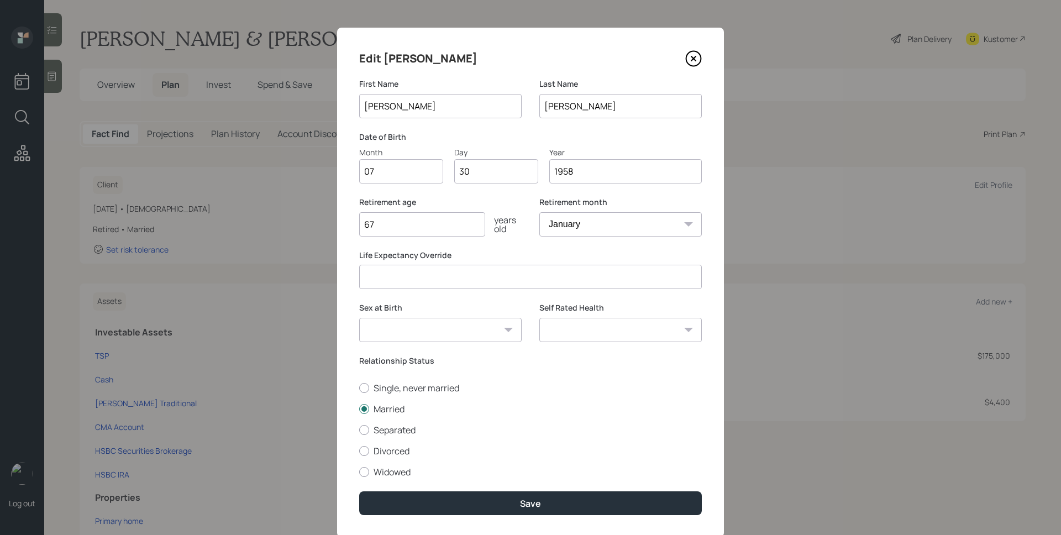
click at [417, 224] on input "67" at bounding box center [422, 224] width 126 height 24
type input "68"
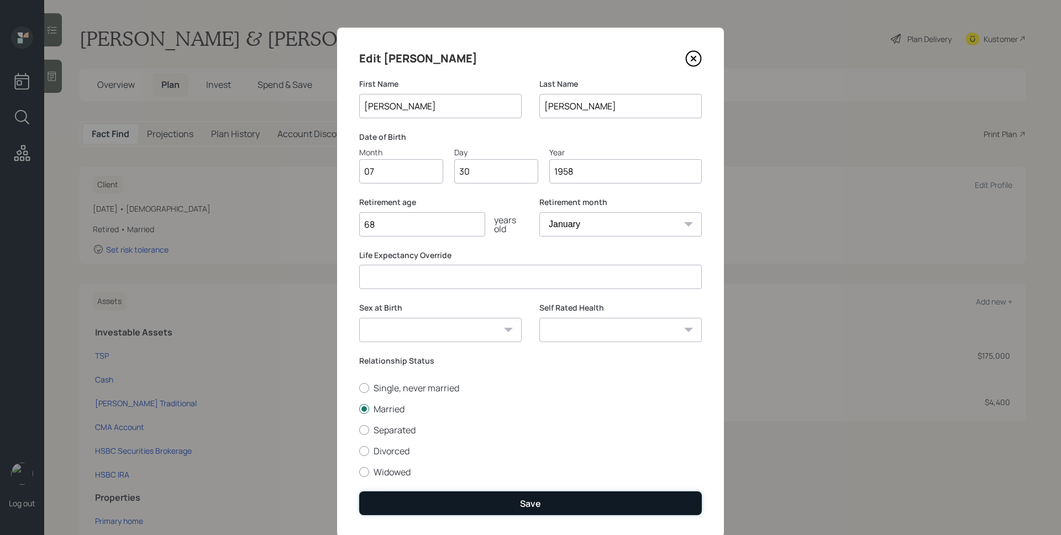
click at [530, 356] on div "Save" at bounding box center [530, 503] width 21 height 12
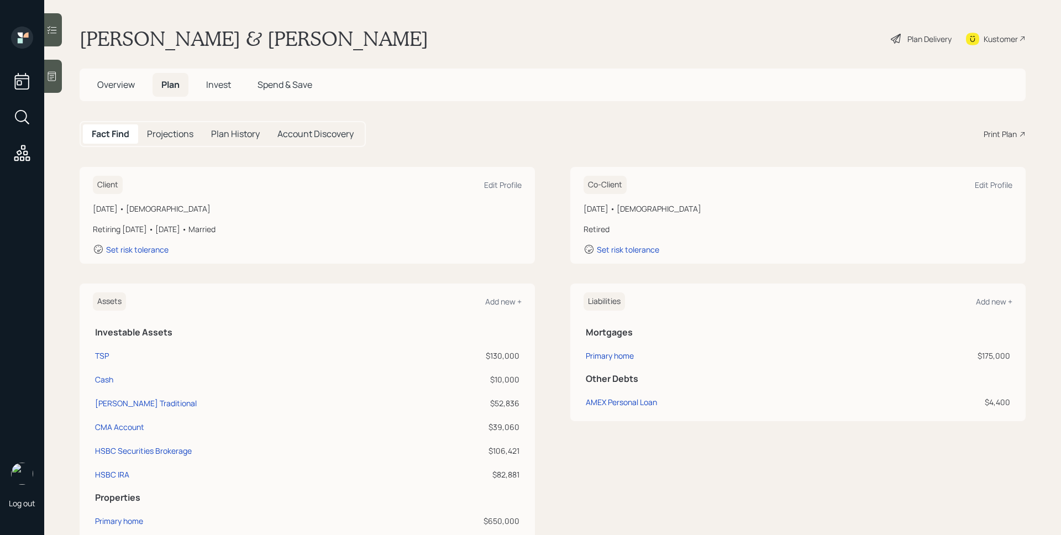
click at [707, 38] on div "Plan Delivery" at bounding box center [921, 39] width 63 height 24
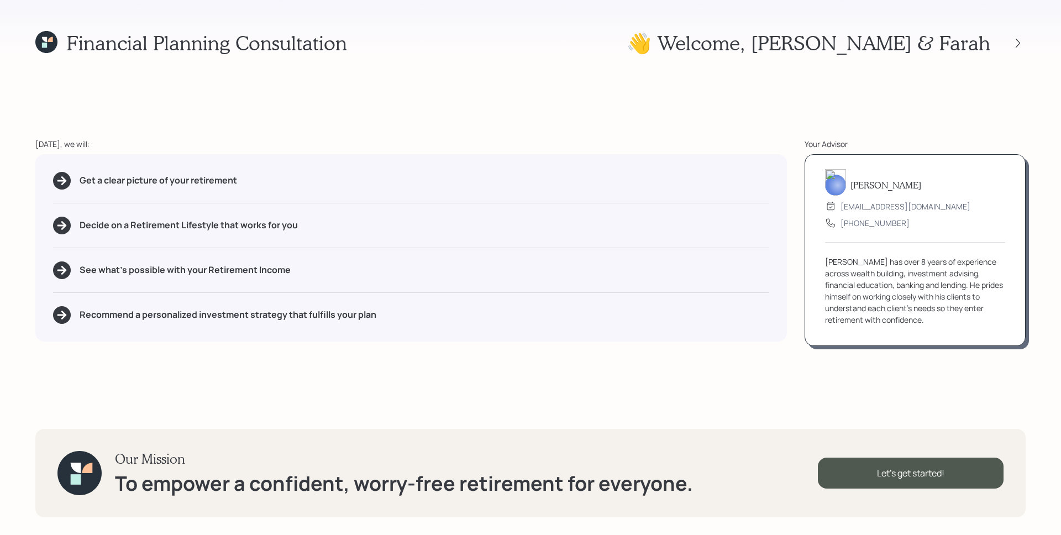
click at [707, 35] on div "Financial Planning Consultation 👋 Welcome , Michael & Farah Today, we will: Get…" at bounding box center [530, 267] width 1061 height 535
click at [707, 42] on div at bounding box center [1017, 42] width 15 height 15
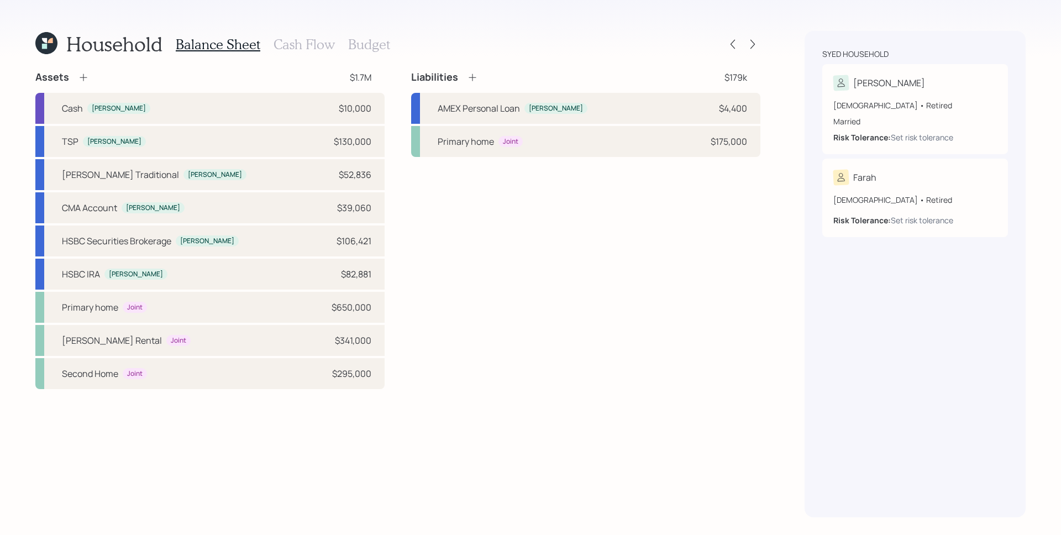
click at [377, 41] on h3 "Budget" at bounding box center [369, 44] width 42 height 16
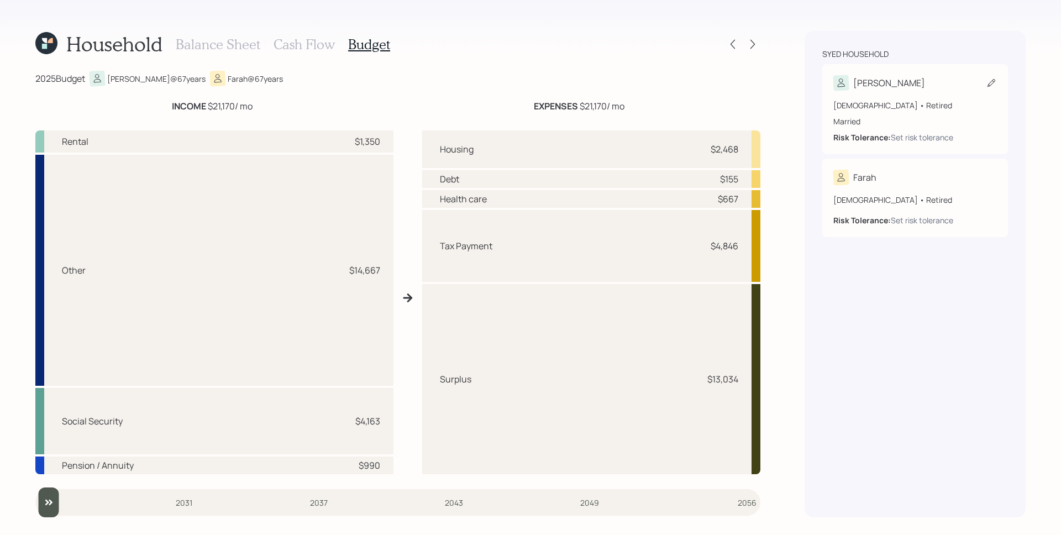
click at [707, 106] on div "[DEMOGRAPHIC_DATA] • Retired" at bounding box center [915, 105] width 164 height 12
click at [49, 42] on icon at bounding box center [50, 40] width 5 height 5
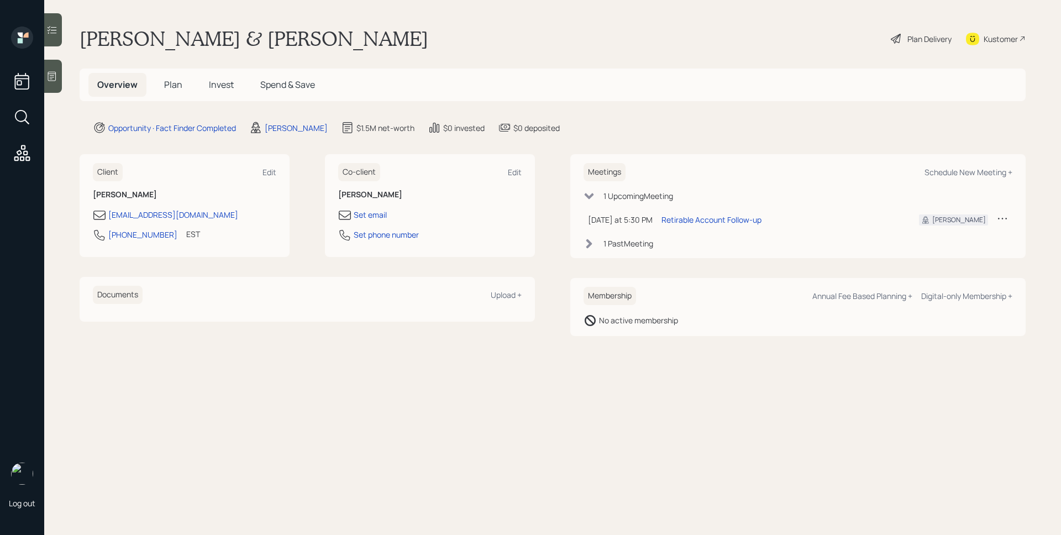
click at [173, 91] on span "Plan" at bounding box center [173, 84] width 18 height 12
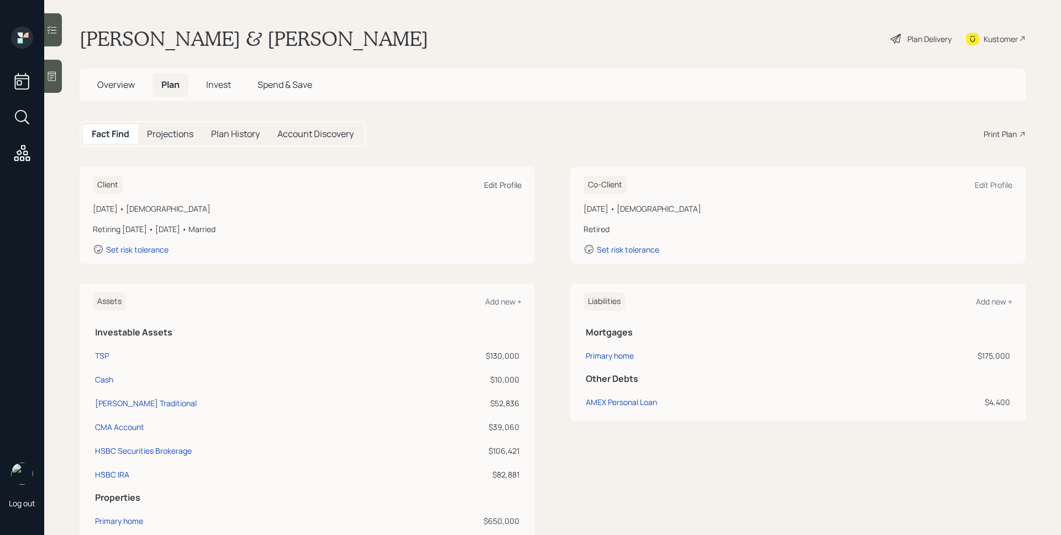
click at [505, 181] on div "Edit Profile" at bounding box center [503, 185] width 38 height 10
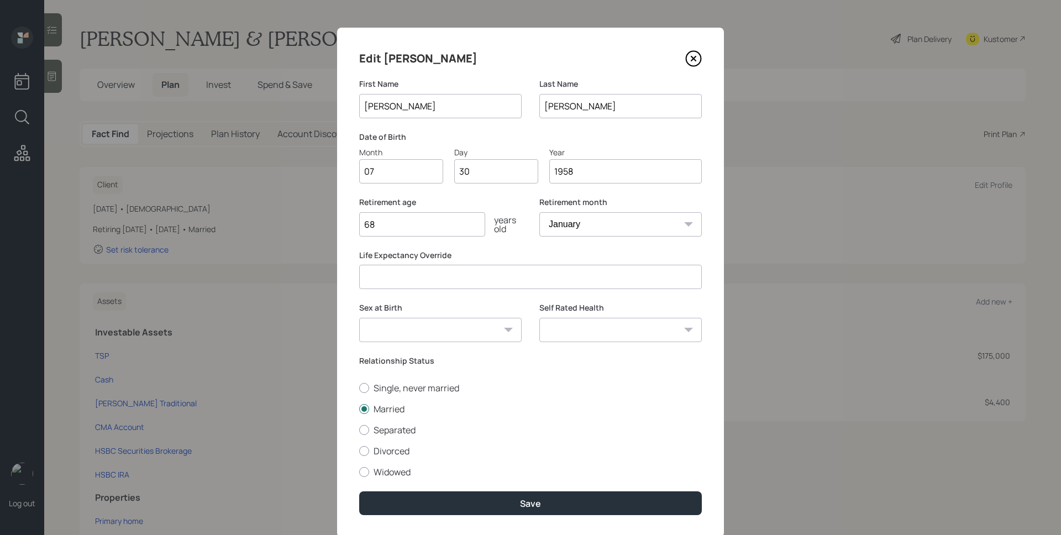
click at [592, 230] on select "January February March April May June July August September October November De…" at bounding box center [620, 224] width 162 height 24
select select "12"
click at [539, 212] on select "January February March April May June July August September October November De…" at bounding box center [620, 224] width 162 height 24
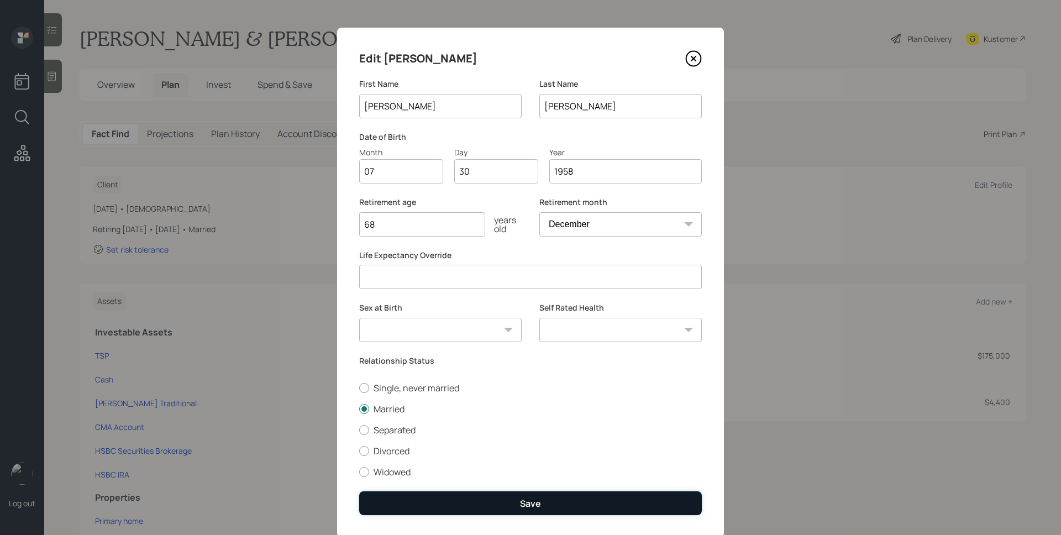
click at [573, 356] on button "Save" at bounding box center [530, 503] width 343 height 24
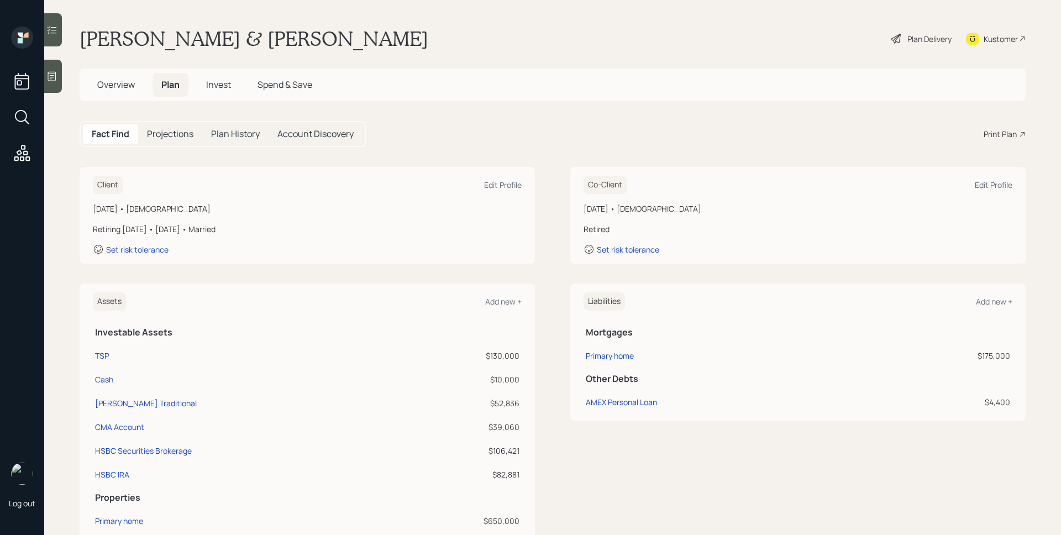
click at [707, 44] on div "Plan Delivery" at bounding box center [929, 39] width 44 height 12
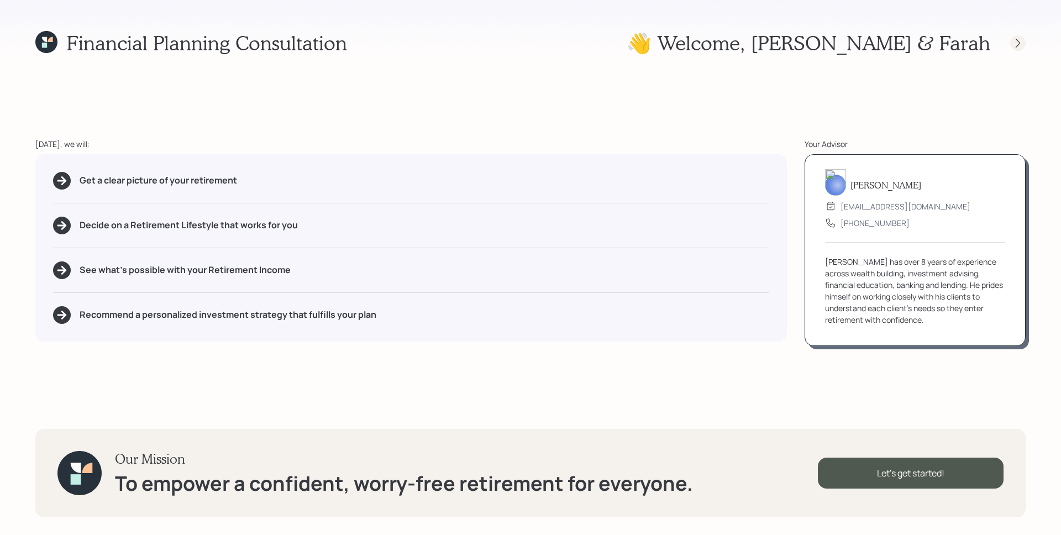
click at [707, 38] on icon at bounding box center [1017, 43] width 11 height 11
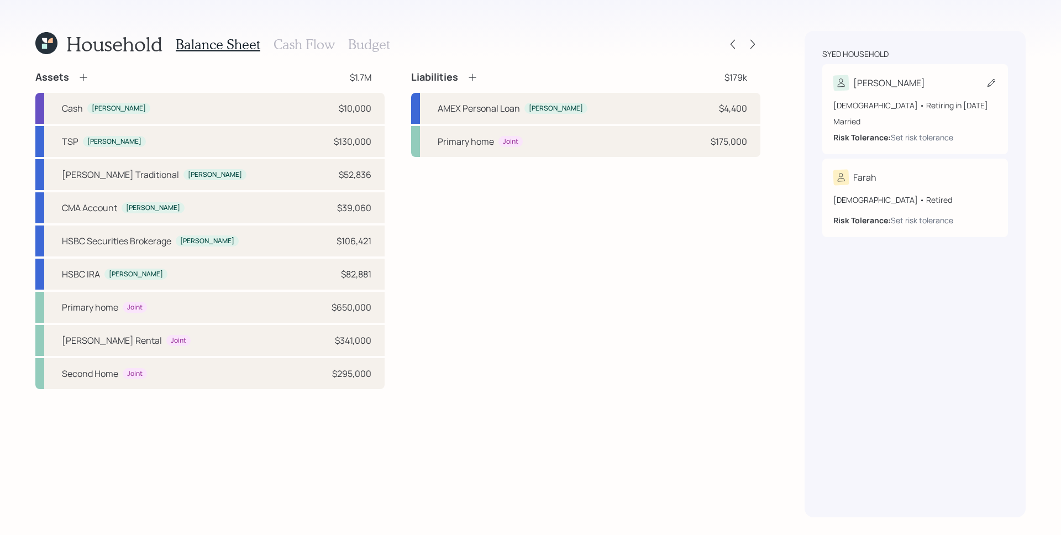
click at [916, 113] on div "67 years old • Retiring in December 2026 Married Risk Tolerance: Set risk toler…" at bounding box center [915, 121] width 164 height 44
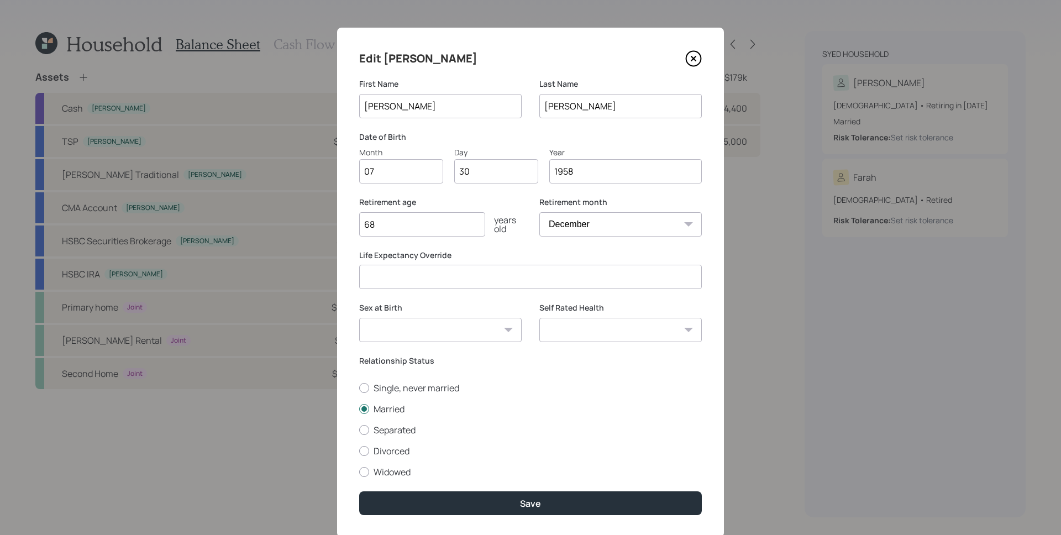
click at [581, 225] on select "January February March April May June July August September October November De…" at bounding box center [620, 224] width 162 height 24
select select "1"
click at [539, 212] on select "January February March April May June July August September October November De…" at bounding box center [620, 224] width 162 height 24
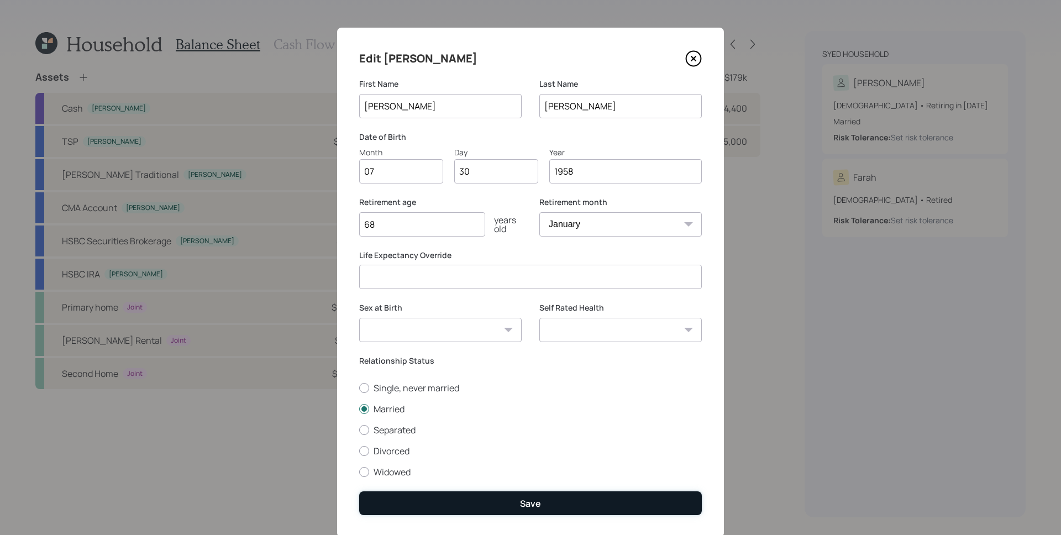
click at [582, 494] on button "Save" at bounding box center [530, 503] width 343 height 24
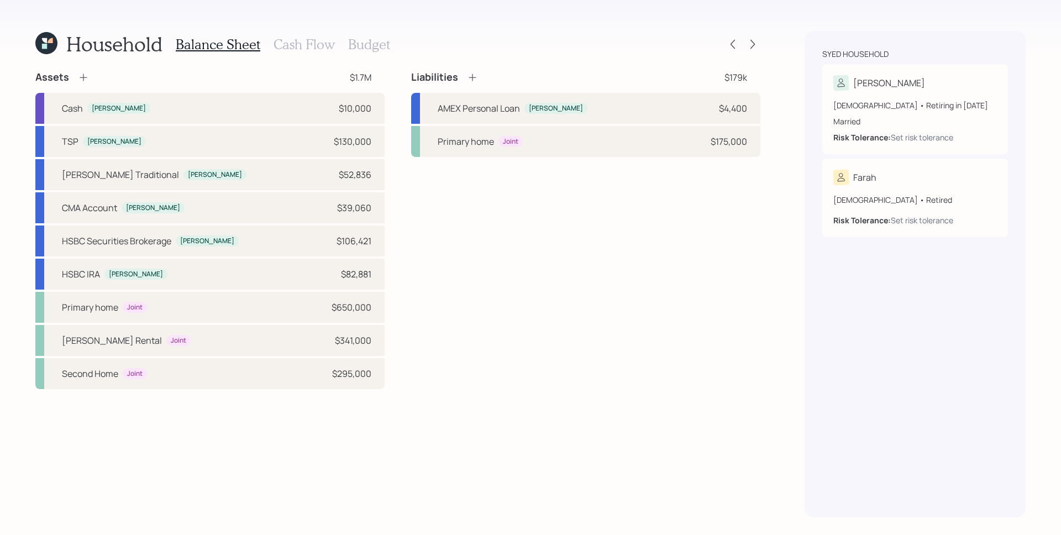
click at [360, 44] on h3 "Budget" at bounding box center [369, 44] width 42 height 16
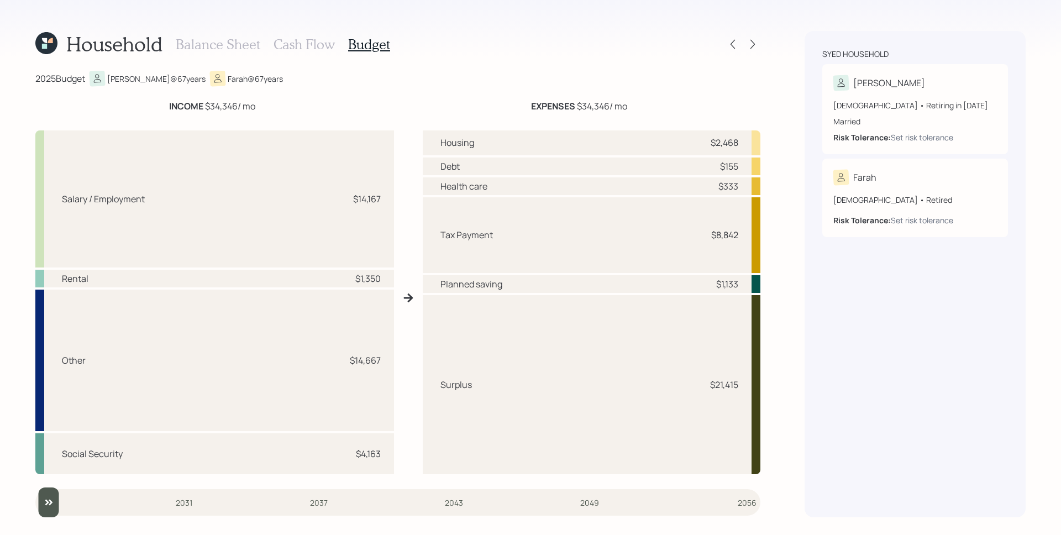
drag, startPoint x: 319, startPoint y: 50, endPoint x: 317, endPoint y: 56, distance: 6.5
click at [319, 50] on h3 "Cash Flow" at bounding box center [304, 44] width 61 height 16
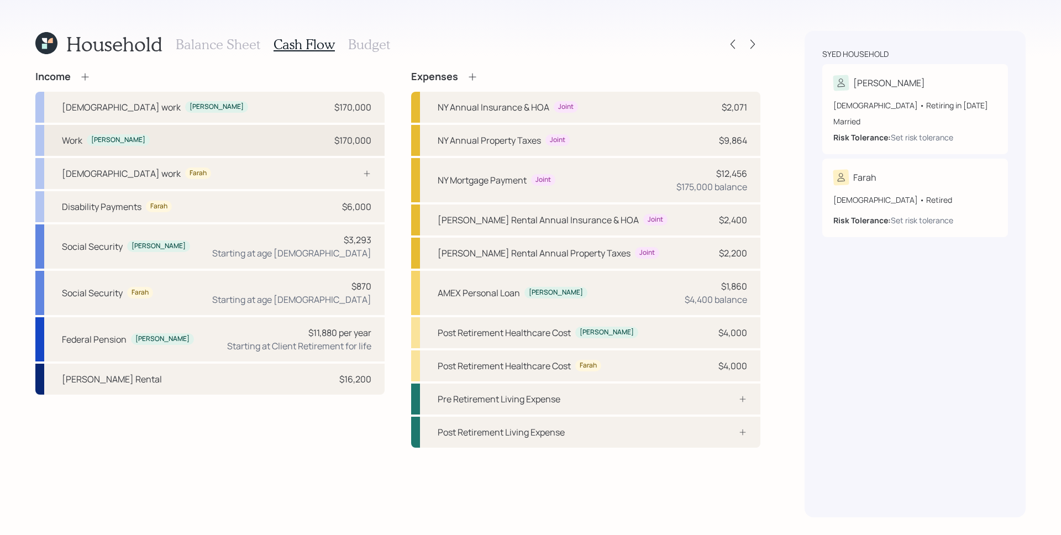
click at [274, 141] on div "Work Michael $170,000" at bounding box center [209, 140] width 349 height 31
select select "other"
select select "earned"
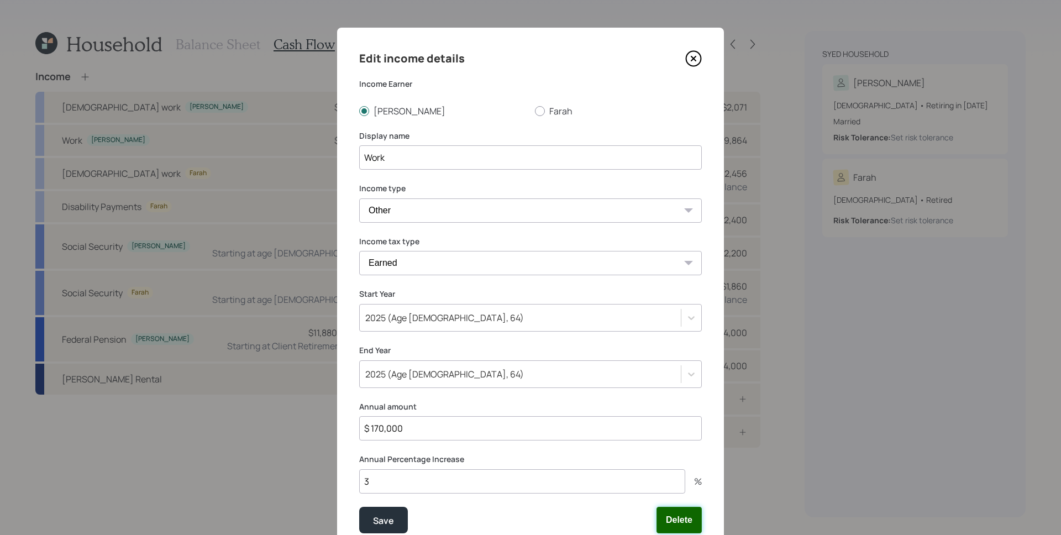
click at [681, 515] on button "Delete" at bounding box center [678, 520] width 45 height 27
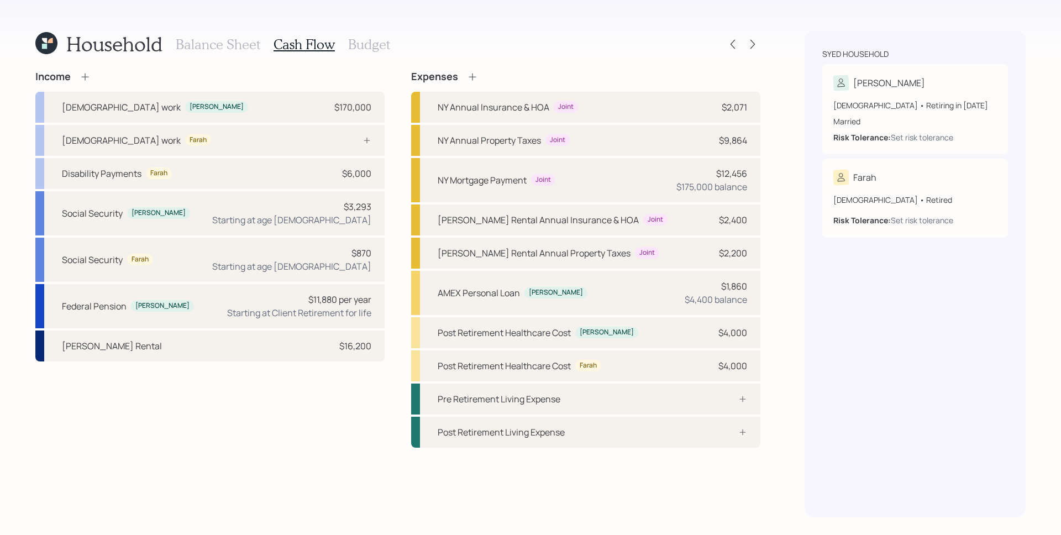
click at [380, 40] on h3 "Budget" at bounding box center [369, 44] width 42 height 16
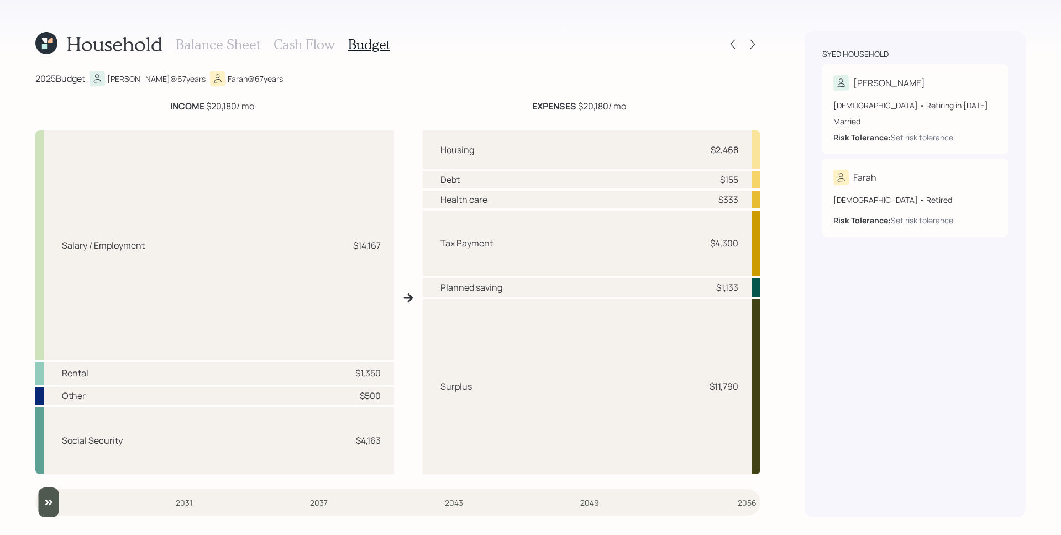
click at [986, 19] on div "Household Balance Sheet Cash Flow Budget 2025 Budget Michael @ 67 years Farah @…" at bounding box center [530, 267] width 1061 height 535
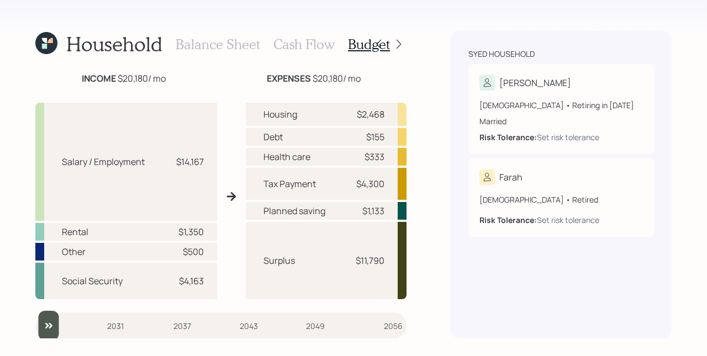
scroll to position [29, 0]
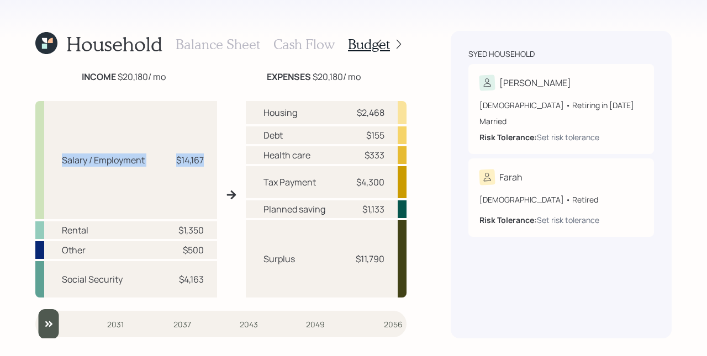
drag, startPoint x: 62, startPoint y: 161, endPoint x: 203, endPoint y: 161, distance: 140.4
click at [203, 161] on div "Salary / Employment $14,167" at bounding box center [126, 160] width 182 height 118
drag, startPoint x: 133, startPoint y: 227, endPoint x: 198, endPoint y: 232, distance: 66.0
click at [198, 232] on div "Rental $1,350" at bounding box center [126, 231] width 182 height 18
click at [201, 235] on div "$1,350" at bounding box center [190, 230] width 25 height 13
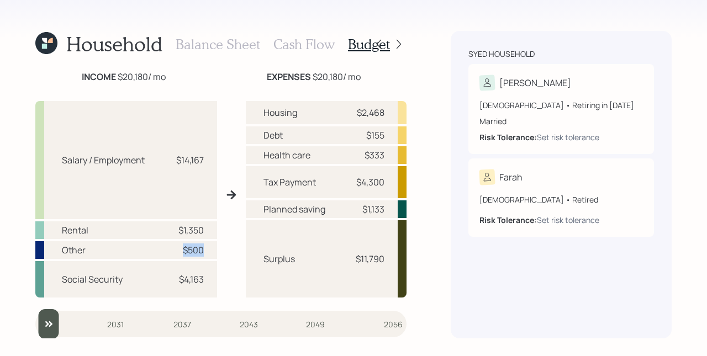
drag, startPoint x: 202, startPoint y: 252, endPoint x: 173, endPoint y: 253, distance: 28.7
click at [173, 253] on div "Other $500" at bounding box center [126, 250] width 182 height 18
drag, startPoint x: 176, startPoint y: 272, endPoint x: 201, endPoint y: 281, distance: 26.4
click at [201, 281] on div "$4,163" at bounding box center [191, 279] width 25 height 13
click at [197, 279] on div "$4,163" at bounding box center [191, 279] width 25 height 13
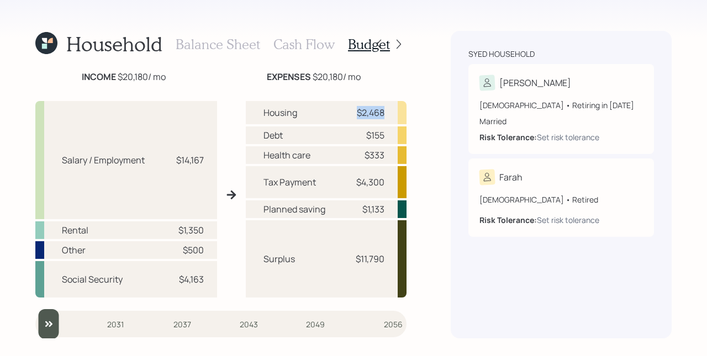
drag, startPoint x: 344, startPoint y: 110, endPoint x: 390, endPoint y: 114, distance: 45.5
click at [390, 114] on div "Housing $2,468" at bounding box center [326, 112] width 161 height 23
drag, startPoint x: 377, startPoint y: 135, endPoint x: 369, endPoint y: 144, distance: 12.1
click at [358, 136] on div "$155" at bounding box center [367, 135] width 33 height 13
click at [379, 152] on div "Health care $333" at bounding box center [326, 155] width 161 height 18
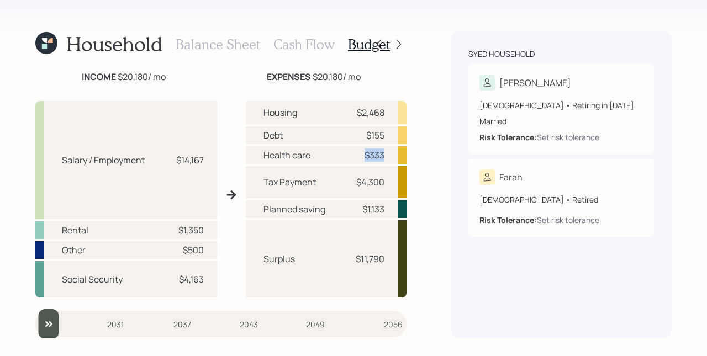
drag, startPoint x: 379, startPoint y: 156, endPoint x: 340, endPoint y: 148, distance: 39.4
click at [340, 148] on div "Health care $333" at bounding box center [326, 155] width 161 height 18
click at [376, 185] on div "$4,300" at bounding box center [370, 182] width 28 height 13
drag, startPoint x: 379, startPoint y: 185, endPoint x: 343, endPoint y: 177, distance: 37.3
click at [343, 177] on div "Tax Payment $4,300" at bounding box center [326, 182] width 161 height 32
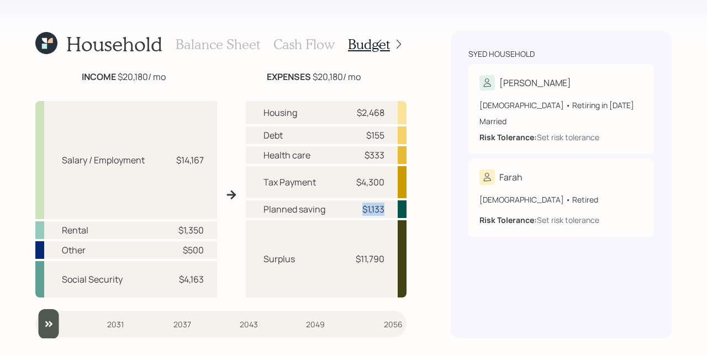
drag, startPoint x: 360, startPoint y: 210, endPoint x: 345, endPoint y: 207, distance: 15.3
click at [345, 207] on div "Planned saving $1,133" at bounding box center [326, 210] width 161 height 18
click at [366, 265] on div "$11,790" at bounding box center [370, 259] width 29 height 13
drag, startPoint x: 336, startPoint y: 258, endPoint x: 314, endPoint y: 258, distance: 21.6
click at [314, 258] on div "Surplus $11,790" at bounding box center [326, 258] width 161 height 77
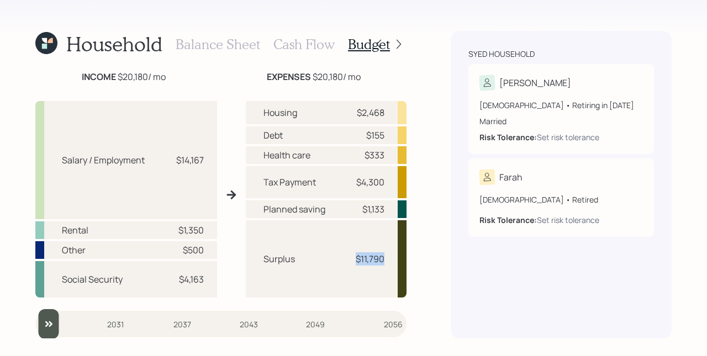
click at [345, 263] on div "Surplus $11,790" at bounding box center [326, 258] width 161 height 77
drag, startPoint x: 355, startPoint y: 262, endPoint x: 387, endPoint y: 264, distance: 31.6
click at [387, 264] on div "Surplus $11,790" at bounding box center [326, 258] width 161 height 77
click at [320, 48] on h3 "Cash Flow" at bounding box center [304, 44] width 61 height 16
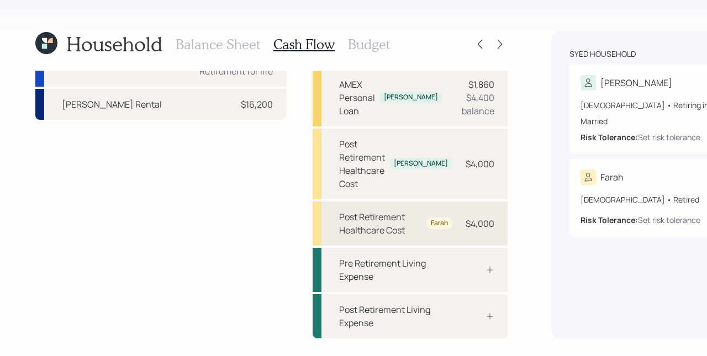
scroll to position [369, 0]
click at [359, 48] on h3 "Budget" at bounding box center [369, 44] width 42 height 16
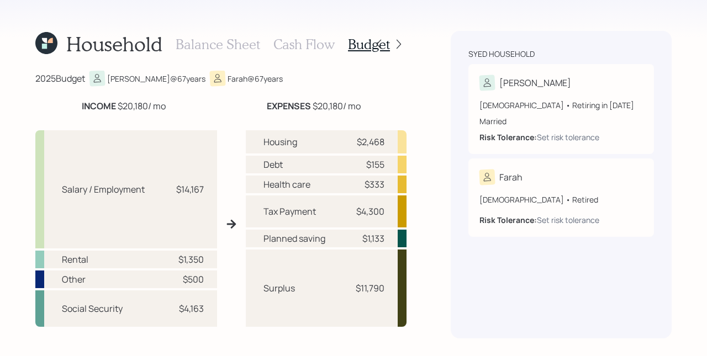
click at [311, 47] on h3 "Cash Flow" at bounding box center [304, 44] width 61 height 16
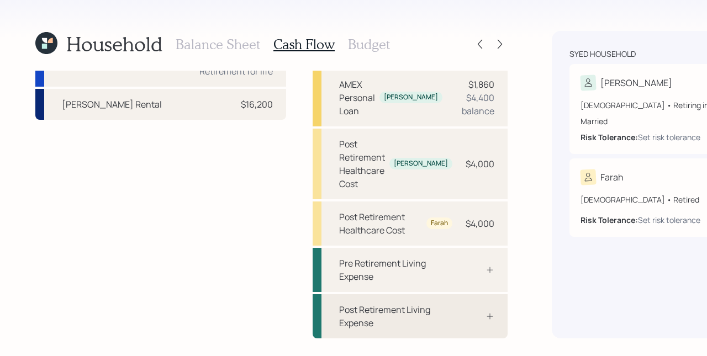
scroll to position [374, 0]
click at [343, 275] on div "Pre Retirement Living Expense" at bounding box center [395, 270] width 113 height 27
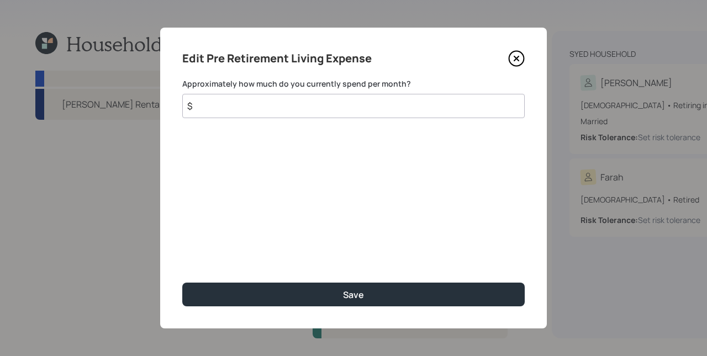
click at [416, 110] on input "$" at bounding box center [353, 106] width 343 height 24
type input "$ 11,500"
click at [182, 283] on button "Save" at bounding box center [353, 295] width 343 height 24
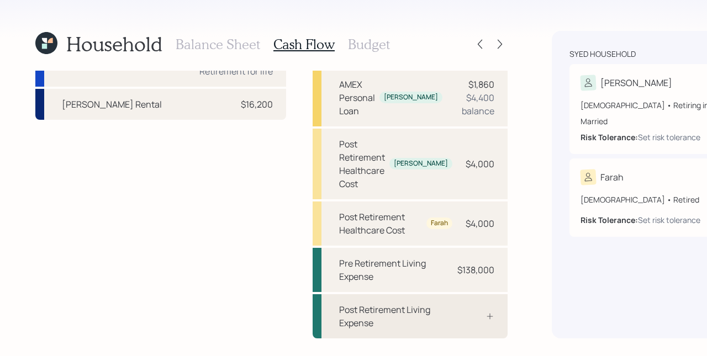
click at [355, 319] on div "Post Retirement Living Expense" at bounding box center [410, 317] width 195 height 44
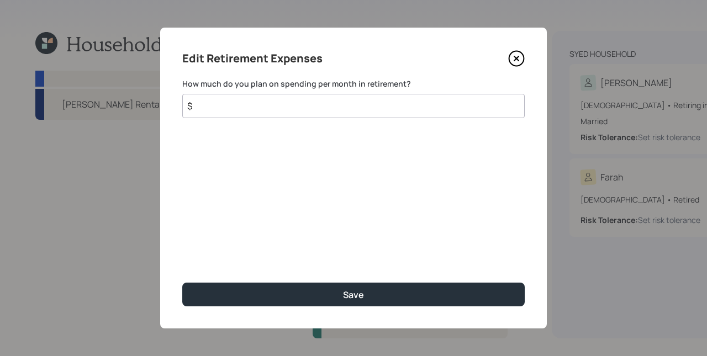
click at [277, 103] on input "$" at bounding box center [353, 106] width 343 height 24
click at [282, 110] on input "$" at bounding box center [353, 106] width 343 height 24
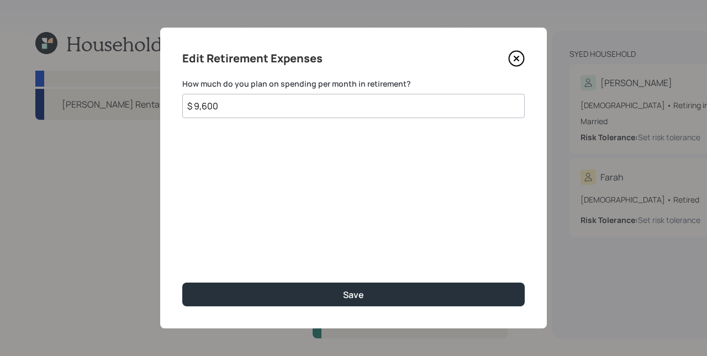
drag, startPoint x: 229, startPoint y: 99, endPoint x: 214, endPoint y: 107, distance: 17.3
click at [214, 107] on input "$ 9,600" at bounding box center [353, 106] width 343 height 24
click at [240, 101] on input "$ 8,500" at bounding box center [353, 106] width 343 height 24
click at [244, 111] on input "$ 8,500" at bounding box center [353, 106] width 343 height 24
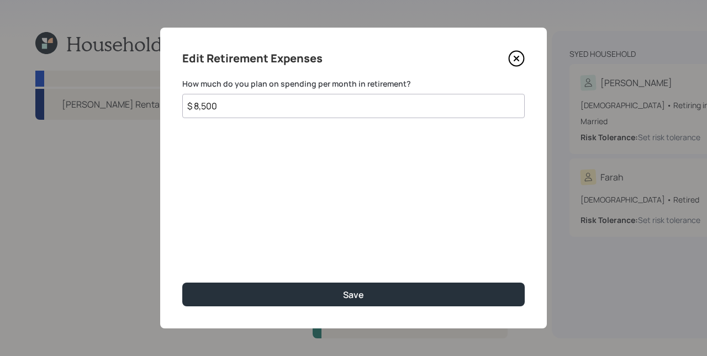
click at [244, 111] on input "$ 8,500" at bounding box center [353, 106] width 343 height 24
click at [239, 110] on input "$ 8,500" at bounding box center [353, 106] width 343 height 24
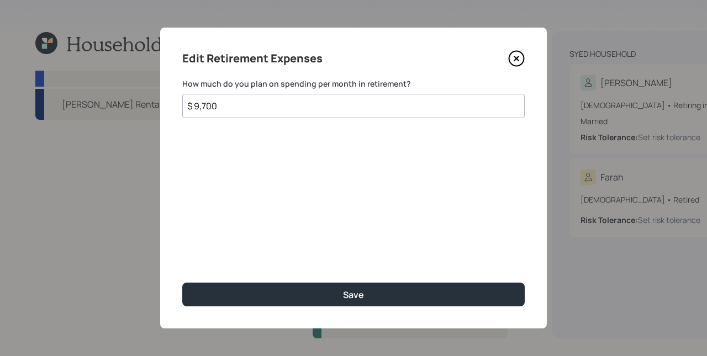
type input "$ 9,700"
click at [182, 283] on button "Save" at bounding box center [353, 295] width 343 height 24
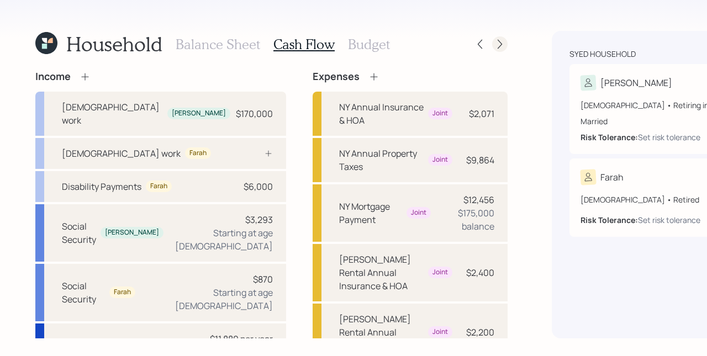
click at [495, 46] on icon at bounding box center [500, 44] width 11 height 11
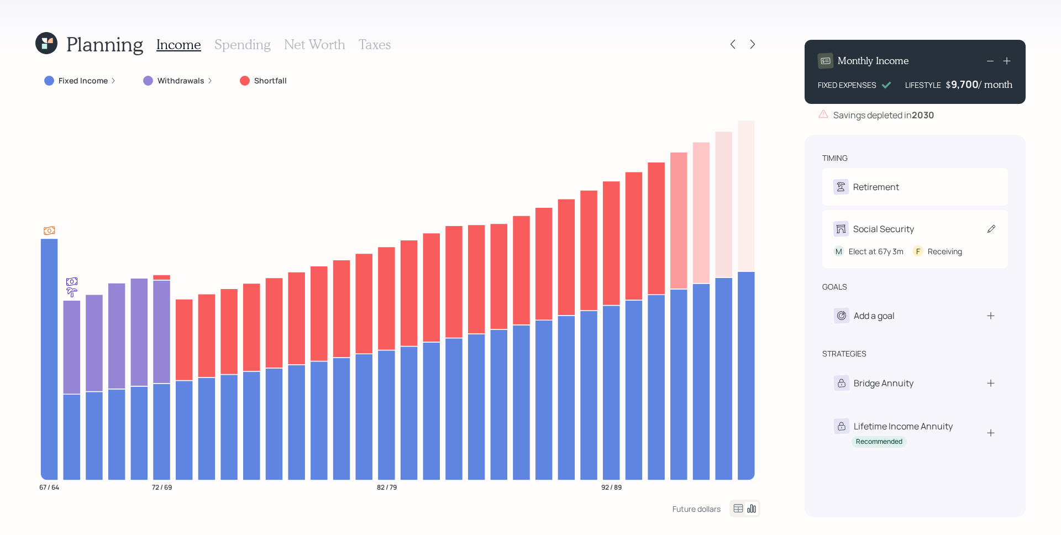
click at [905, 236] on div "Social Security" at bounding box center [873, 228] width 81 height 15
select select "3"
select select "8"
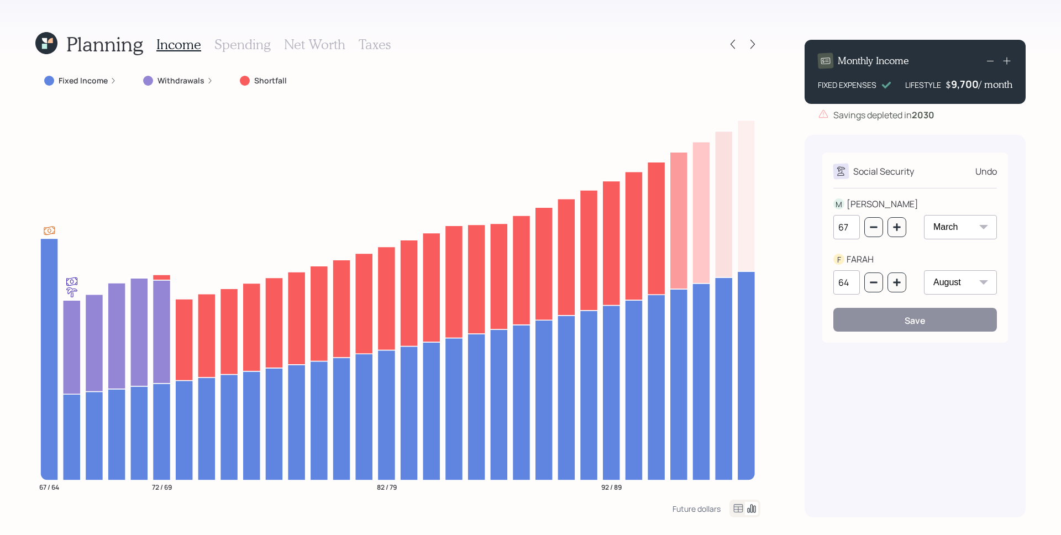
click at [780, 124] on div "Planning Income Spending Net Worth Taxes Fixed Income Withdrawals Shortfall 67 …" at bounding box center [530, 267] width 1061 height 535
click at [988, 175] on div "Undo" at bounding box center [986, 171] width 22 height 13
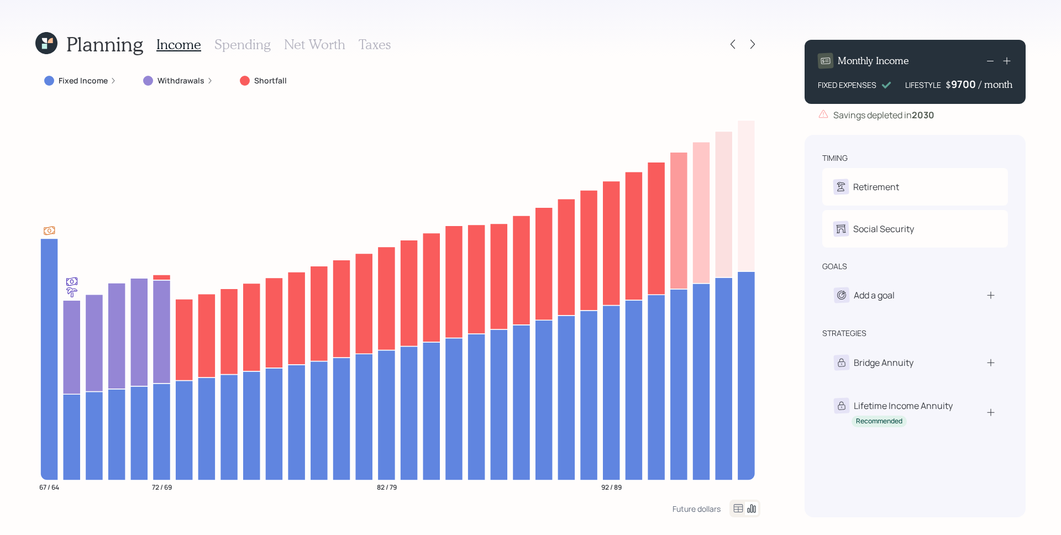
click at [973, 82] on div "9700" at bounding box center [965, 83] width 28 height 13
click at [963, 87] on div "9700" at bounding box center [965, 83] width 28 height 13
click at [958, 136] on div "timing Retirement M Retire at 67y 1m F Retired Social Security M Elect at 67y 3…" at bounding box center [915, 326] width 221 height 382
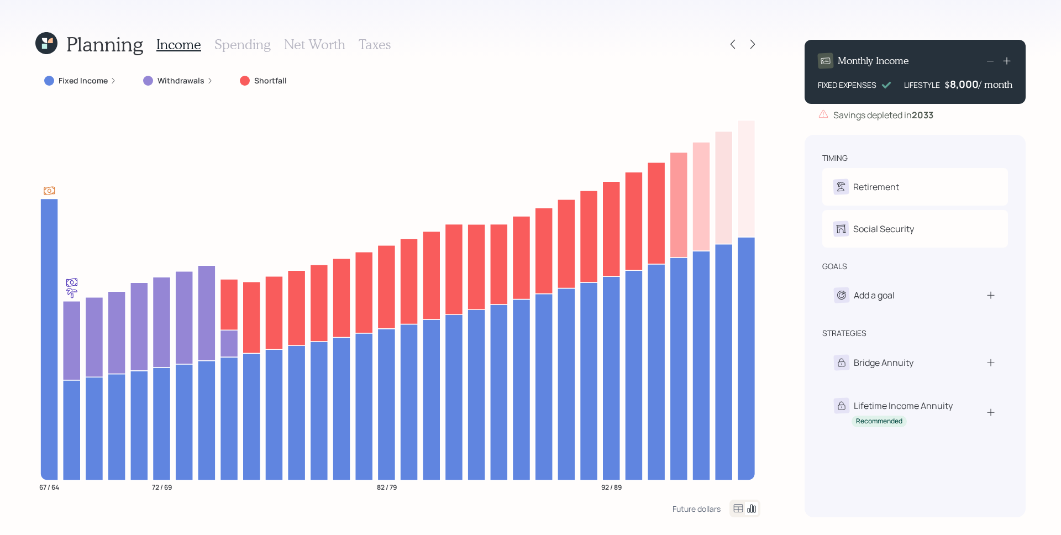
click at [202, 82] on div "Withdrawals" at bounding box center [178, 80] width 70 height 11
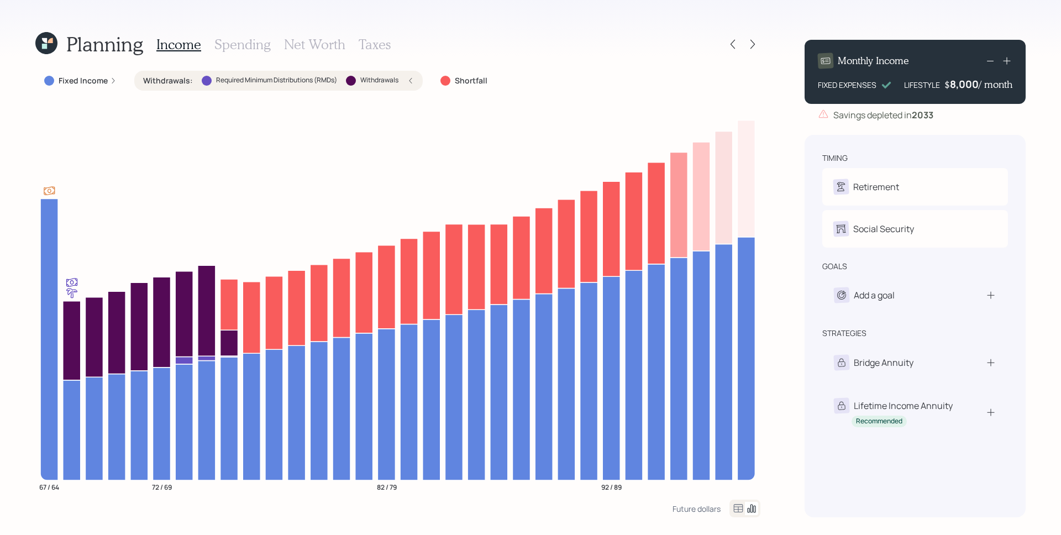
click at [401, 81] on div "Withdrawals : Required Minimum Distributions (RMDs) Withdrawals" at bounding box center [278, 80] width 271 height 11
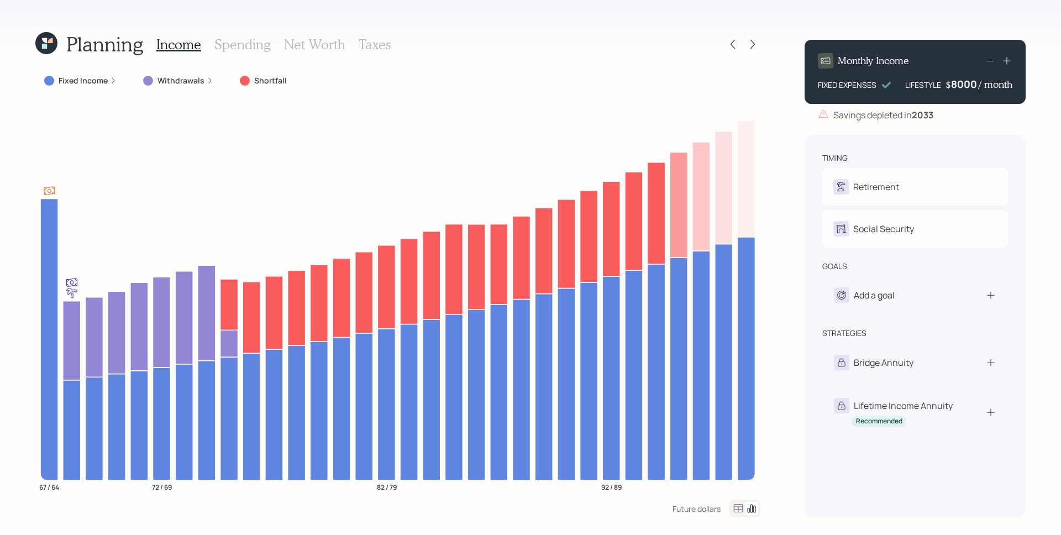
click at [964, 83] on div "8000" at bounding box center [965, 83] width 28 height 13
click at [950, 144] on div "timing Retirement M Retire at 67y 1m F Retired Social Security M Elect at 67y 3…" at bounding box center [915, 326] width 221 height 382
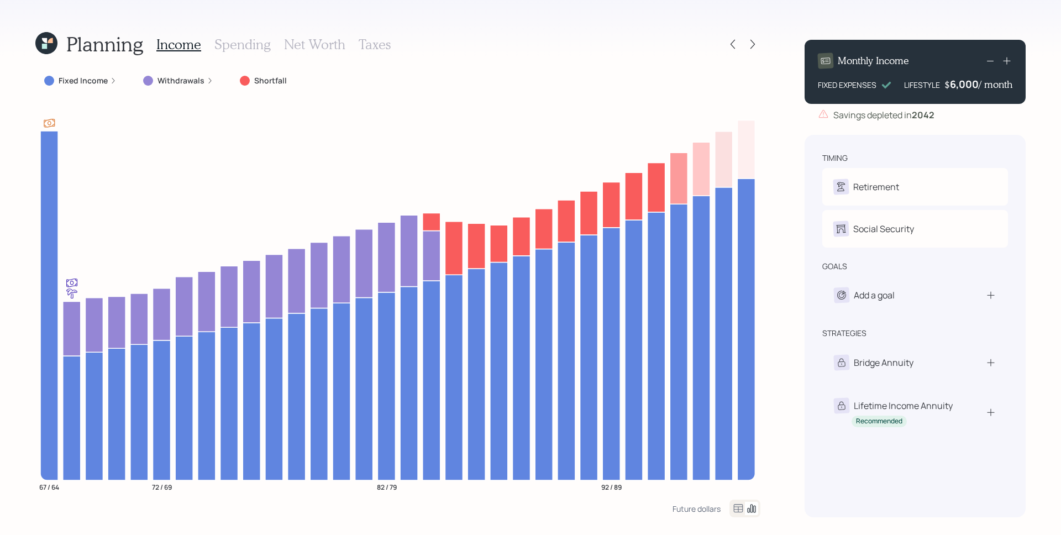
click at [97, 82] on label "Fixed Income" at bounding box center [83, 80] width 49 height 11
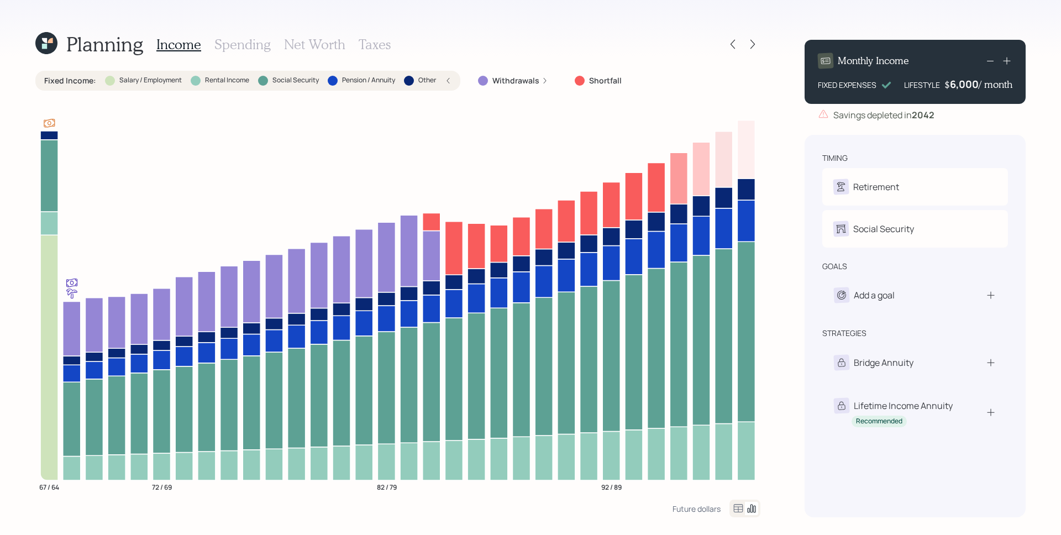
click at [456, 82] on div "Fixed Income : Salary / Employment Rental Income Social Security Pension / Annu…" at bounding box center [247, 81] width 425 height 20
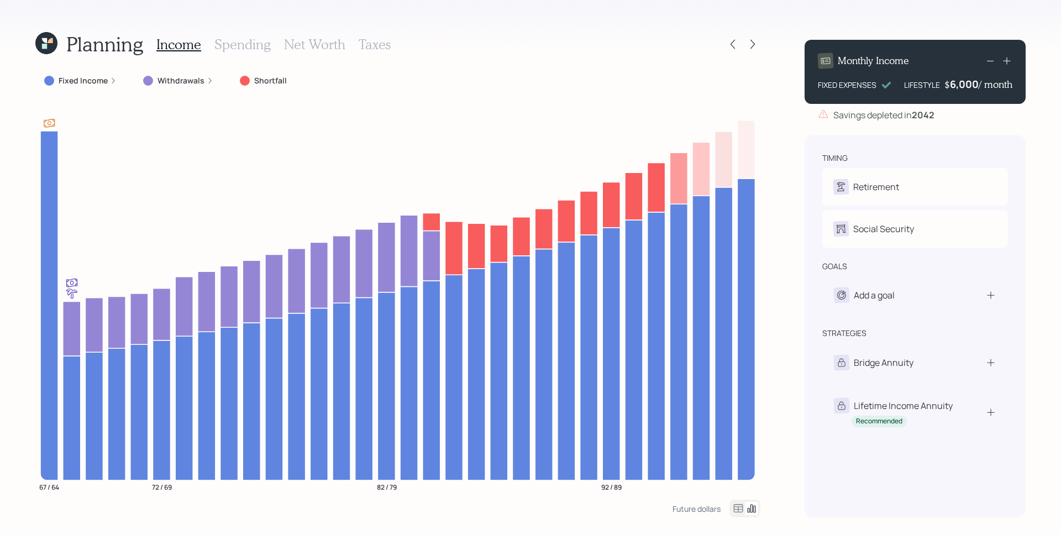
click at [261, 47] on h3 "Spending" at bounding box center [242, 44] width 56 height 16
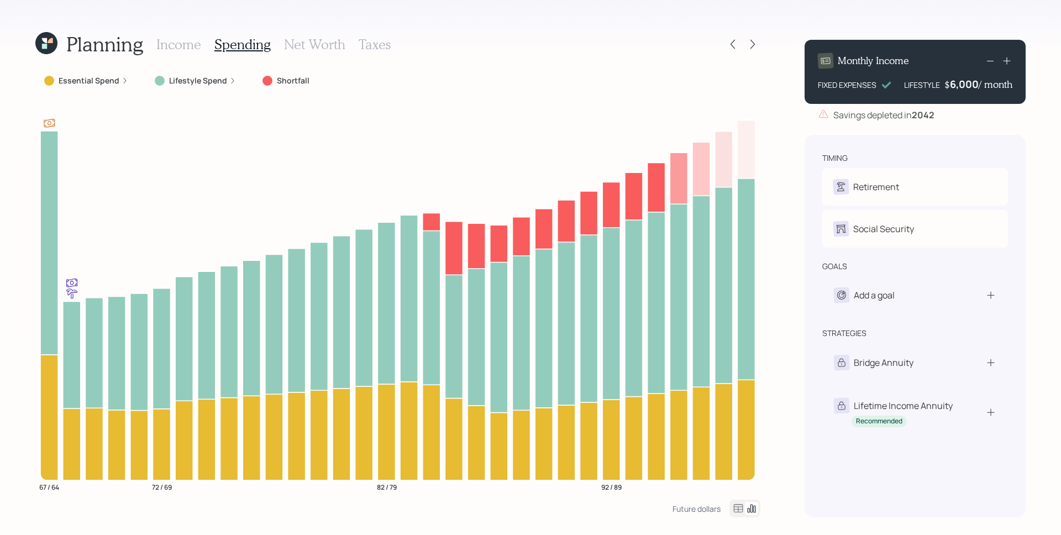
click at [122, 80] on icon at bounding box center [125, 80] width 7 height 7
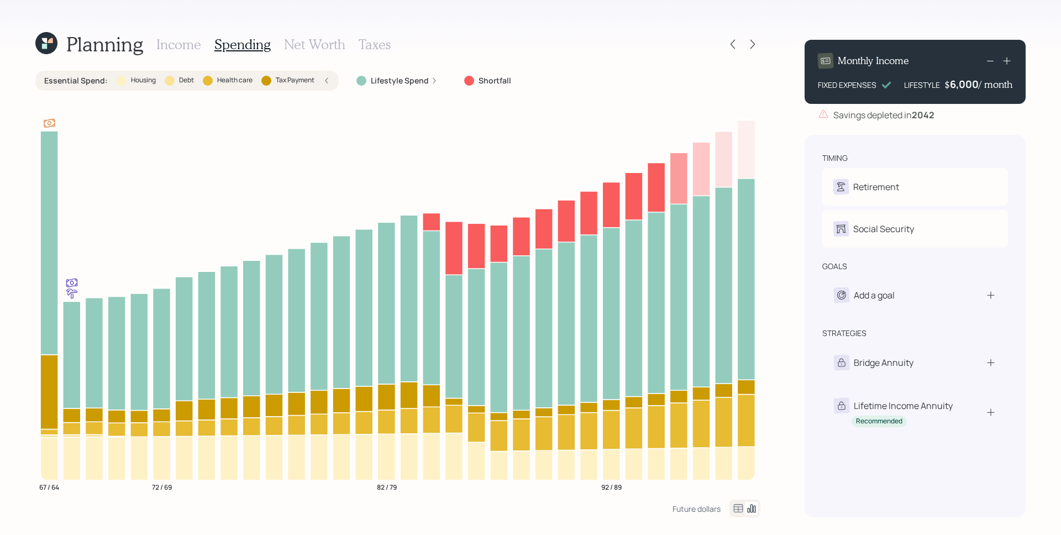
click at [172, 43] on h3 "Income" at bounding box center [178, 44] width 45 height 16
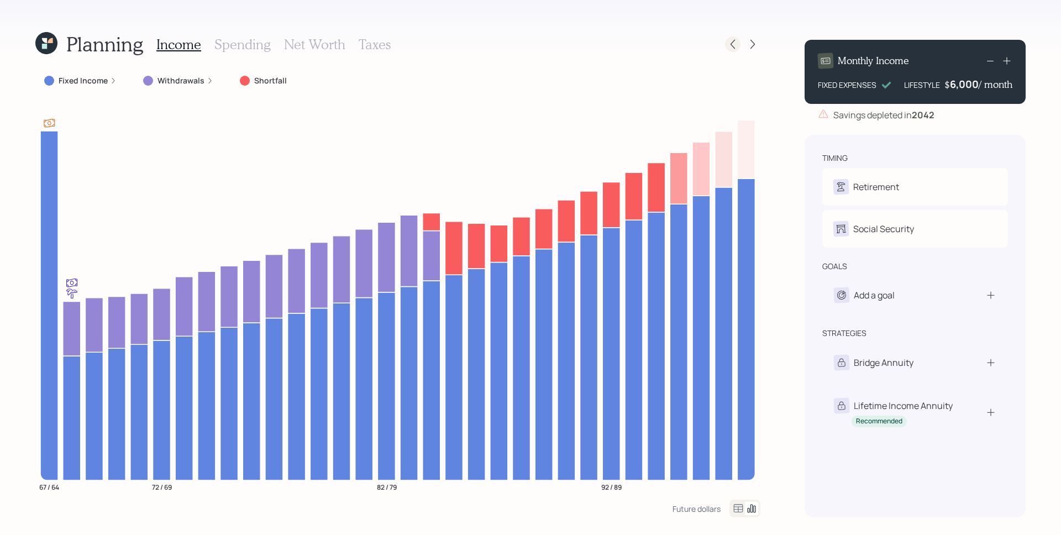
click at [732, 42] on icon at bounding box center [732, 44] width 11 height 11
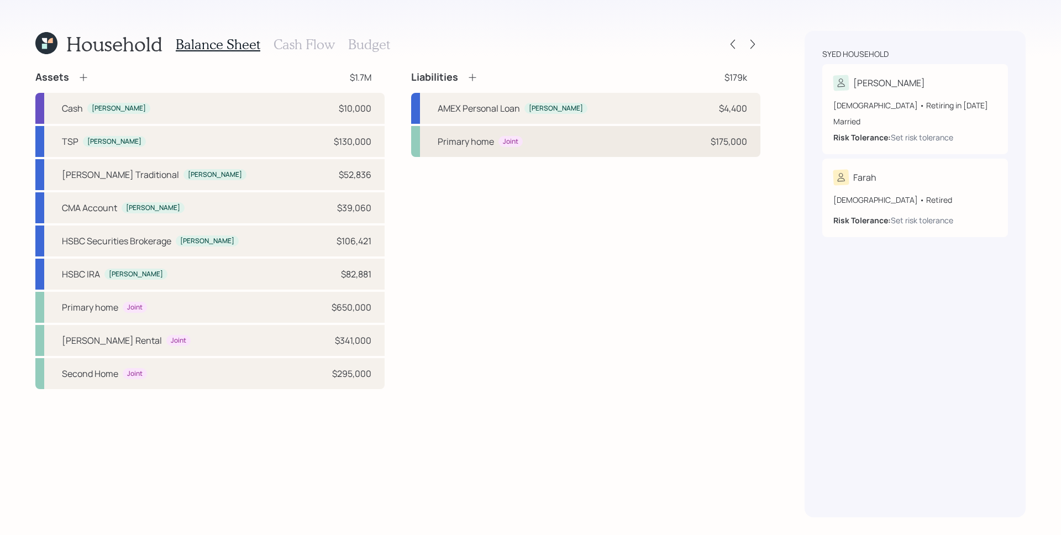
click at [579, 135] on div "Primary home Joint $175,000" at bounding box center [585, 141] width 349 height 31
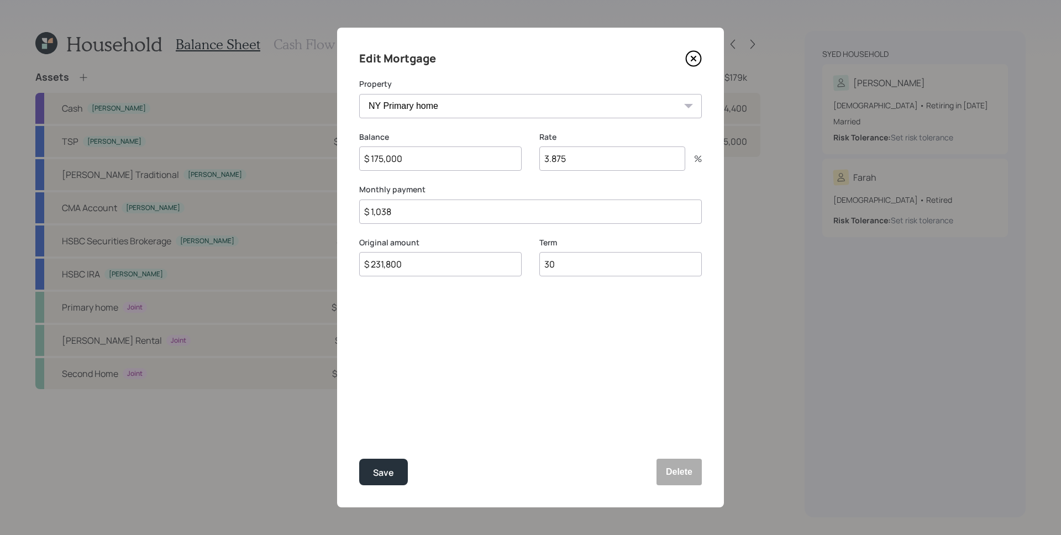
click at [694, 62] on icon at bounding box center [693, 58] width 17 height 17
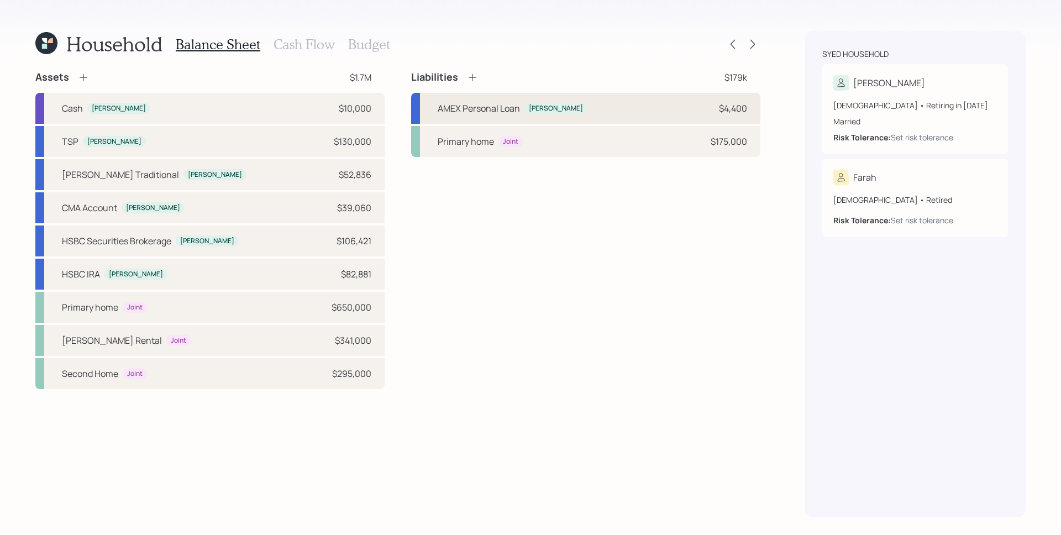
click at [654, 113] on div "AMEX Personal Loan Michael $4,400" at bounding box center [585, 108] width 349 height 31
select select "other"
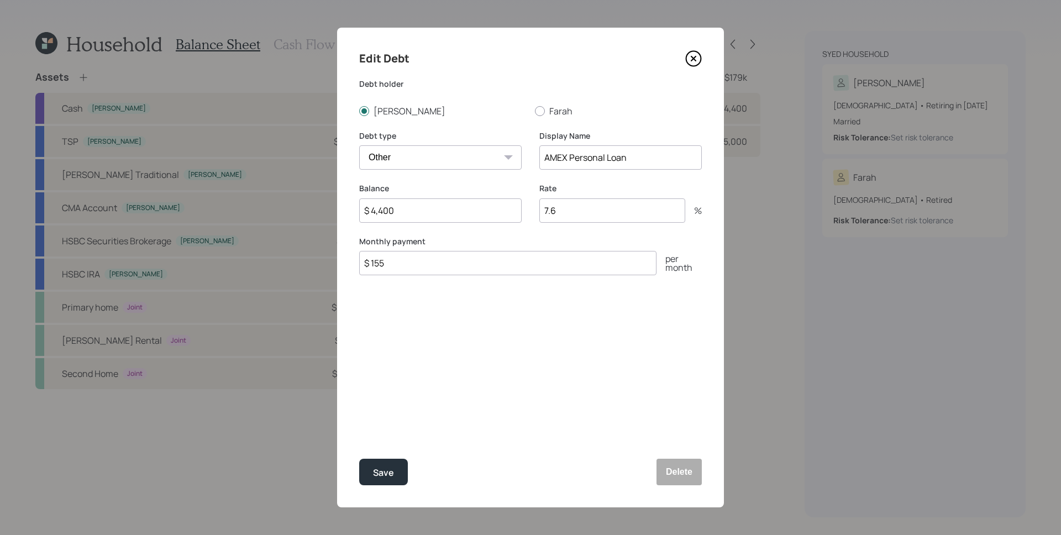
click at [691, 58] on icon at bounding box center [693, 58] width 17 height 17
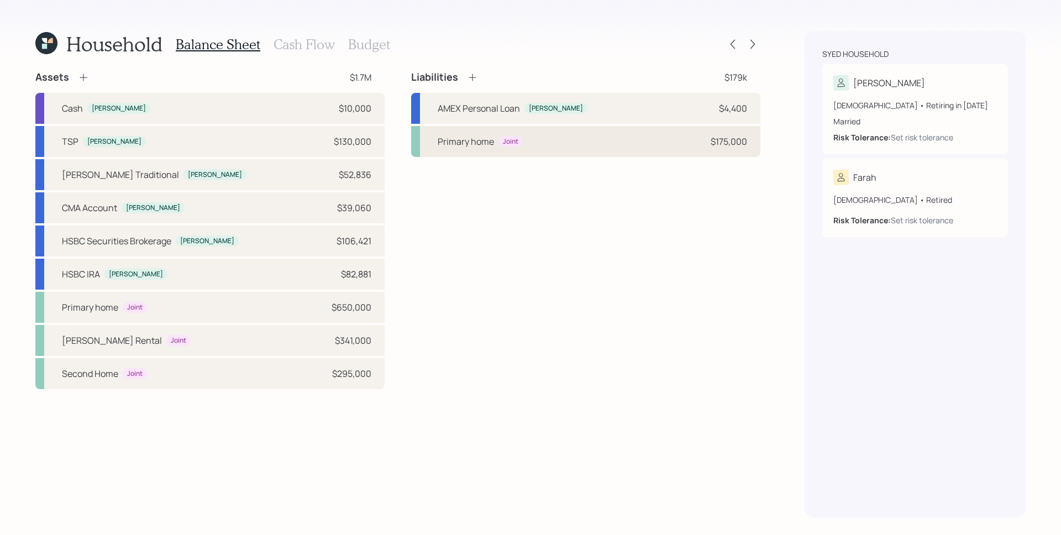
click at [711, 138] on div "$175,000" at bounding box center [729, 141] width 36 height 13
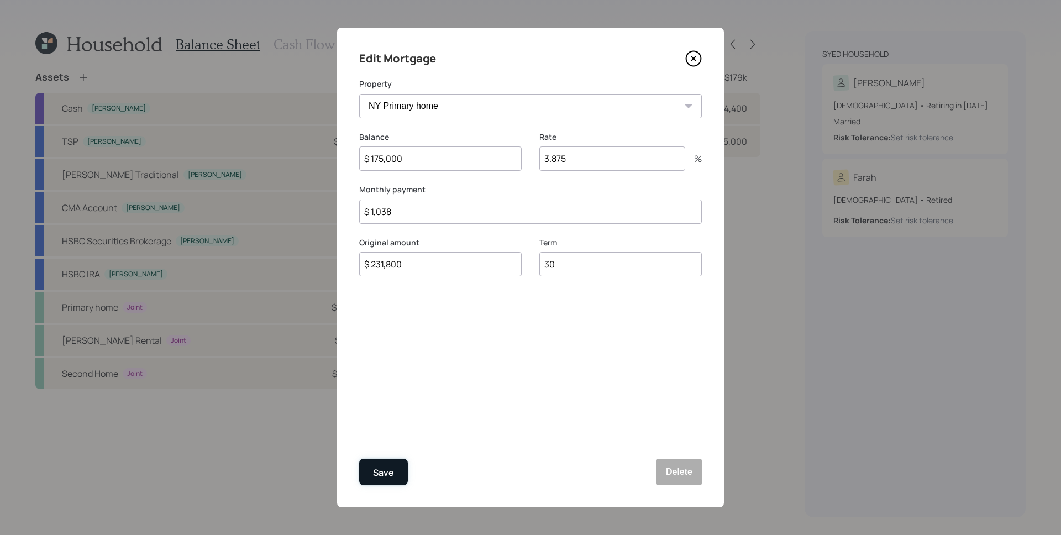
click at [379, 461] on button "Save" at bounding box center [383, 472] width 49 height 27
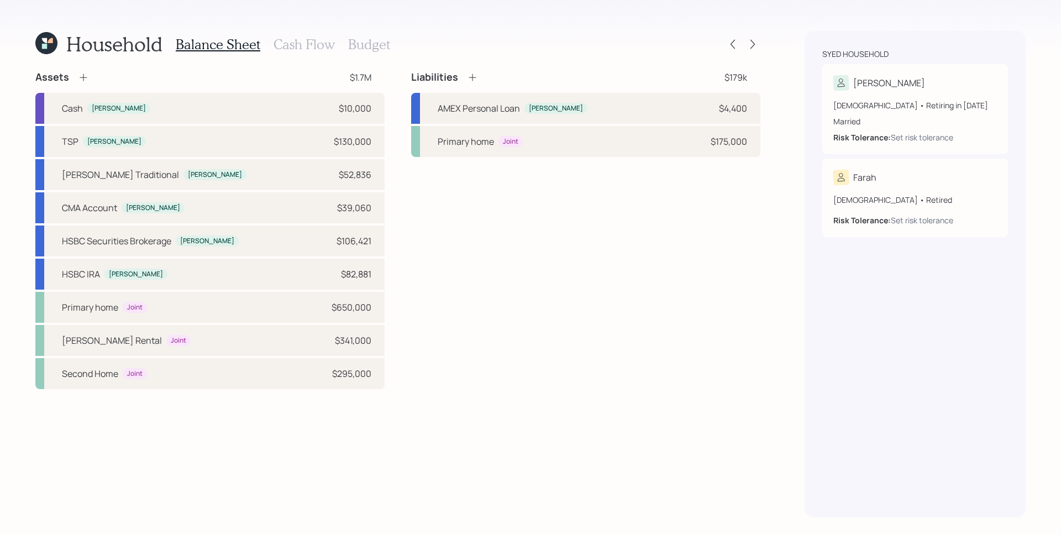
click at [45, 46] on icon at bounding box center [44, 46] width 5 height 5
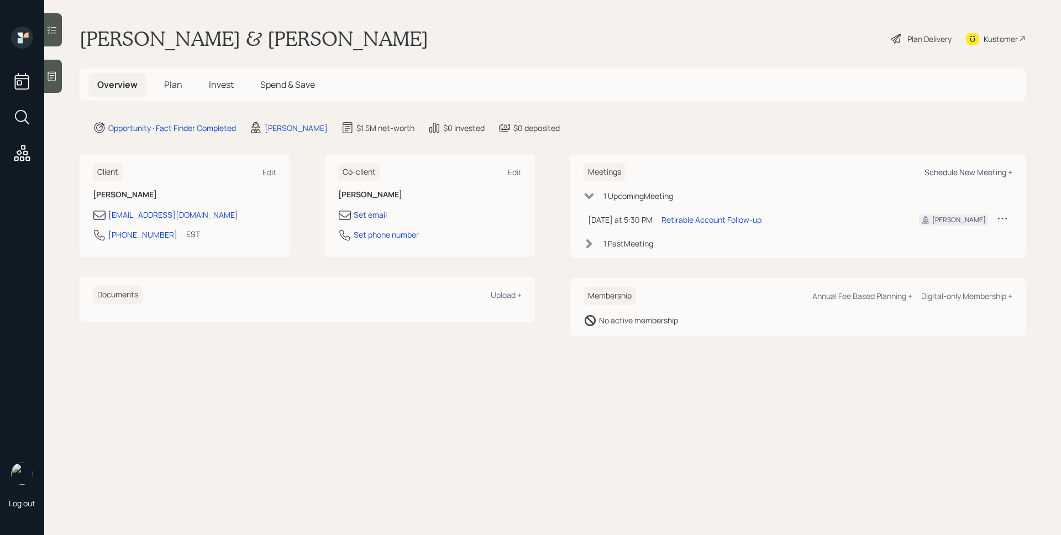
click at [999, 171] on div "Schedule New Meeting +" at bounding box center [968, 172] width 88 height 10
select select "d946c976-65aa-4529-ac9d-02c4f1114fc0"
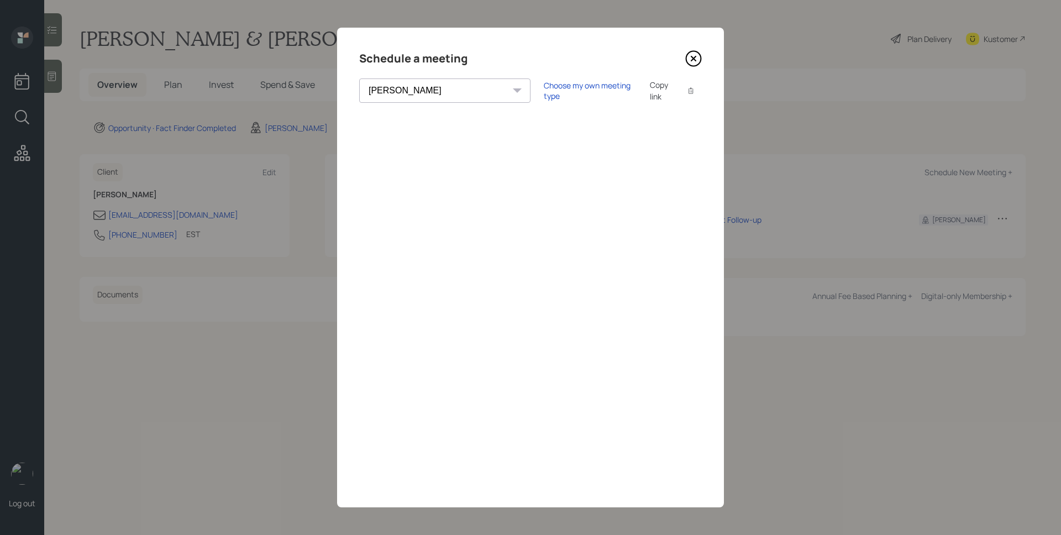
click at [700, 58] on icon at bounding box center [693, 58] width 17 height 17
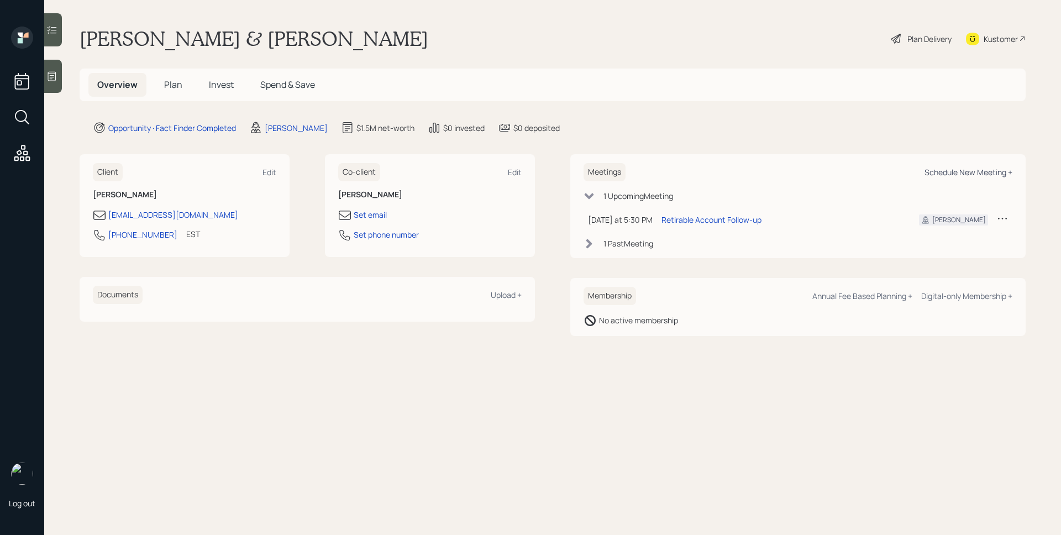
click at [939, 175] on div "Schedule New Meeting +" at bounding box center [968, 172] width 88 height 10
select select "d946c976-65aa-4529-ac9d-02c4f1114fc0"
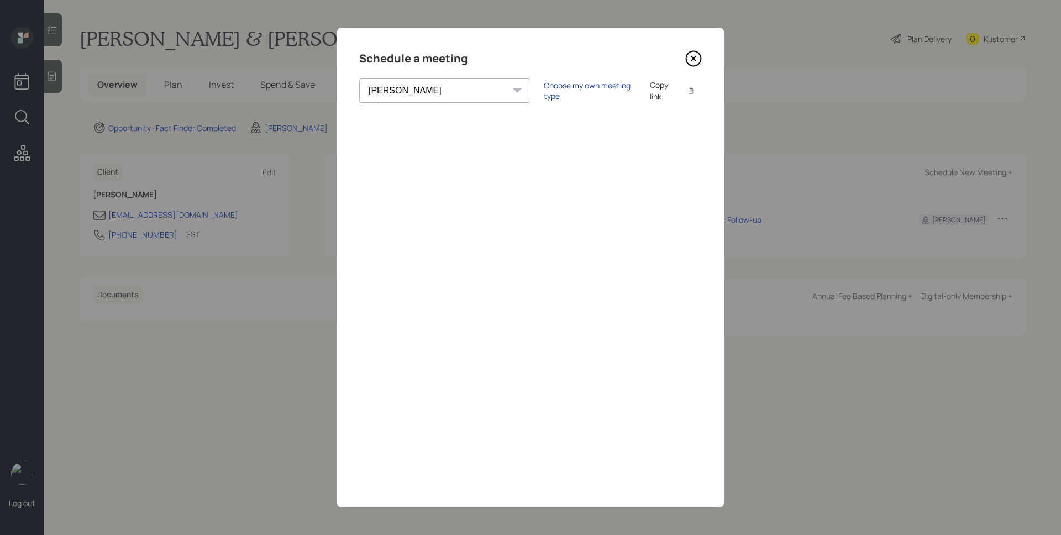
click at [544, 90] on div "Choose my own meeting type" at bounding box center [590, 90] width 93 height 21
click at [696, 60] on icon at bounding box center [693, 58] width 17 height 17
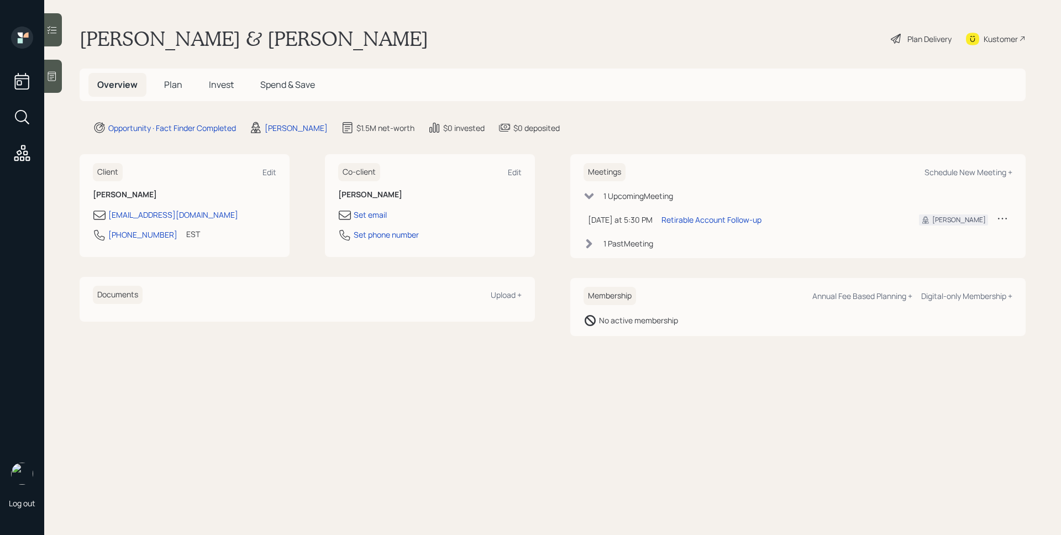
click at [985, 180] on div "Meetings Schedule New Meeting +" at bounding box center [798, 172] width 429 height 18
click at [988, 168] on div "Schedule New Meeting +" at bounding box center [968, 172] width 88 height 10
select select "d946c976-65aa-4529-ac9d-02c4f1114fc0"
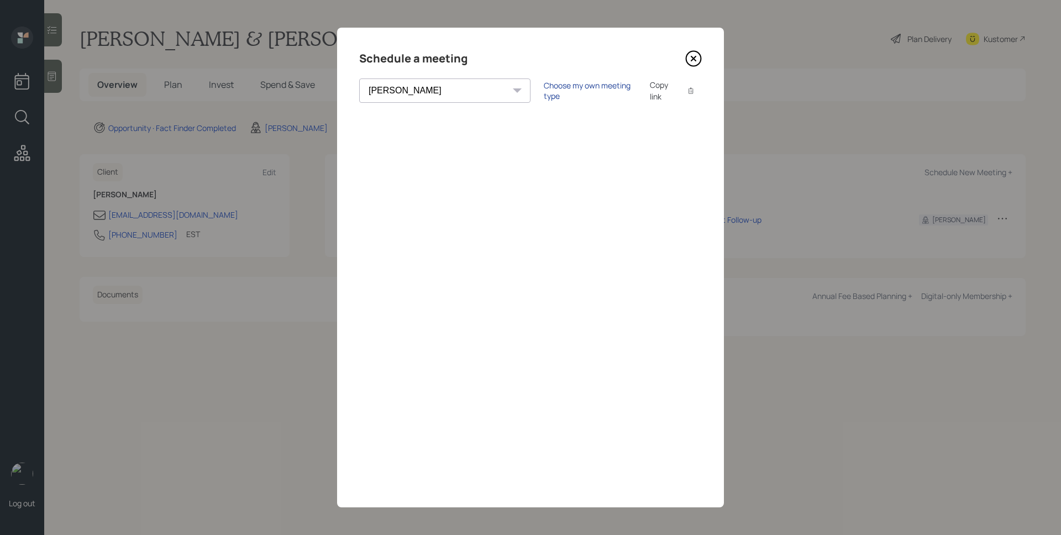
click at [544, 91] on div "Choose my own meeting type" at bounding box center [590, 90] width 93 height 21
click at [691, 61] on icon at bounding box center [693, 58] width 17 height 17
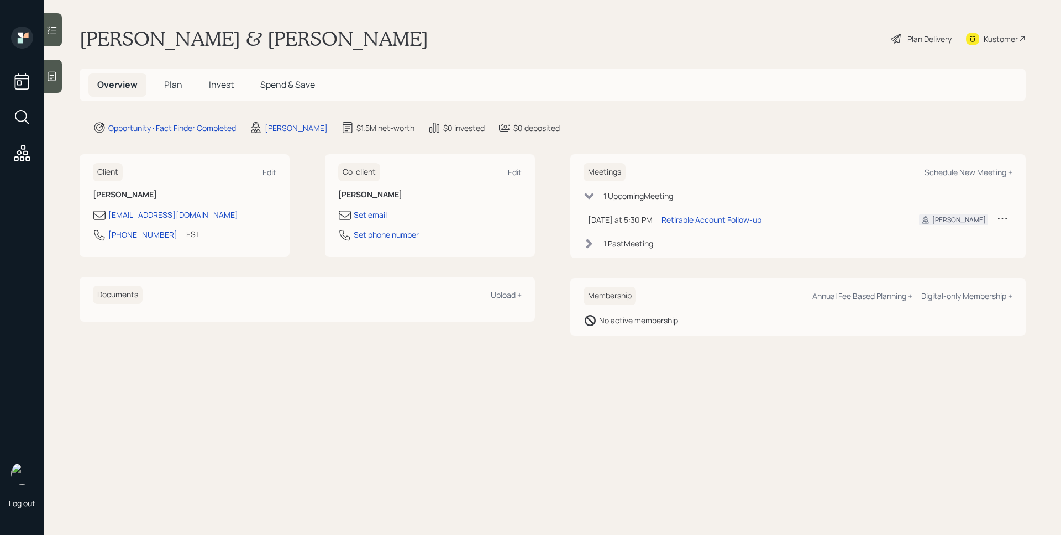
click at [180, 87] on span "Plan" at bounding box center [173, 84] width 18 height 12
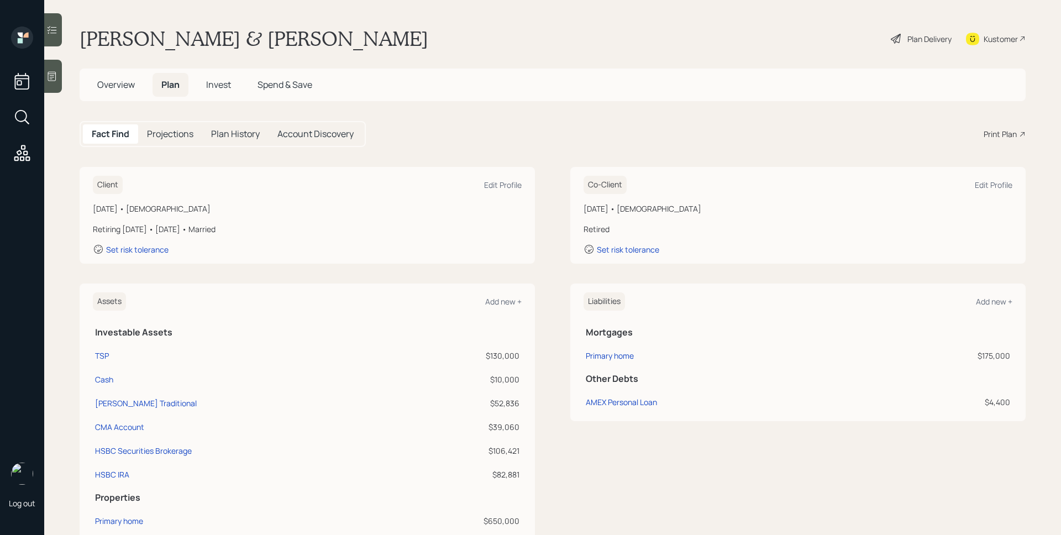
click at [1006, 132] on div "Print Plan" at bounding box center [1000, 134] width 33 height 12
click at [1007, 39] on div "Kustomer" at bounding box center [1001, 39] width 34 height 12
